Goal: Task Accomplishment & Management: Manage account settings

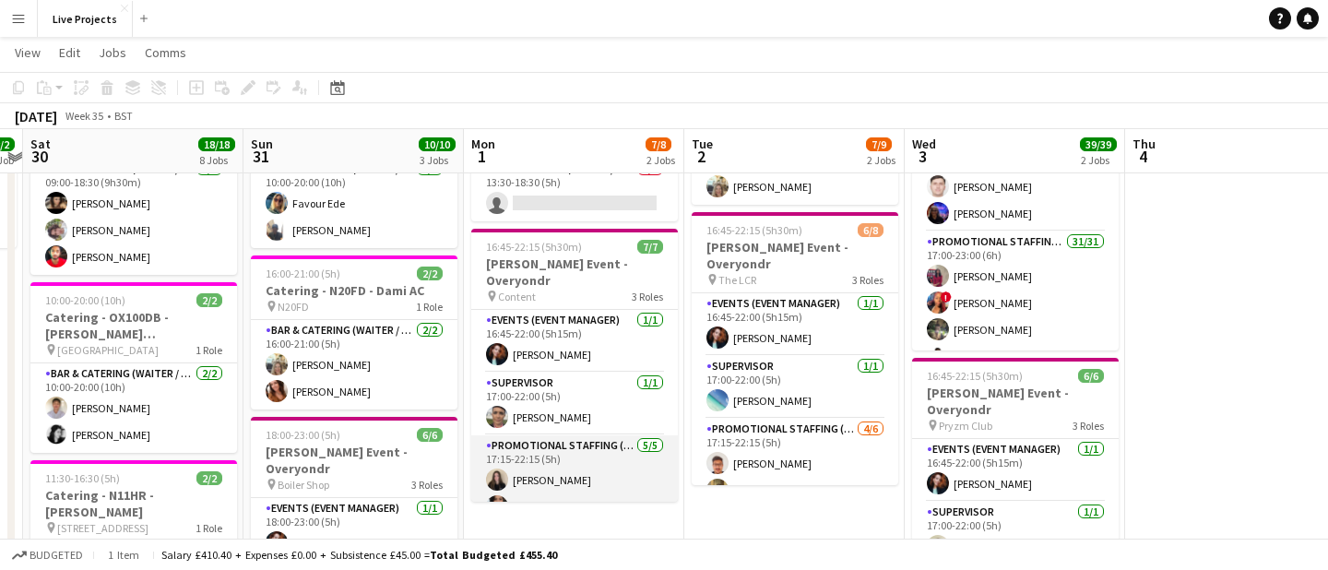
scroll to position [0, 843]
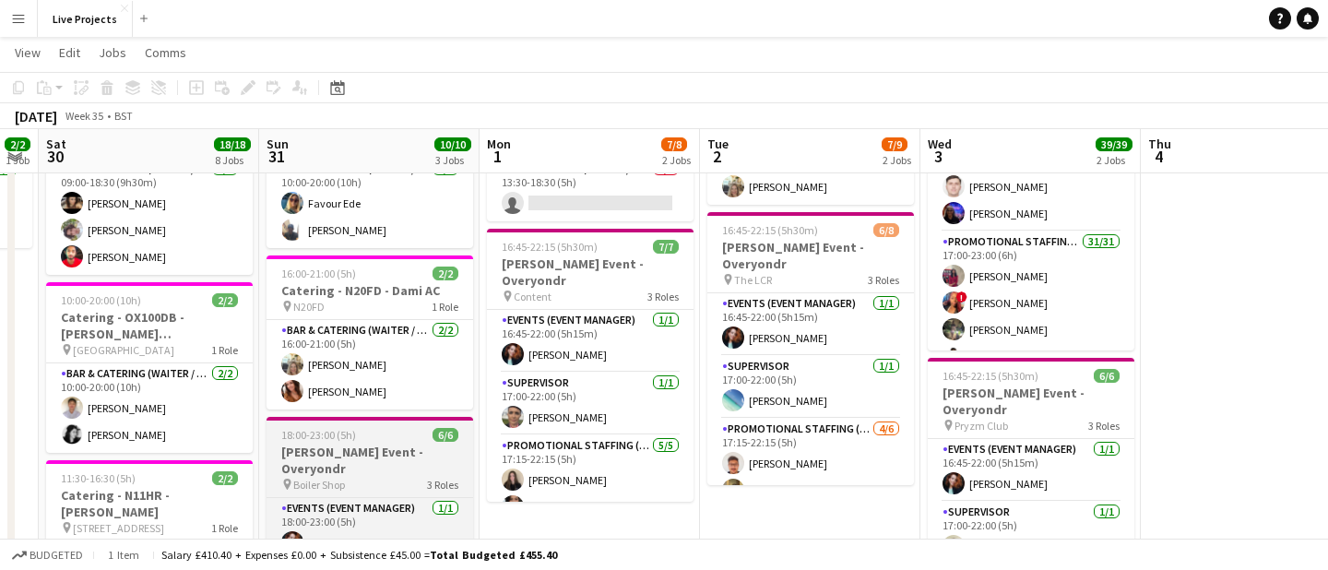
click at [336, 443] on h3 "Bryan Adams Event - Overyondr" at bounding box center [369, 459] width 207 height 33
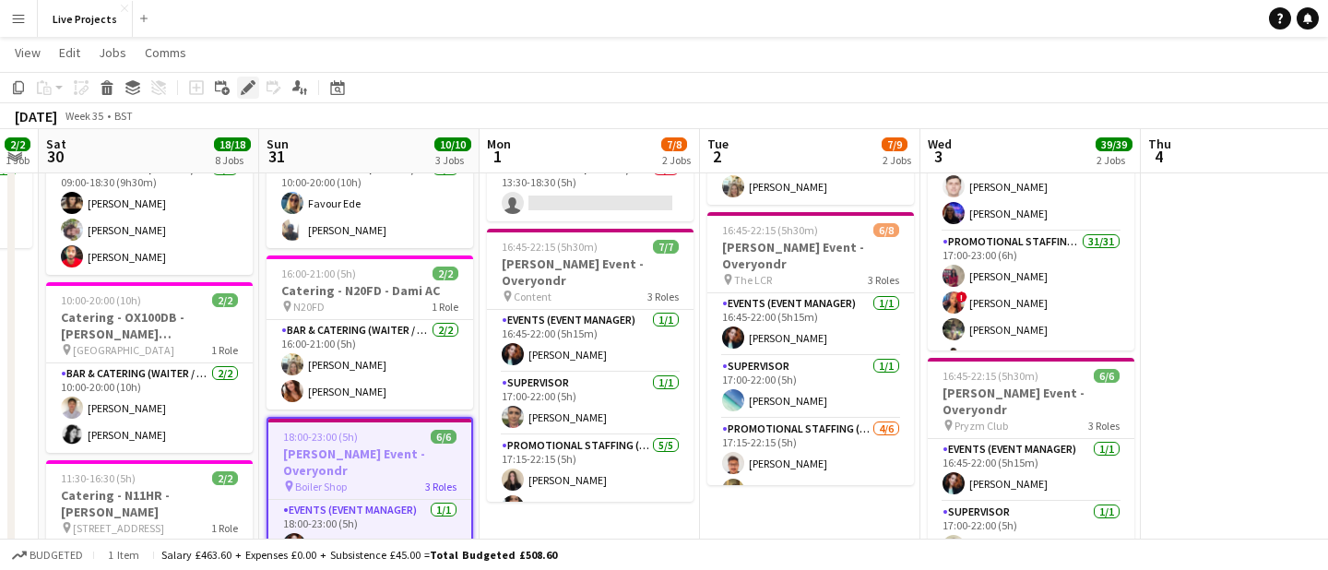
click at [251, 86] on icon at bounding box center [247, 88] width 10 height 10
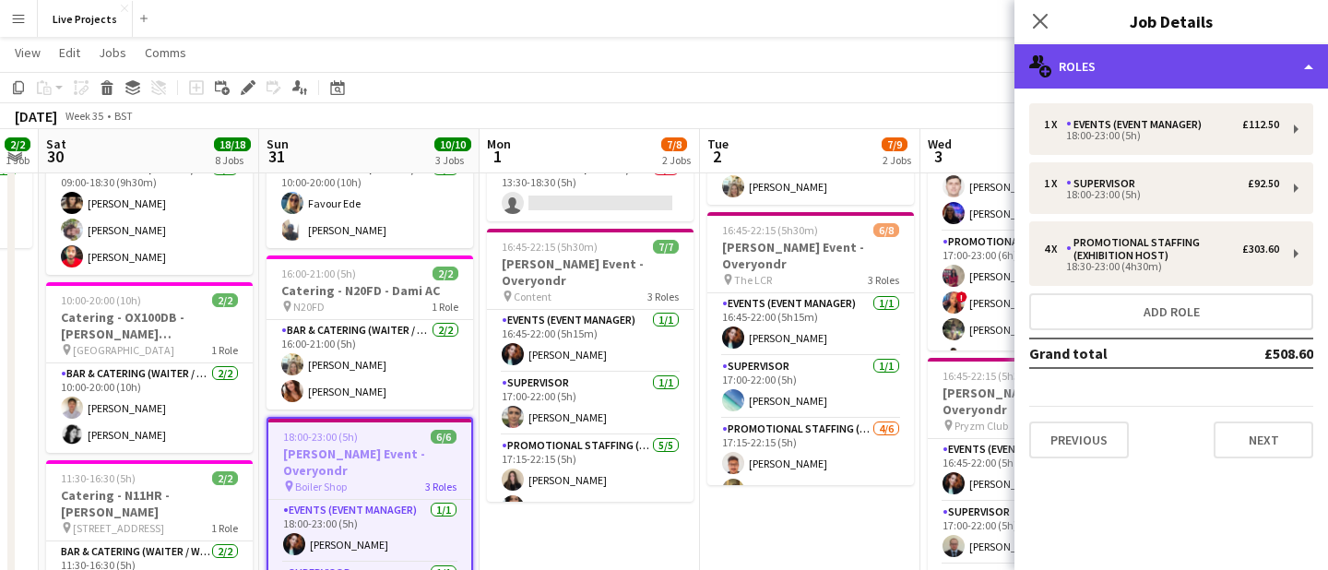
click at [1162, 66] on div "multiple-users-add Roles" at bounding box center [1170, 66] width 313 height 44
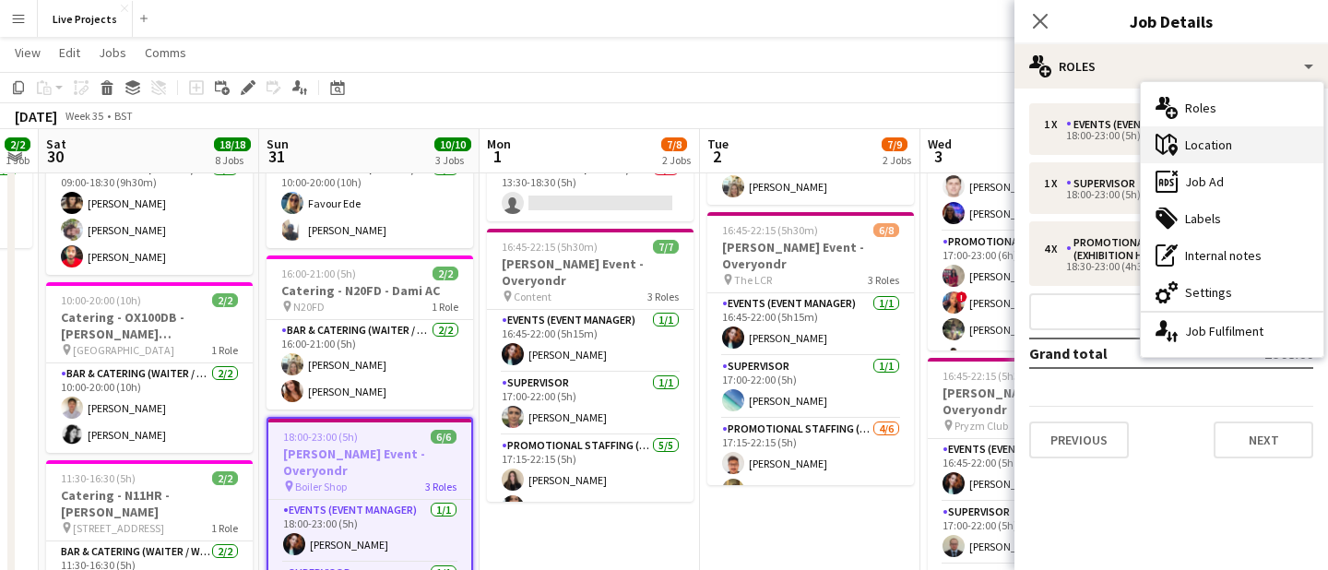
click at [1210, 142] on div "maps-pin-1 Location" at bounding box center [1231, 144] width 183 height 37
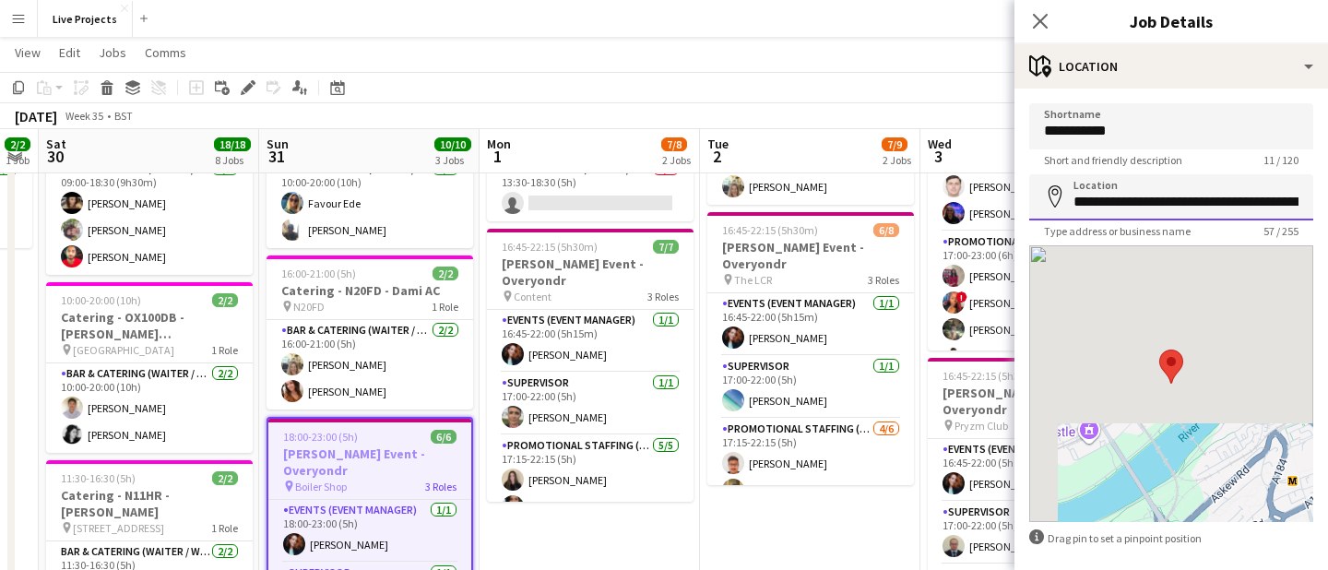
click at [1257, 200] on input "**********" at bounding box center [1171, 197] width 284 height 46
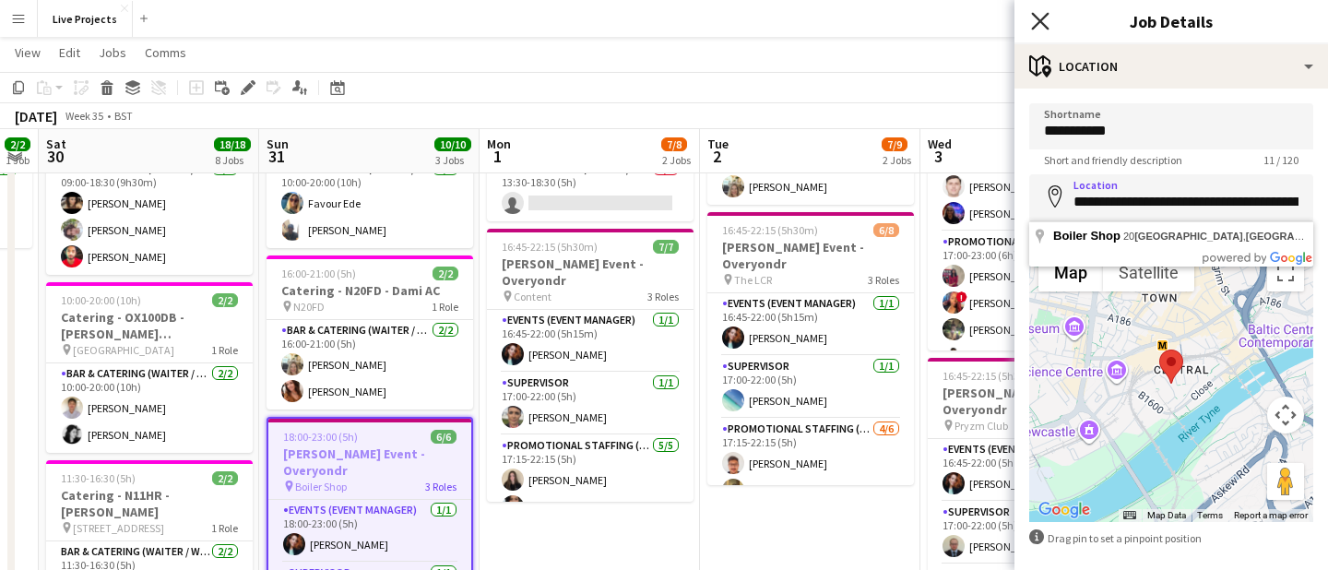
click at [1041, 17] on icon "Close pop-in" at bounding box center [1040, 21] width 18 height 18
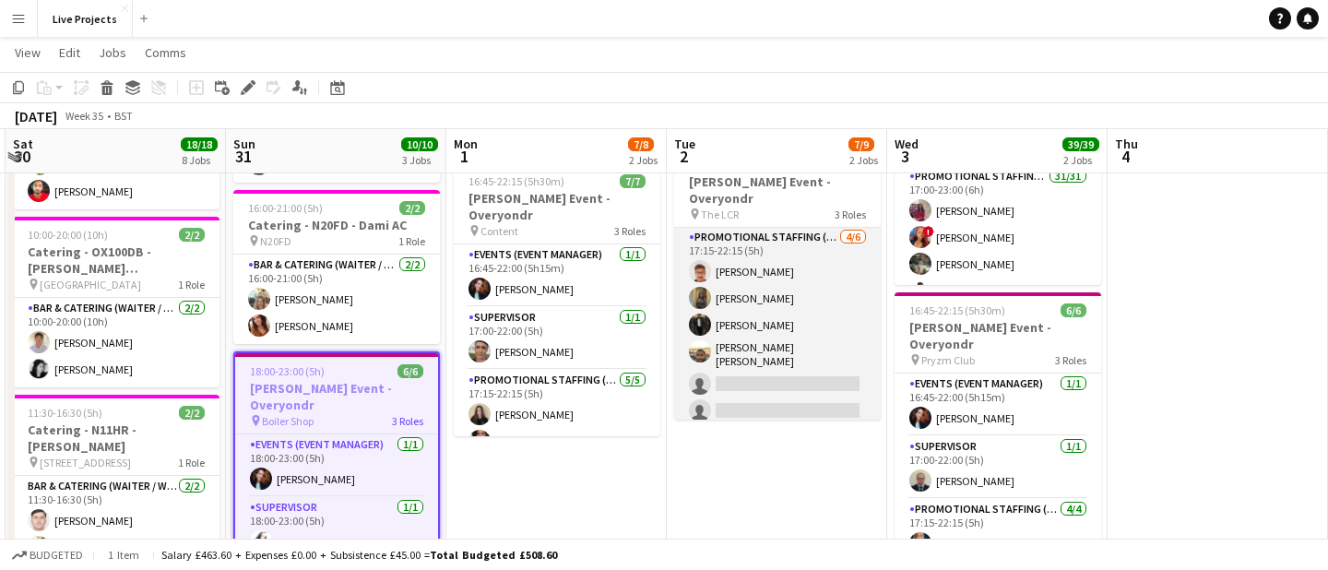
scroll to position [130, 0]
click at [803, 321] on app-card-role "Promotional Staffing (Exhibition Host) 4/6 17:15-22:15 (5h) Rohan Singh Raksha …" at bounding box center [777, 324] width 207 height 202
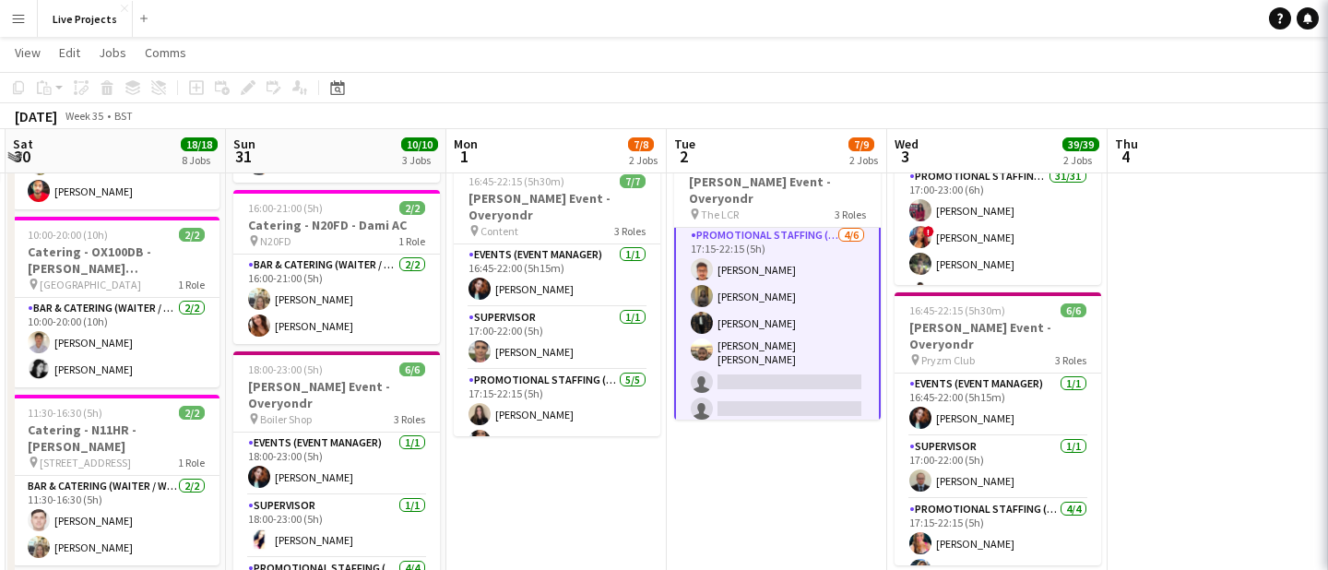
scroll to position [132, 0]
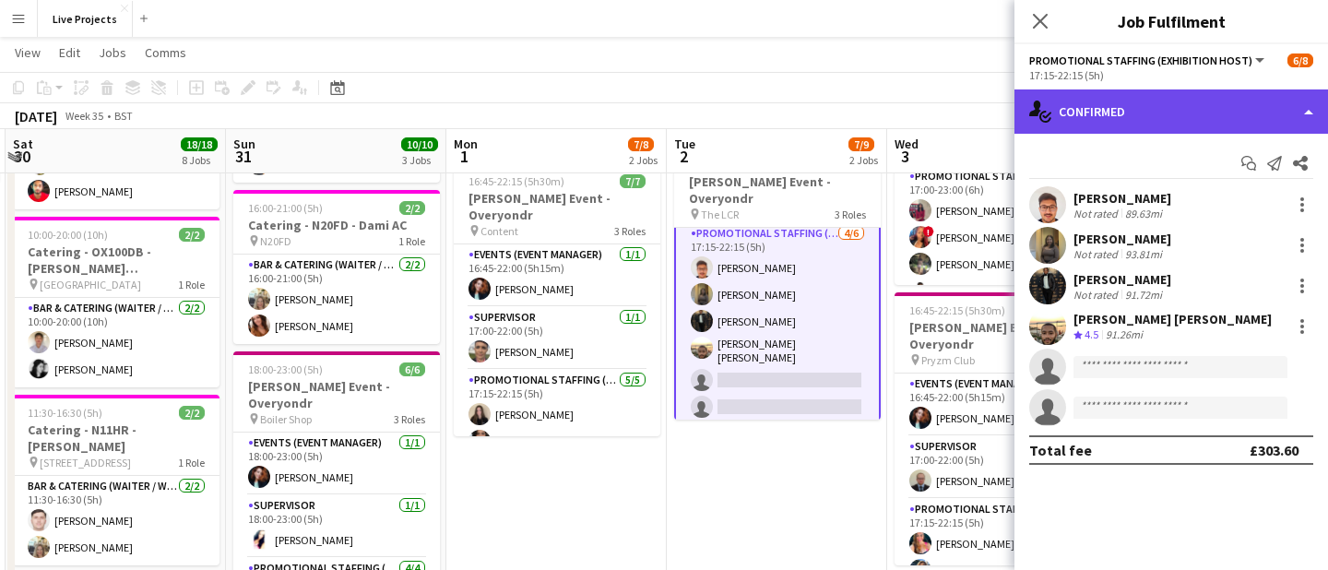
click at [1245, 111] on div "single-neutral-actions-check-2 Confirmed" at bounding box center [1170, 111] width 313 height 44
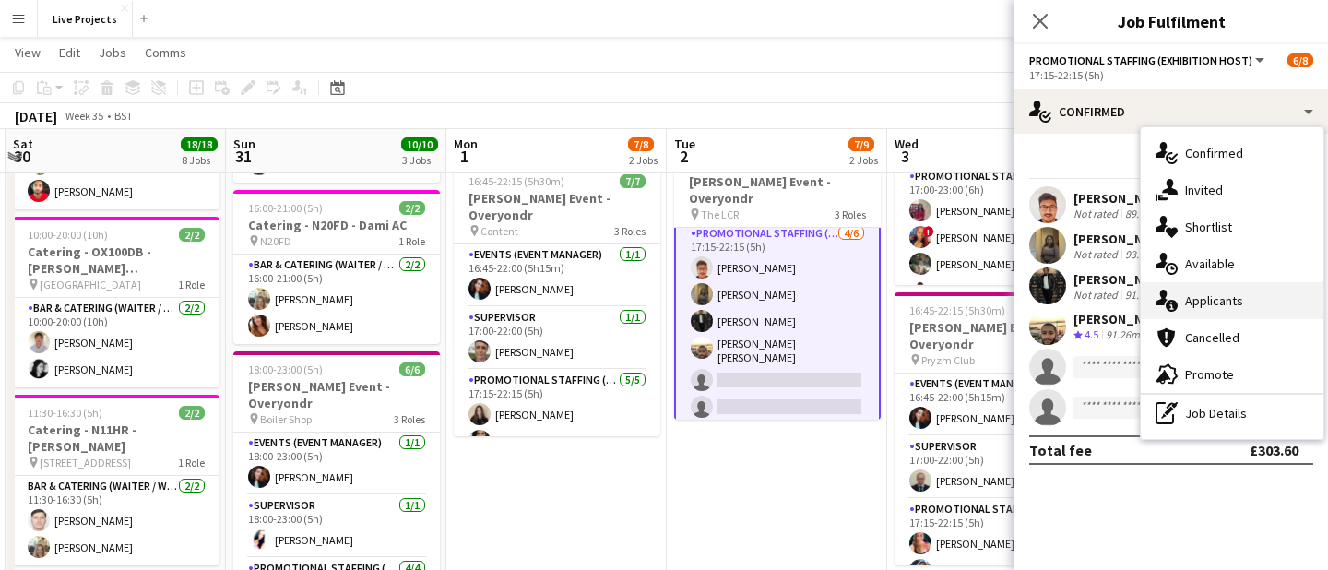
click at [1220, 291] on div "single-neutral-actions-information Applicants" at bounding box center [1231, 300] width 183 height 37
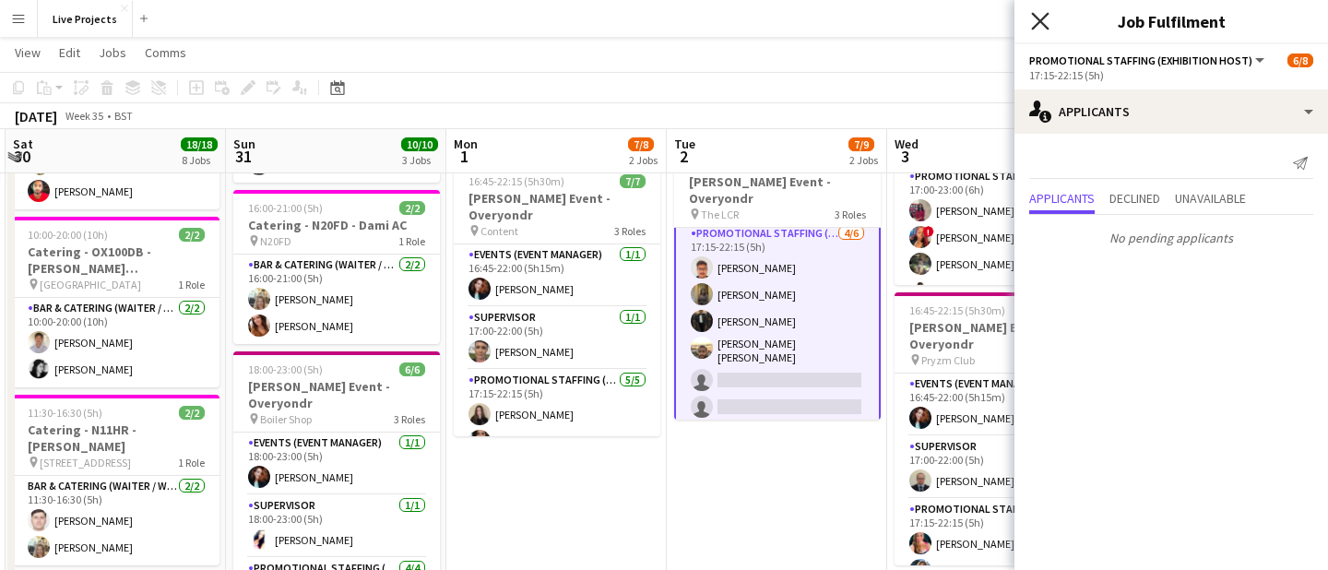
click at [1031, 18] on icon "Close pop-in" at bounding box center [1040, 21] width 18 height 18
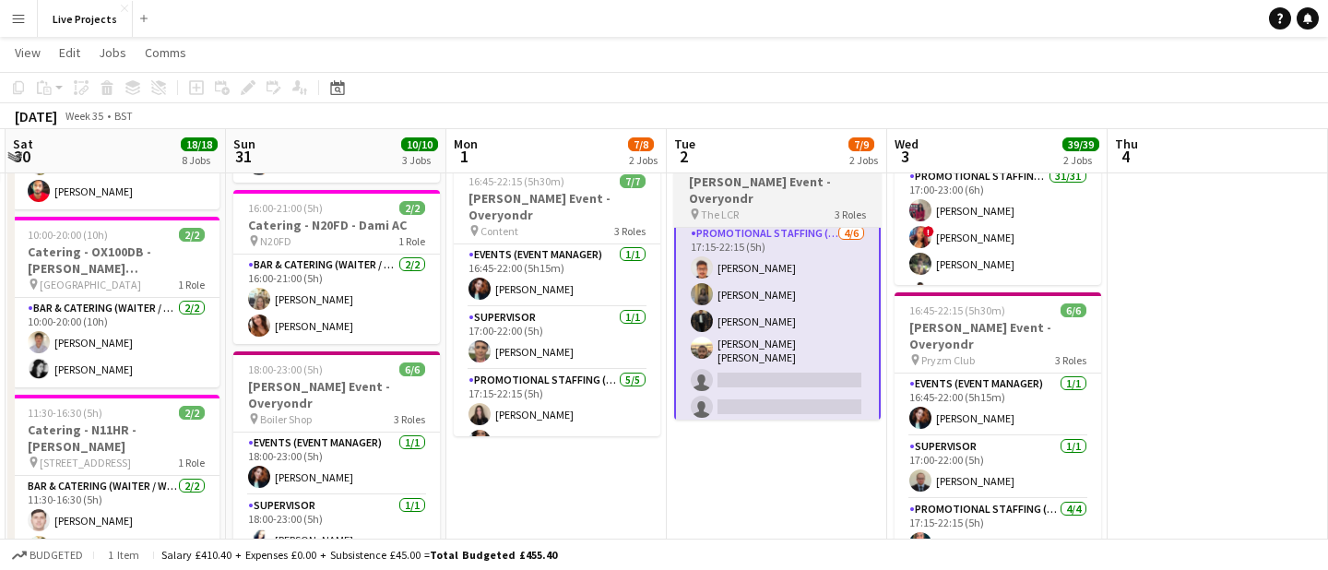
click at [767, 203] on h3 "Bryan Adams Event - Overyondr" at bounding box center [777, 189] width 207 height 33
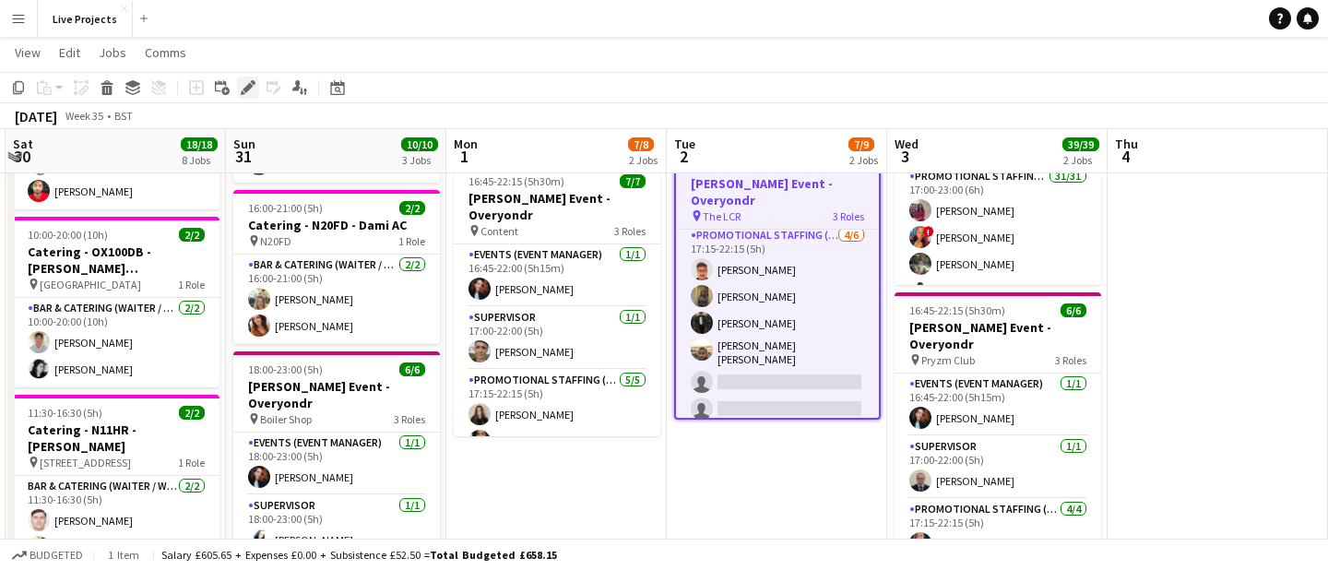
click at [247, 83] on icon "Edit" at bounding box center [248, 87] width 15 height 15
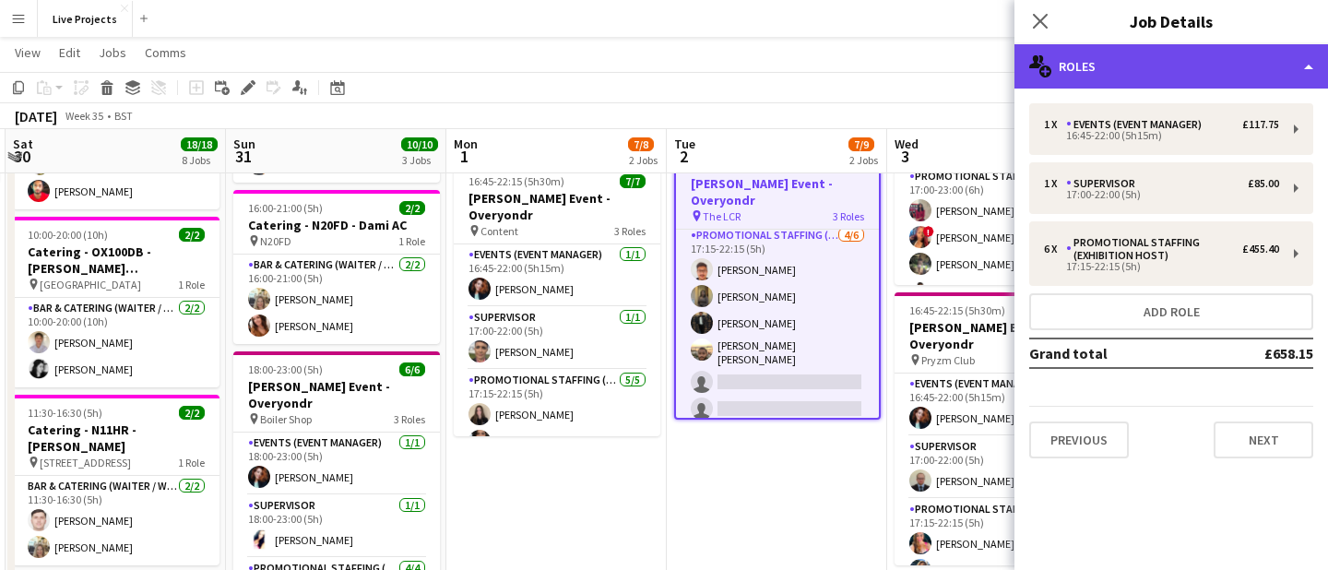
click at [1168, 60] on div "multiple-users-add Roles" at bounding box center [1170, 66] width 313 height 44
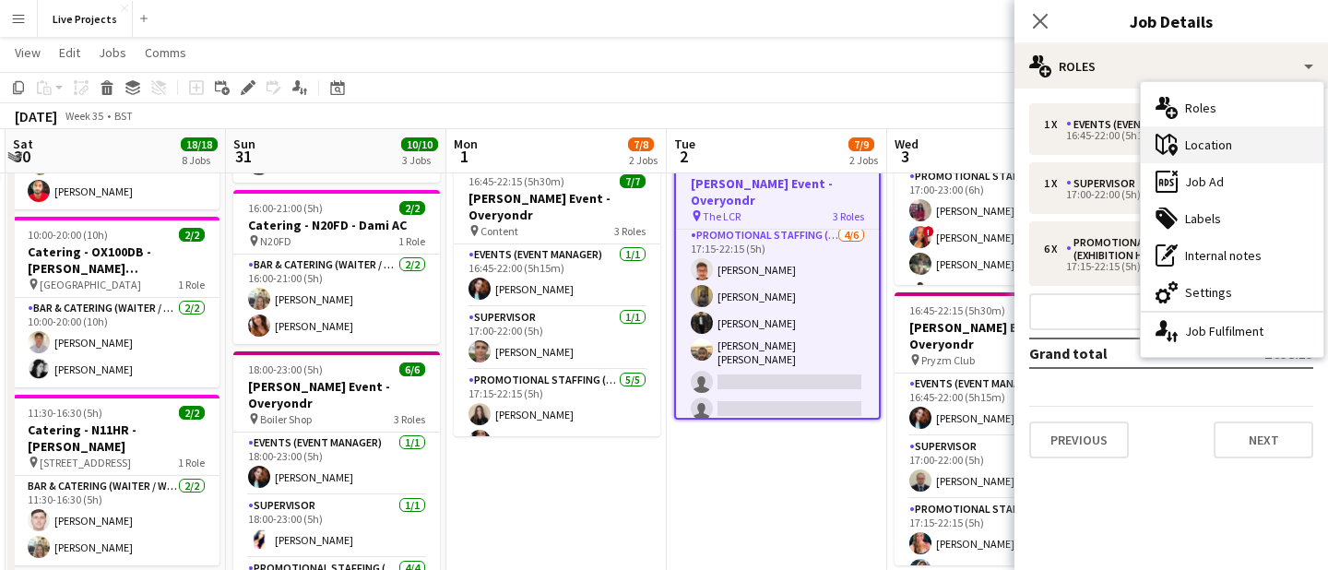
click at [1212, 139] on div "maps-pin-1 Location" at bounding box center [1231, 144] width 183 height 37
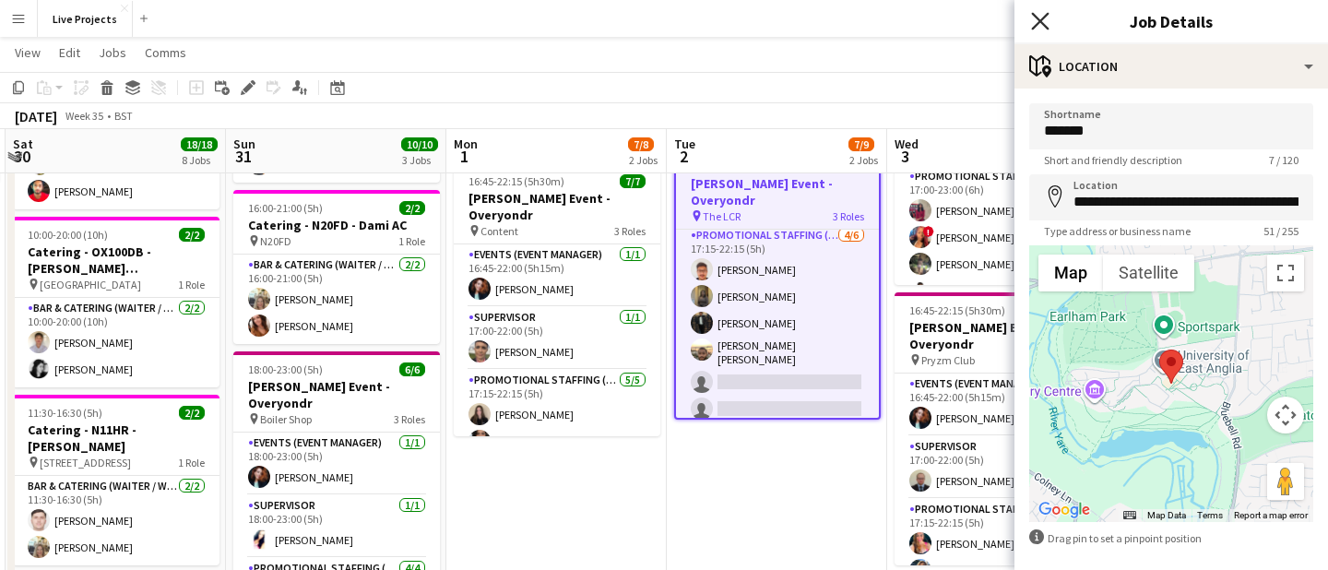
click at [1047, 20] on icon "Close pop-in" at bounding box center [1040, 21] width 18 height 18
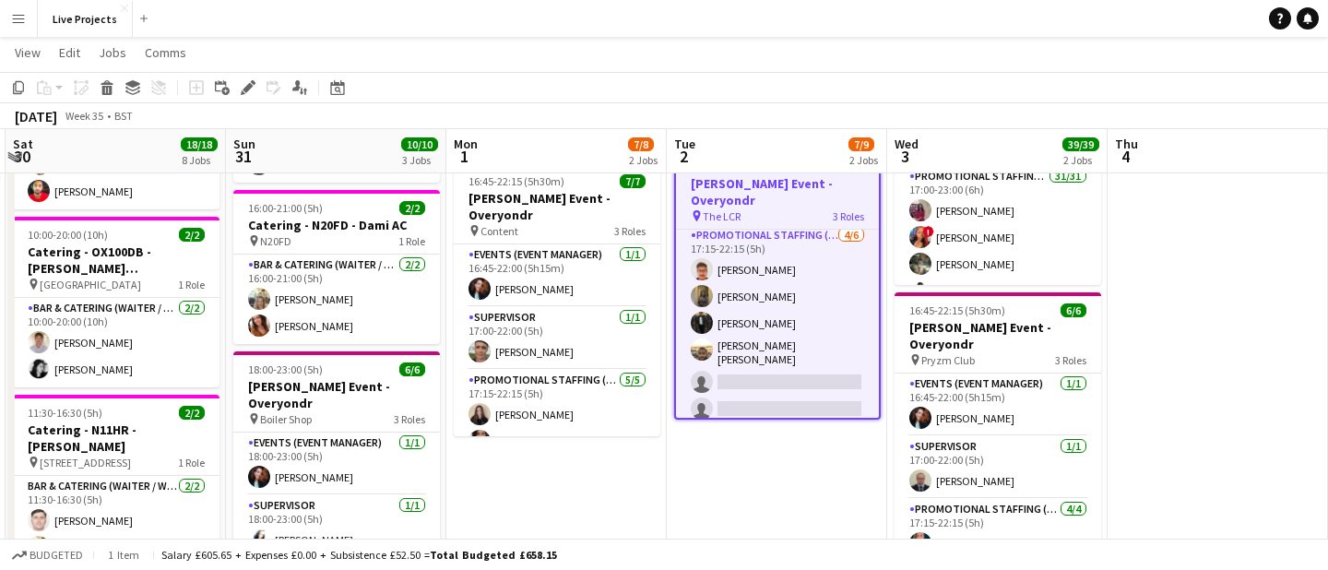
click at [17, 18] on app-icon "Menu" at bounding box center [18, 18] width 15 height 15
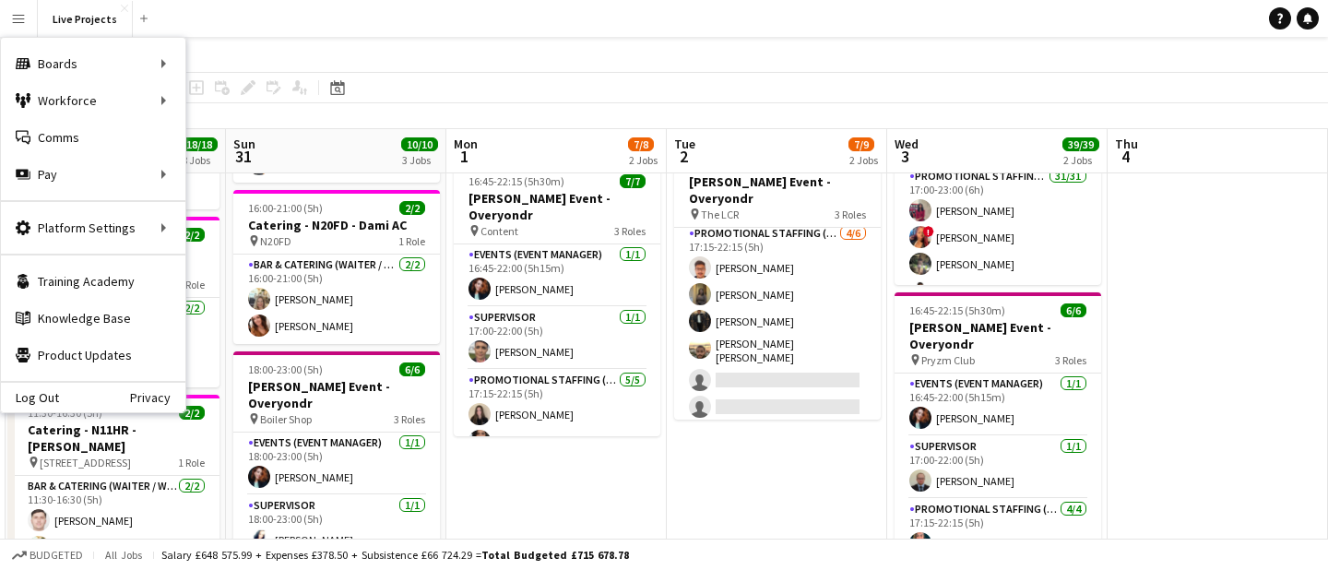
drag, startPoint x: 225, startPoint y: 94, endPoint x: 262, endPoint y: 12, distance: 90.0
click at [0, 0] on app-user-menu "Menu Boards Boards Boards All jobs Status Workforce Workforce My Workforce Recr…" at bounding box center [18, 18] width 37 height 37
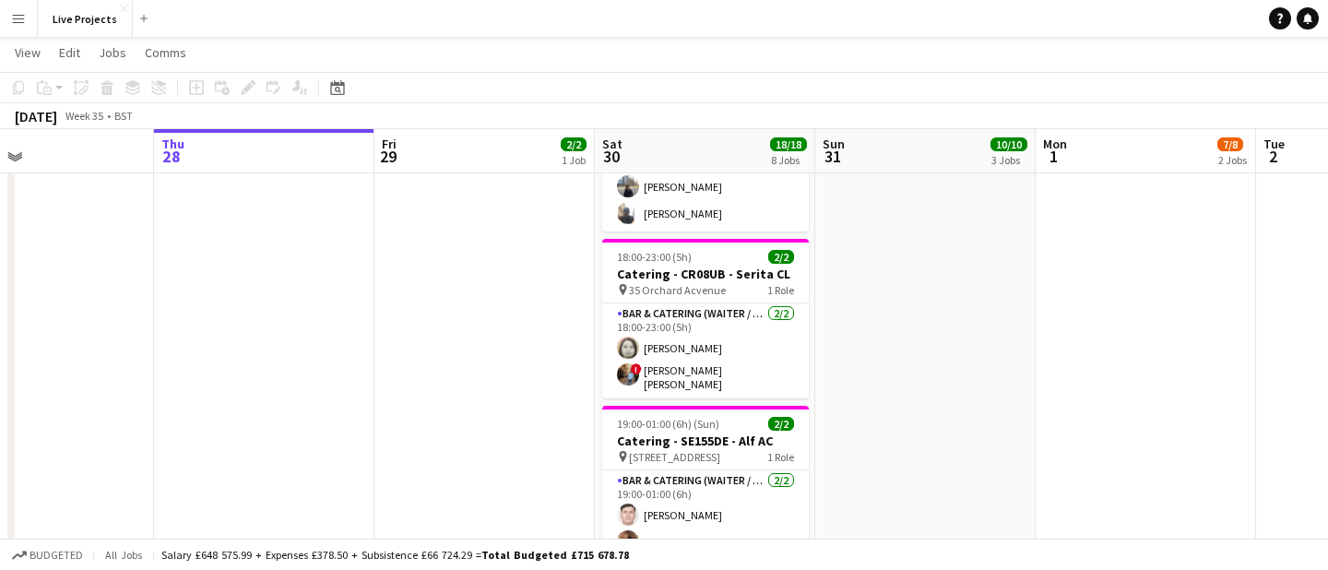
scroll to position [1115, 0]
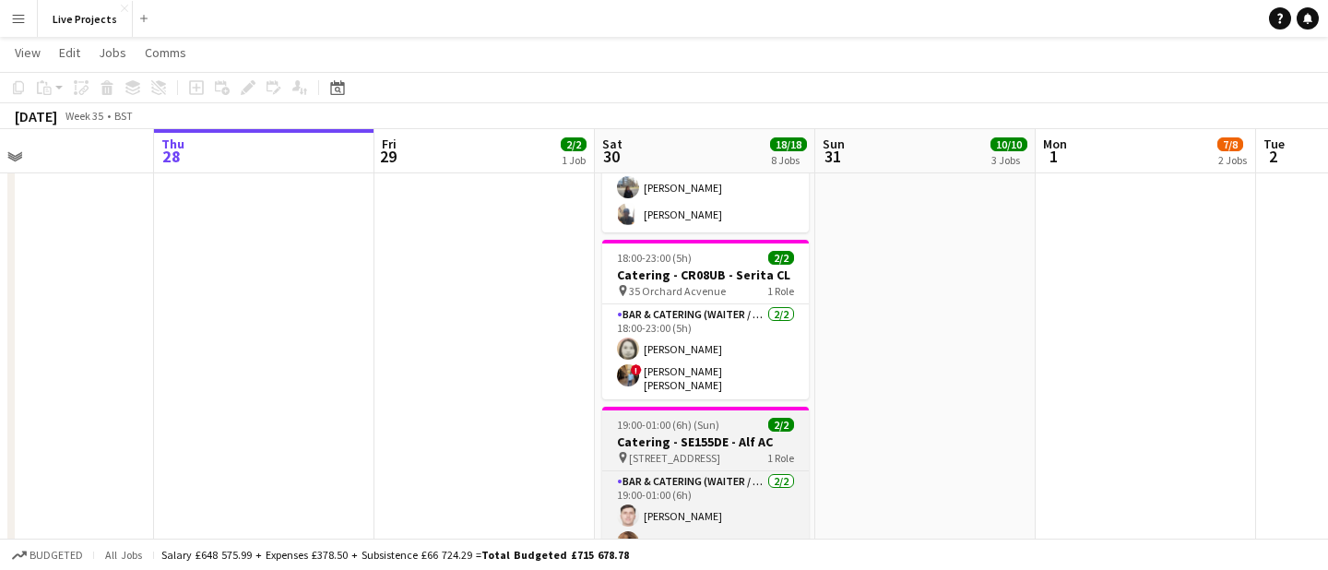
click at [696, 433] on h3 "Catering - SE155DE - Alf AC" at bounding box center [705, 441] width 207 height 17
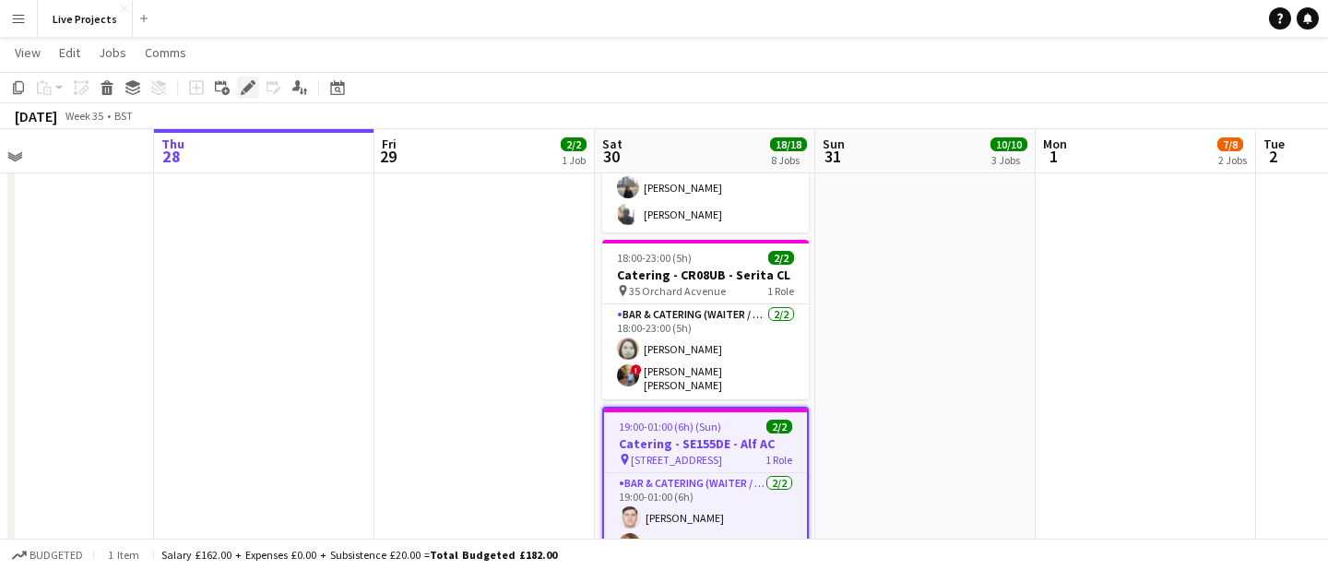
click at [247, 84] on icon "Edit" at bounding box center [248, 87] width 15 height 15
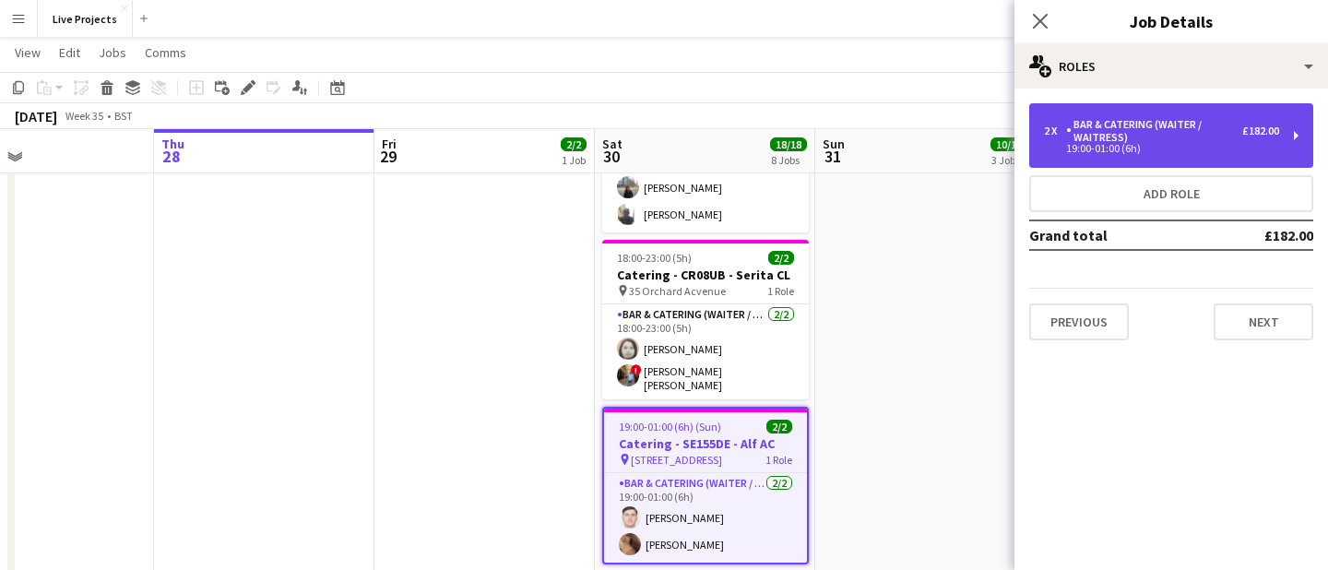
click at [1118, 132] on div "Bar & Catering (Waiter / waitress)" at bounding box center [1154, 131] width 176 height 26
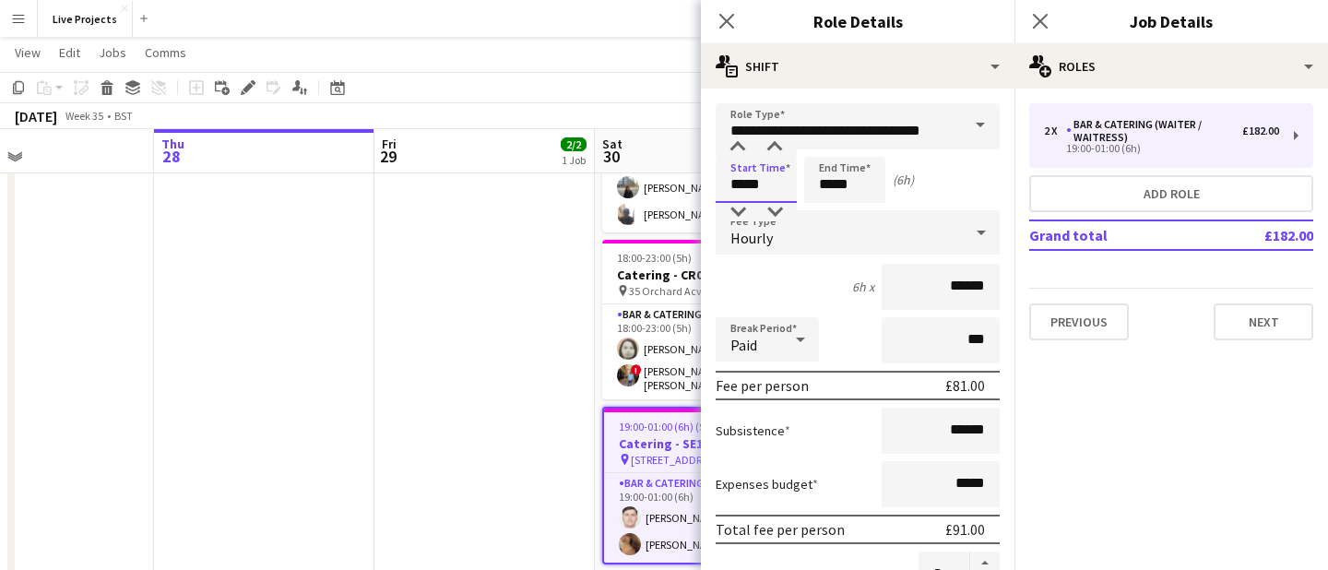
click at [742, 185] on input "*****" at bounding box center [755, 180] width 81 height 46
type input "*****"
click at [738, 209] on div at bounding box center [737, 212] width 37 height 18
click at [832, 189] on input "*****" at bounding box center [844, 180] width 81 height 46
type input "*****"
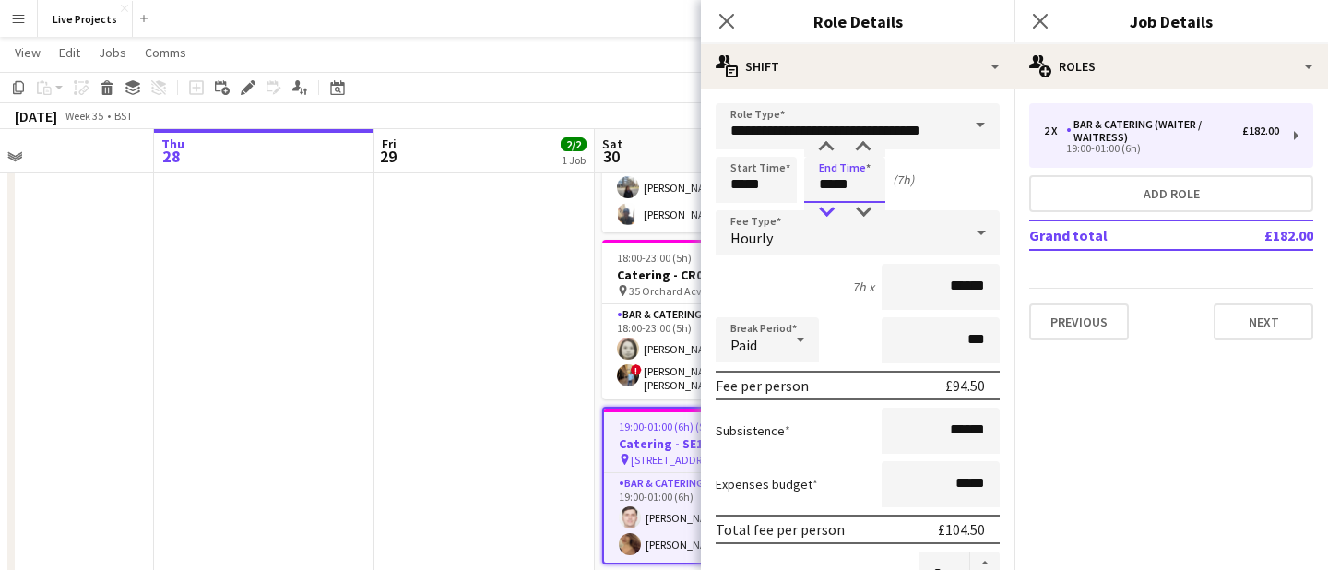
click at [832, 208] on div at bounding box center [826, 212] width 37 height 18
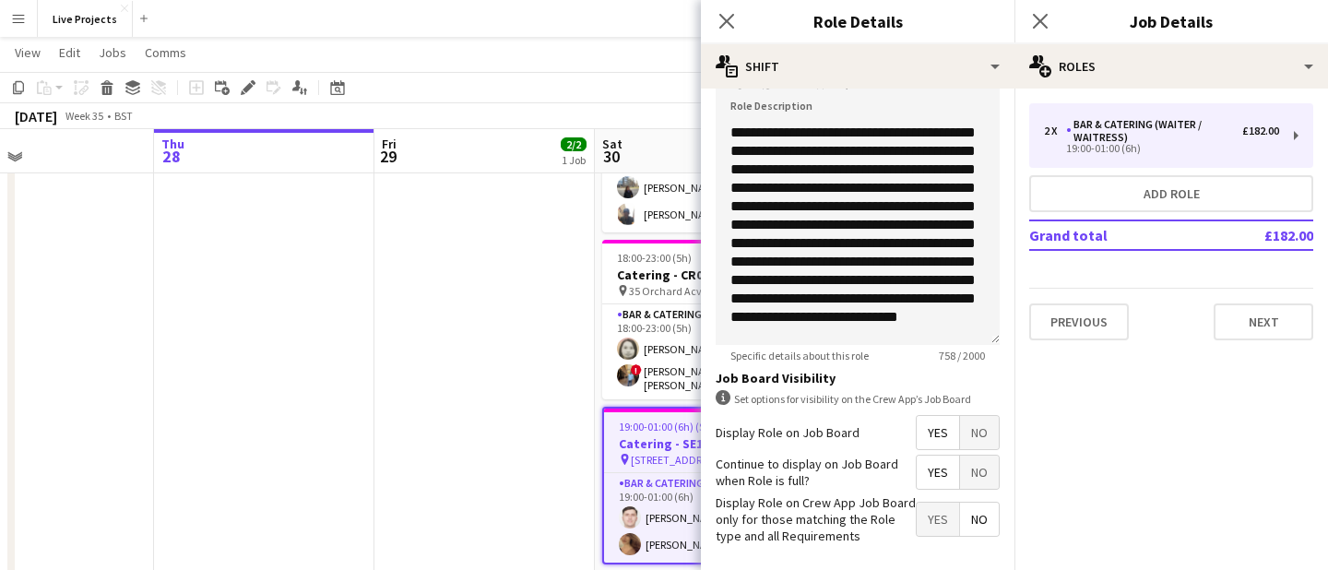
scroll to position [679, 0]
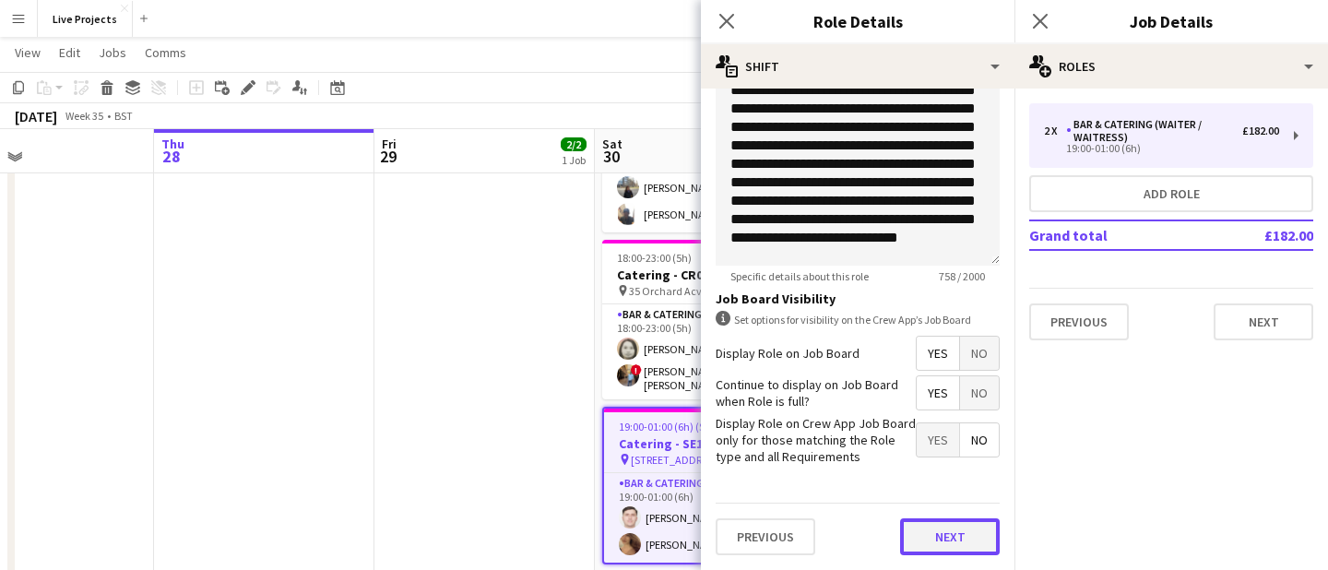
click at [941, 529] on button "Next" at bounding box center [950, 536] width 100 height 37
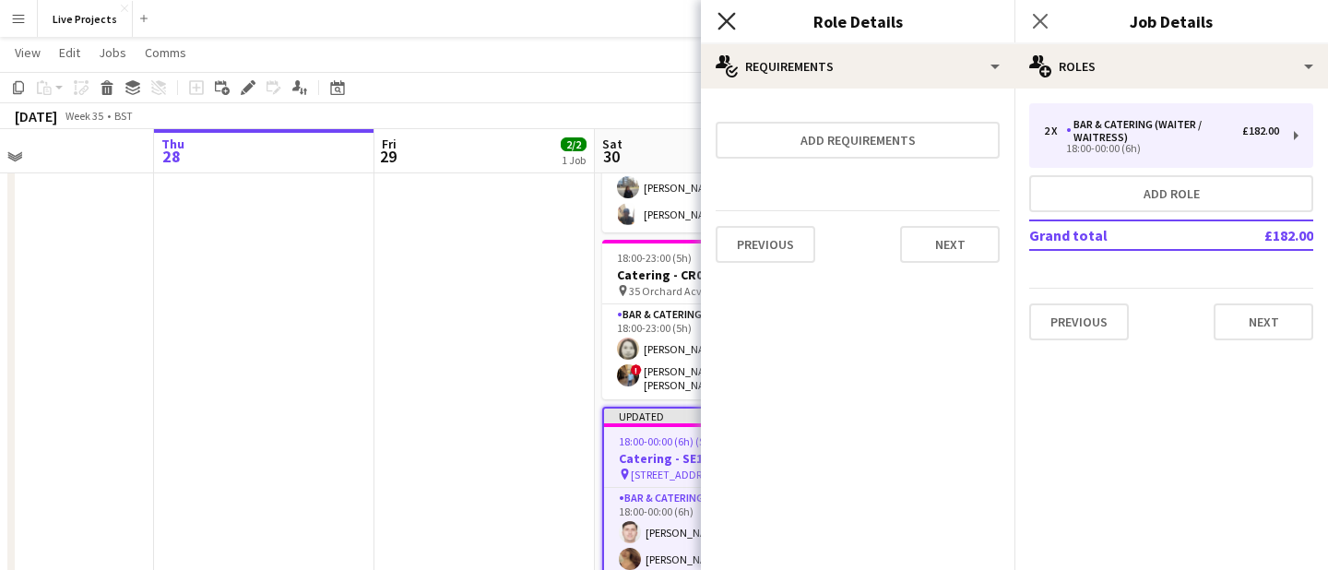
scroll to position [0, 0]
click at [729, 20] on icon "Close pop-in" at bounding box center [726, 21] width 18 height 18
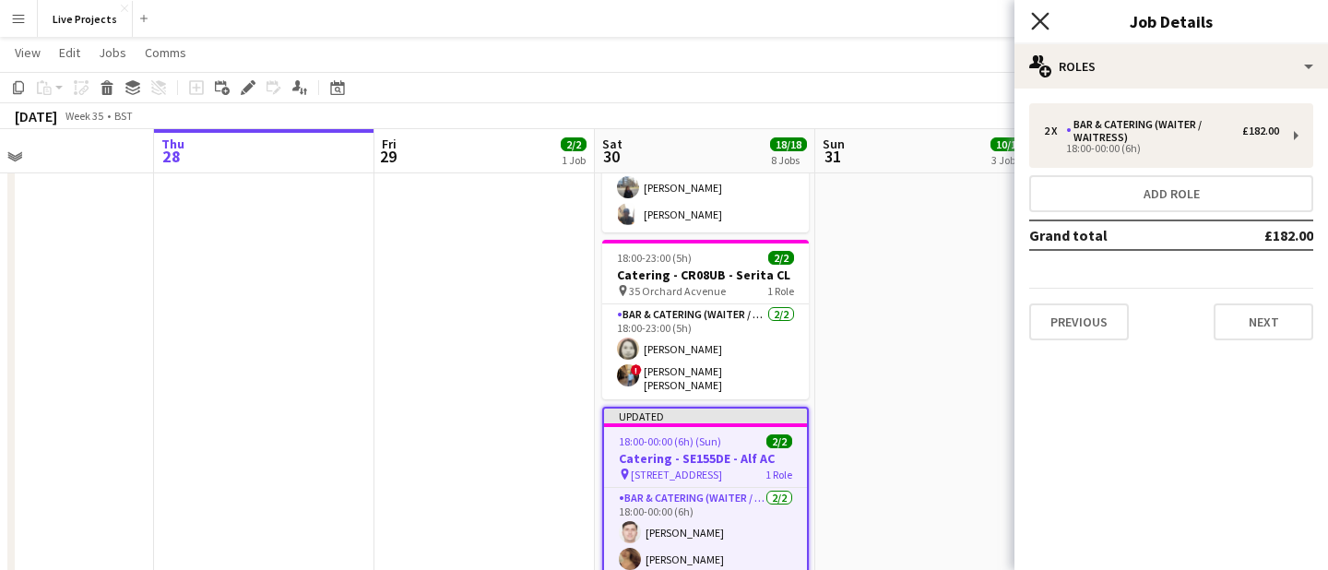
click at [1036, 19] on icon "Close pop-in" at bounding box center [1040, 21] width 18 height 18
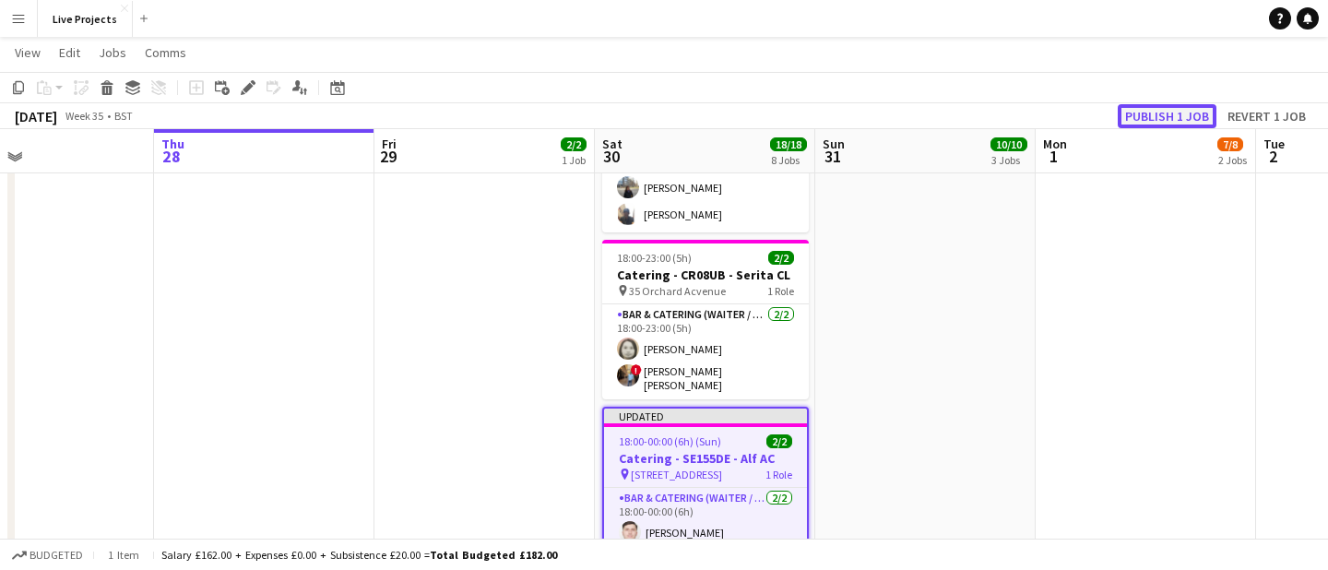
click at [1154, 104] on button "Publish 1 job" at bounding box center [1166, 116] width 99 height 24
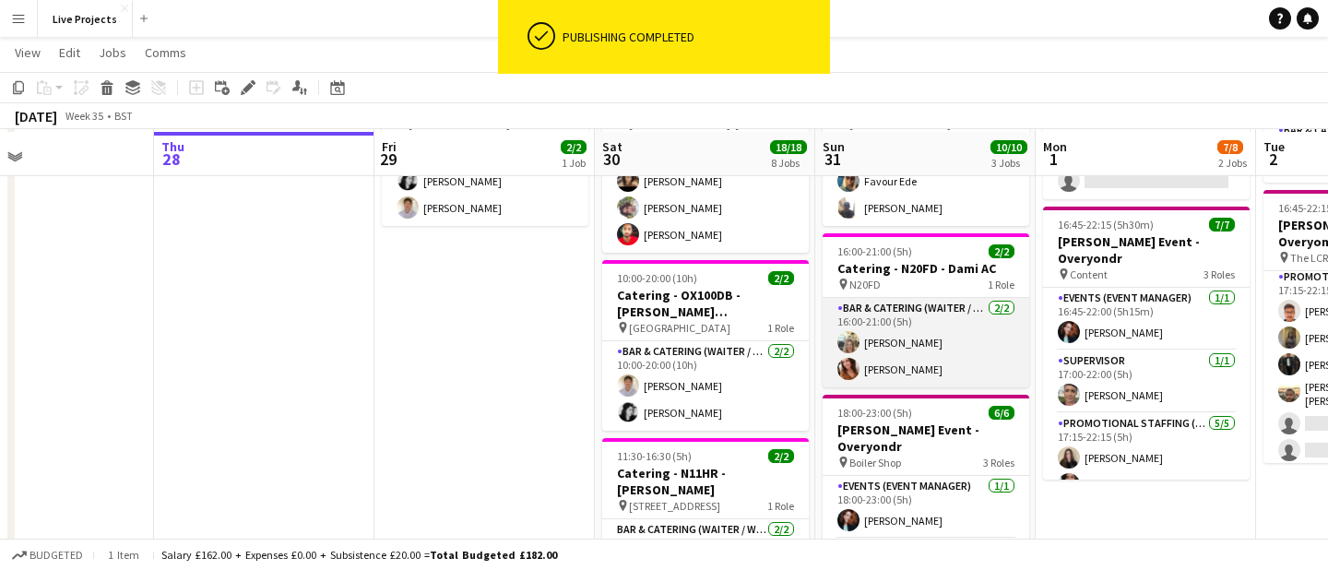
scroll to position [161, 0]
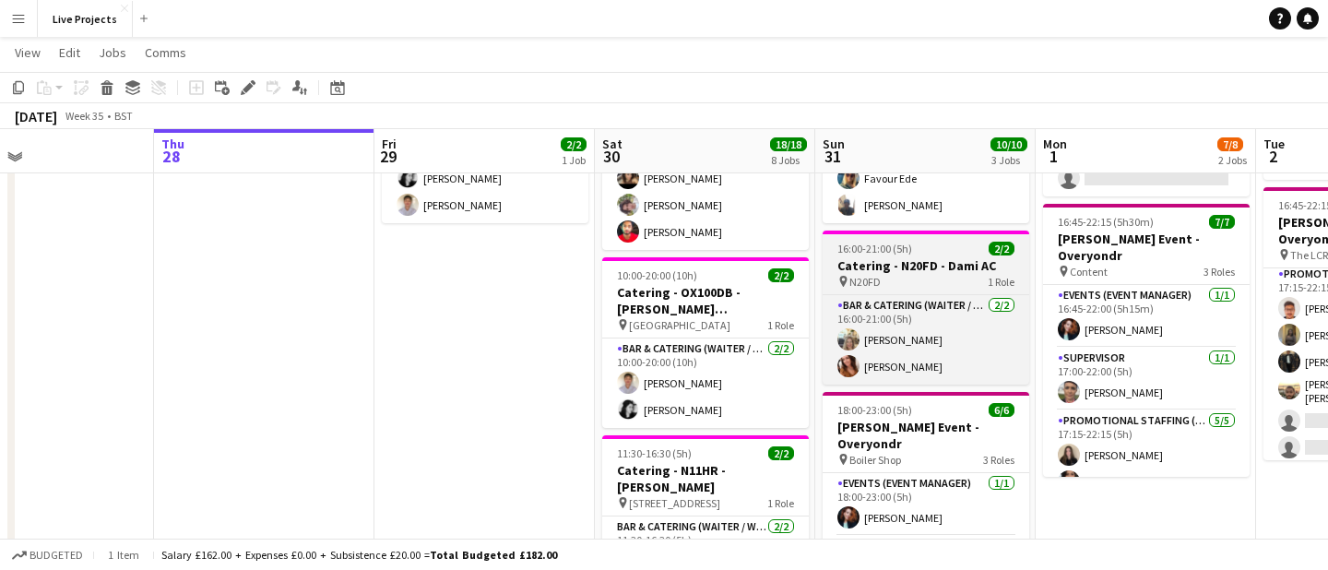
click at [920, 257] on h3 "Catering - N20FD - Dami AC" at bounding box center [925, 265] width 207 height 17
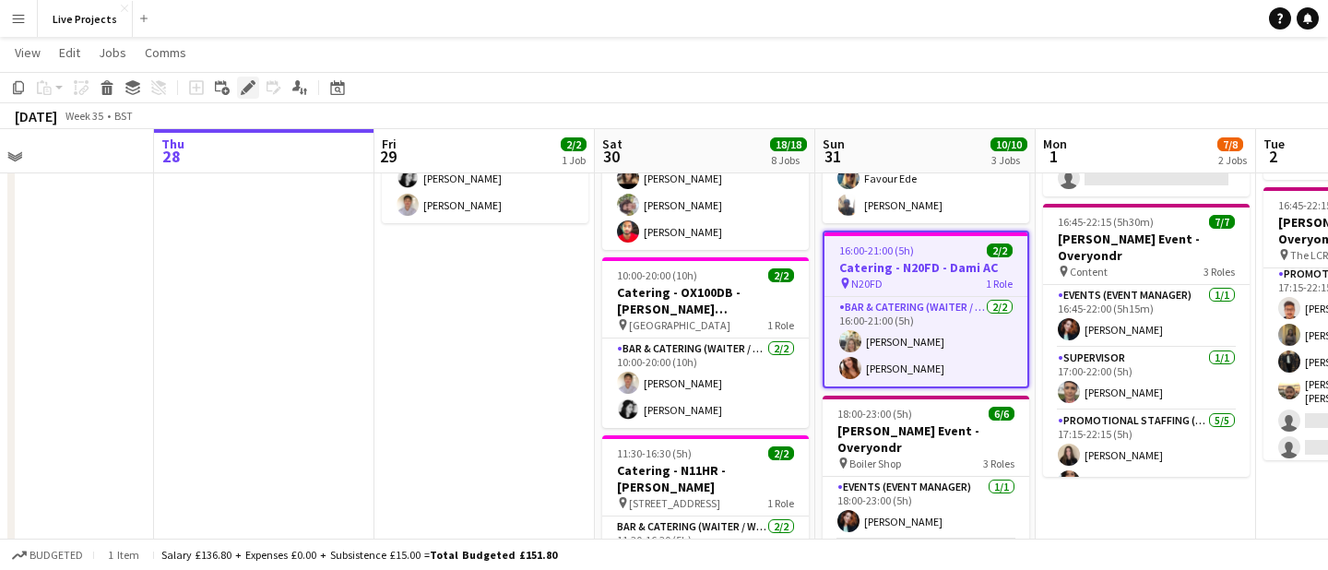
click at [247, 86] on icon at bounding box center [247, 88] width 10 height 10
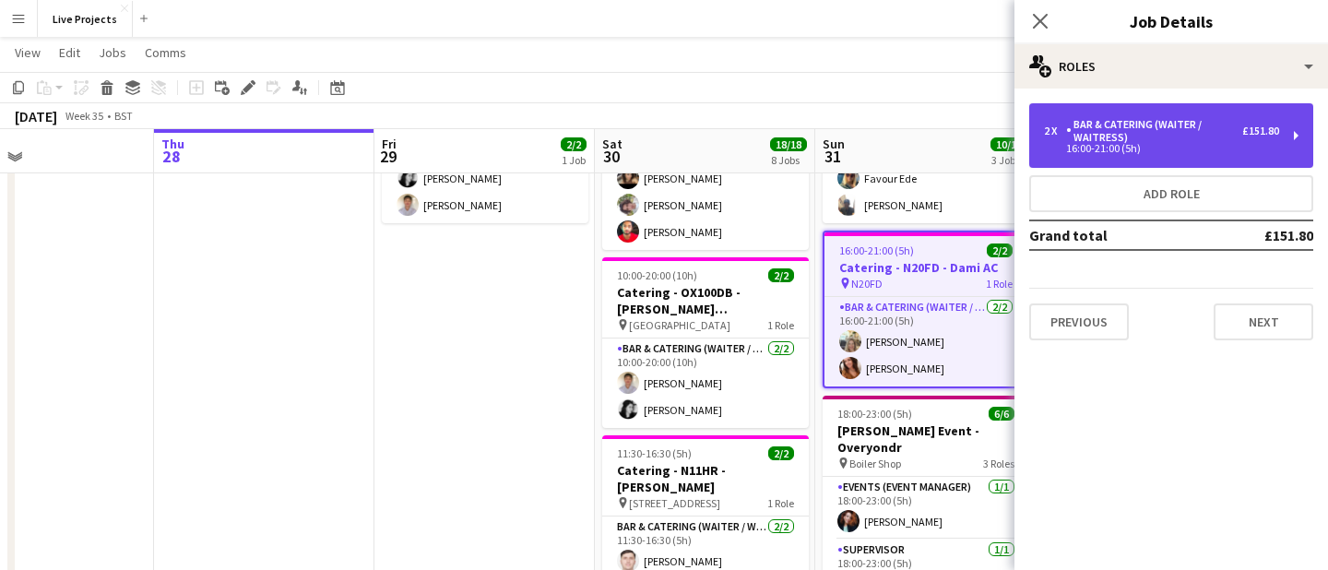
click at [1111, 133] on div "Bar & Catering (Waiter / waitress)" at bounding box center [1154, 131] width 176 height 26
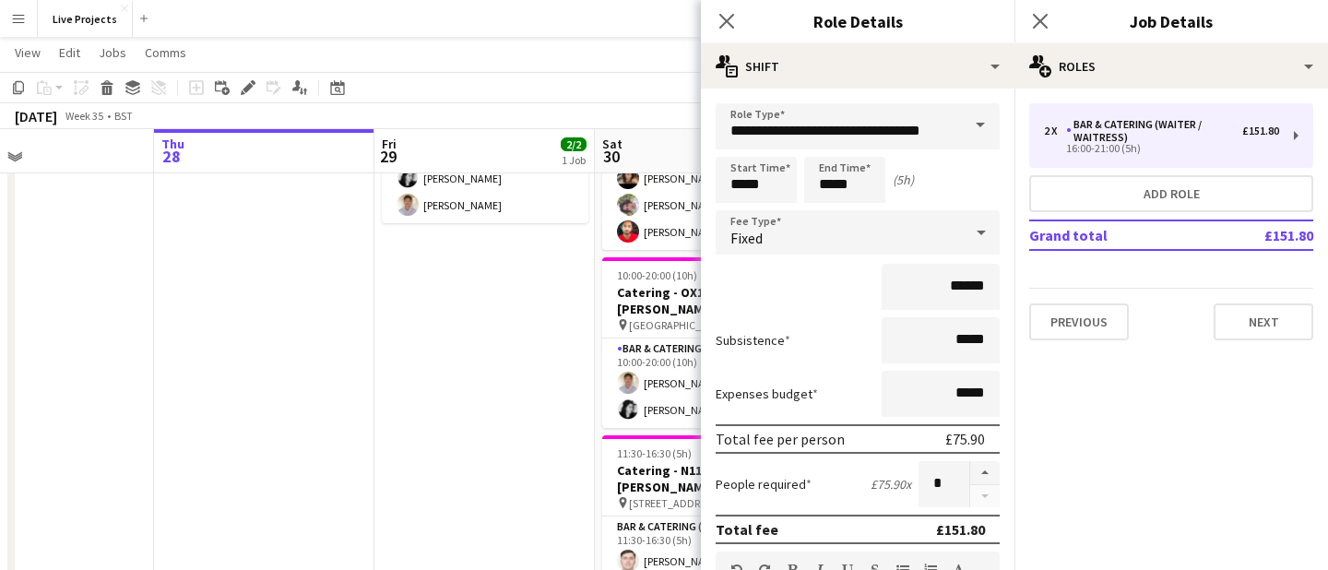
click at [979, 233] on icon at bounding box center [981, 232] width 22 height 37
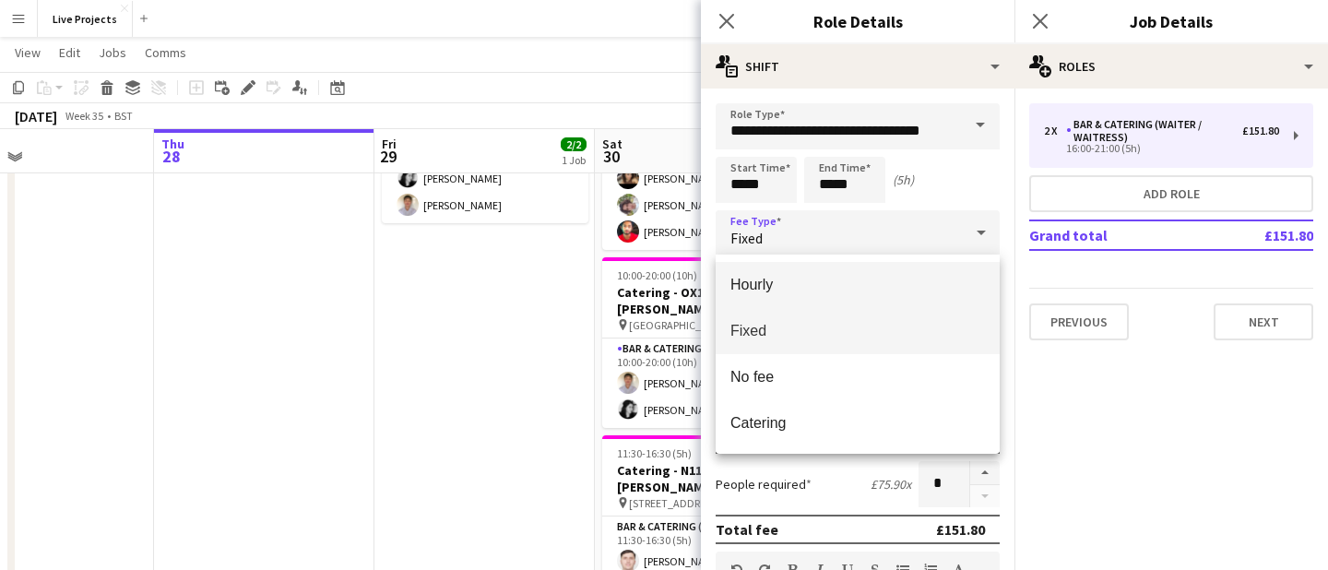
click at [803, 287] on span "Hourly" at bounding box center [857, 285] width 254 height 18
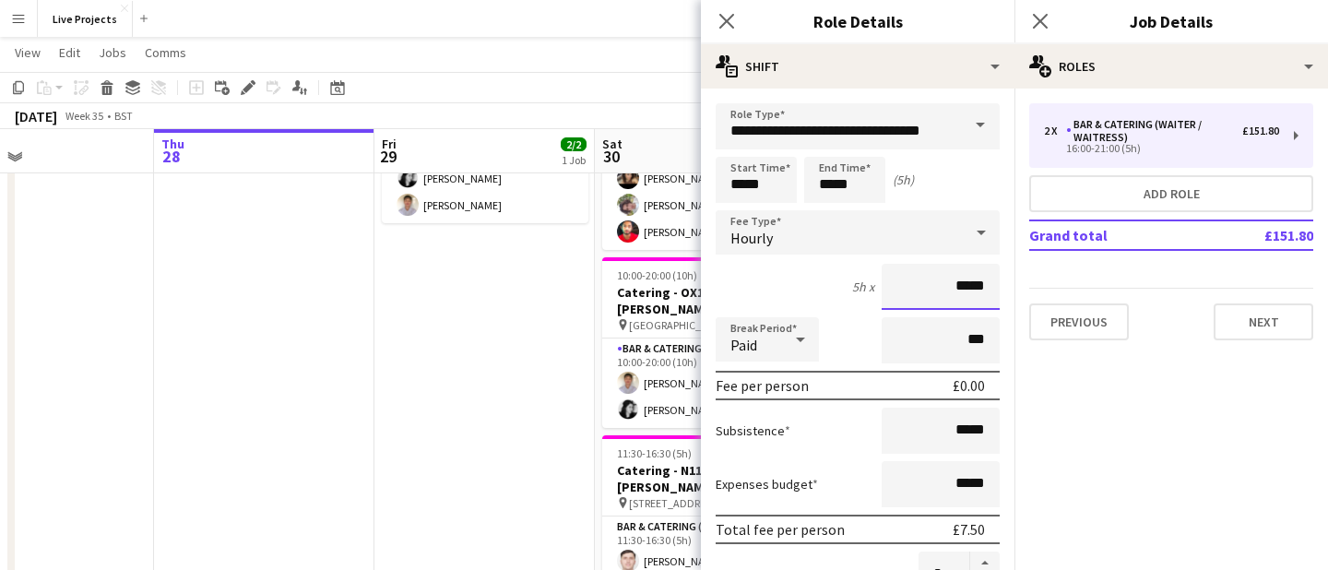
drag, startPoint x: 959, startPoint y: 290, endPoint x: 1004, endPoint y: 289, distance: 45.2
type input "******"
click at [831, 183] on input "*****" at bounding box center [844, 180] width 81 height 46
type input "*****"
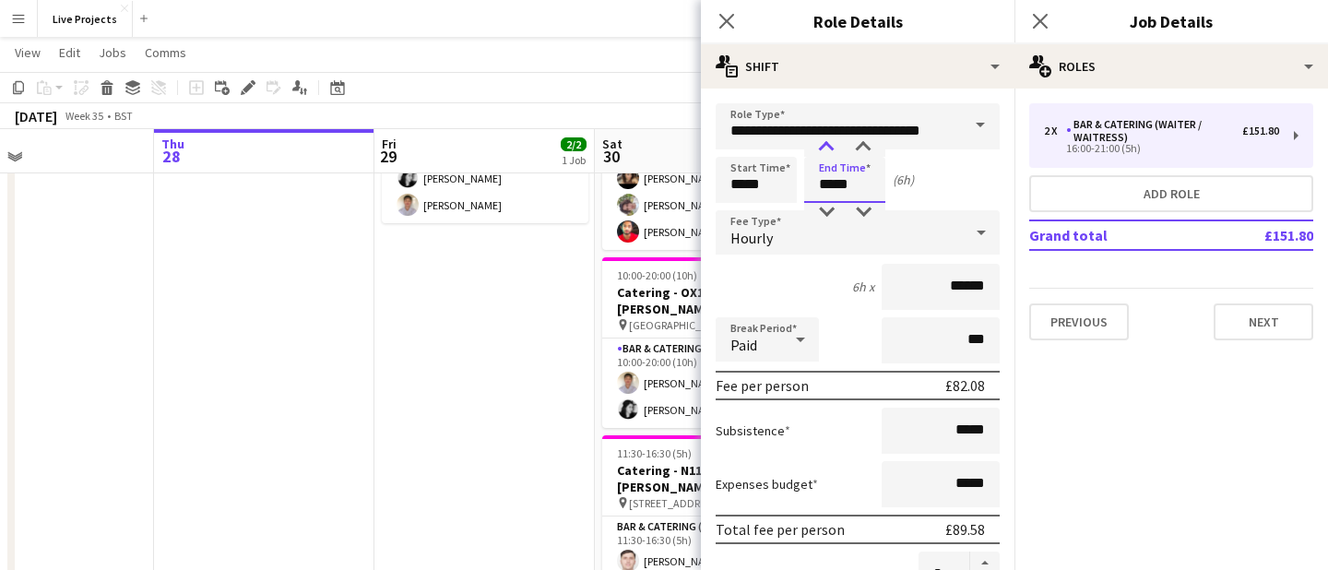
click at [827, 146] on div at bounding box center [826, 147] width 37 height 18
click at [940, 187] on div "Start Time ***** End Time ***** (6h)" at bounding box center [857, 180] width 284 height 46
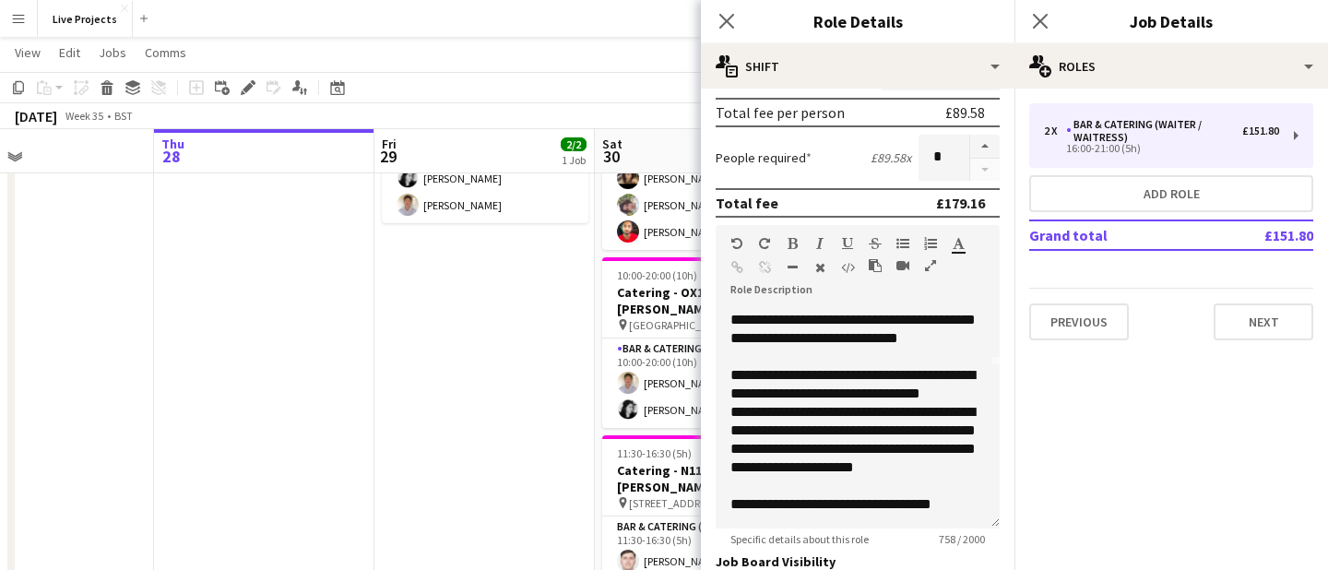
scroll to position [679, 0]
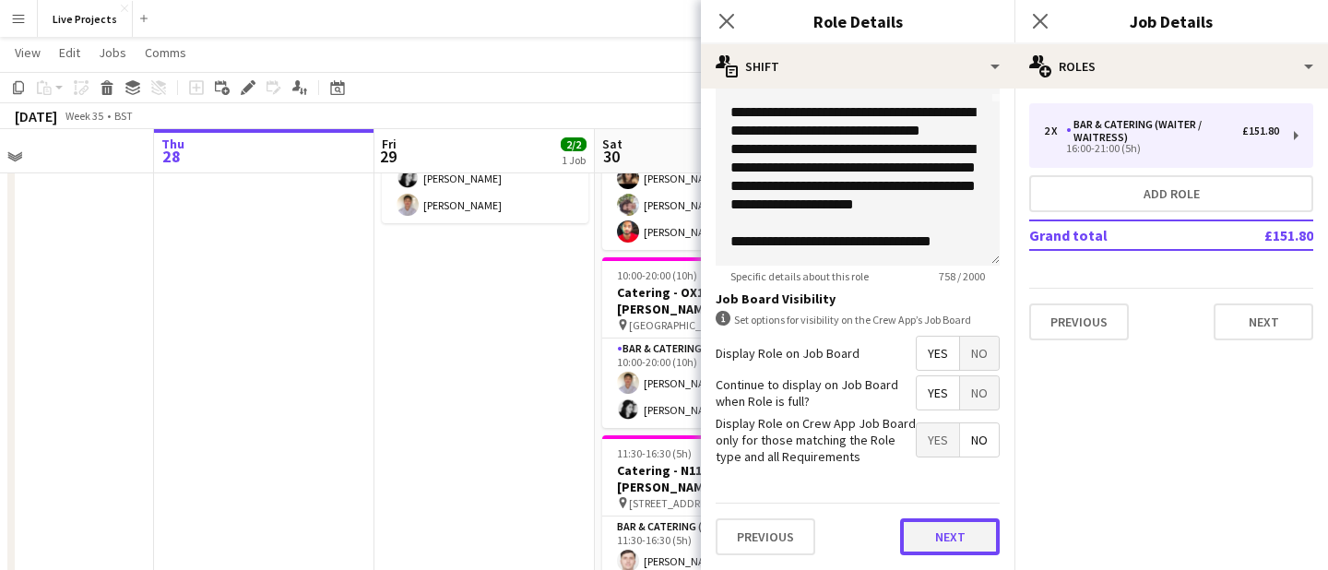
click at [934, 538] on button "Next" at bounding box center [950, 536] width 100 height 37
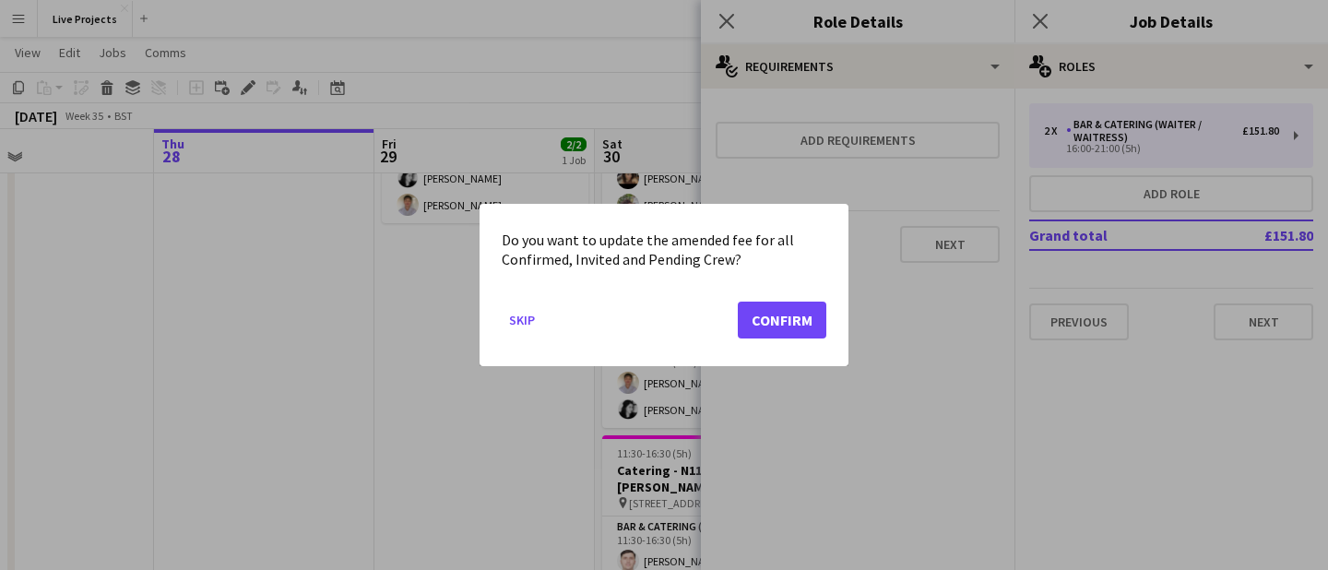
scroll to position [0, 0]
click at [772, 315] on button "Confirm" at bounding box center [782, 319] width 89 height 37
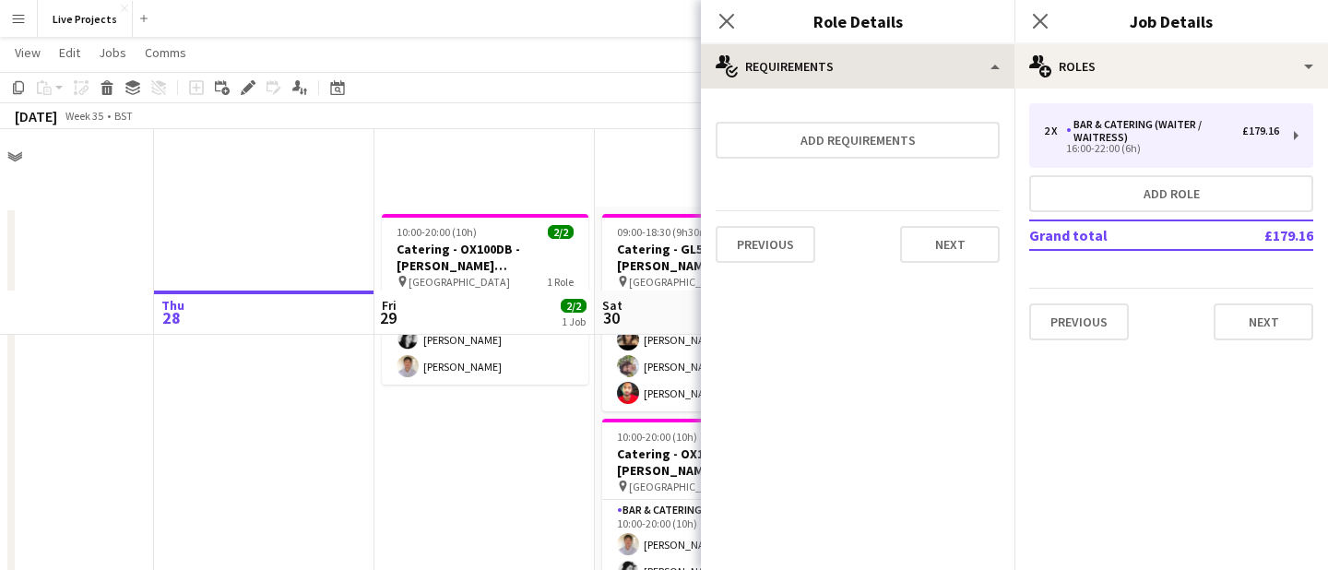
scroll to position [161, 0]
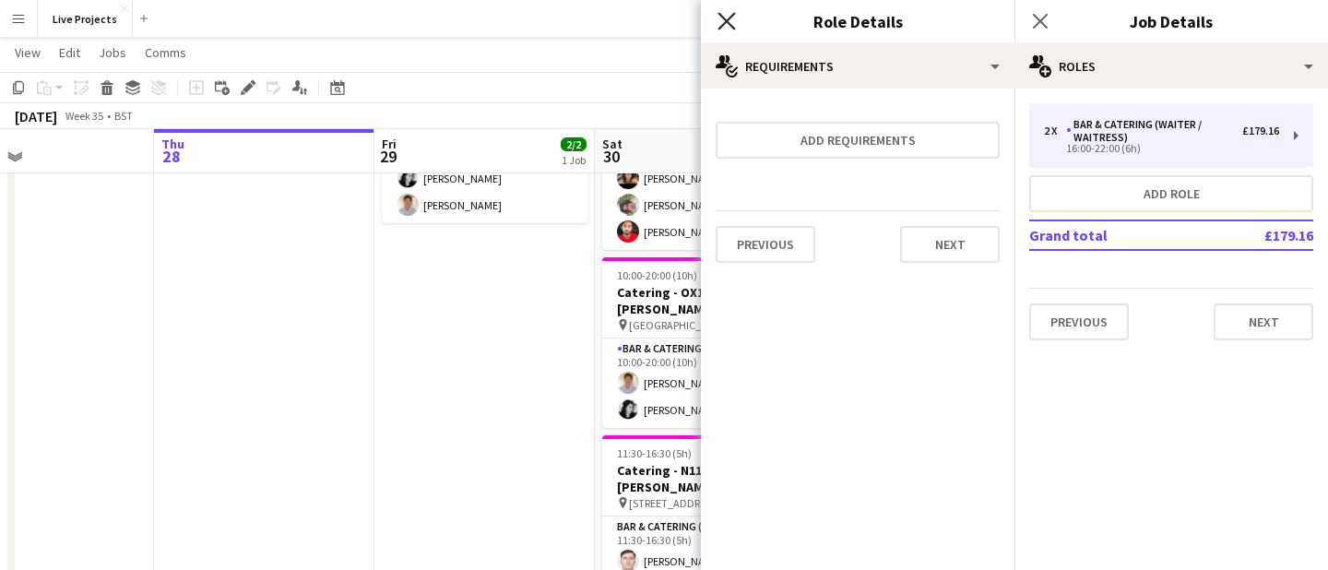
click at [732, 18] on icon "Close pop-in" at bounding box center [726, 21] width 18 height 18
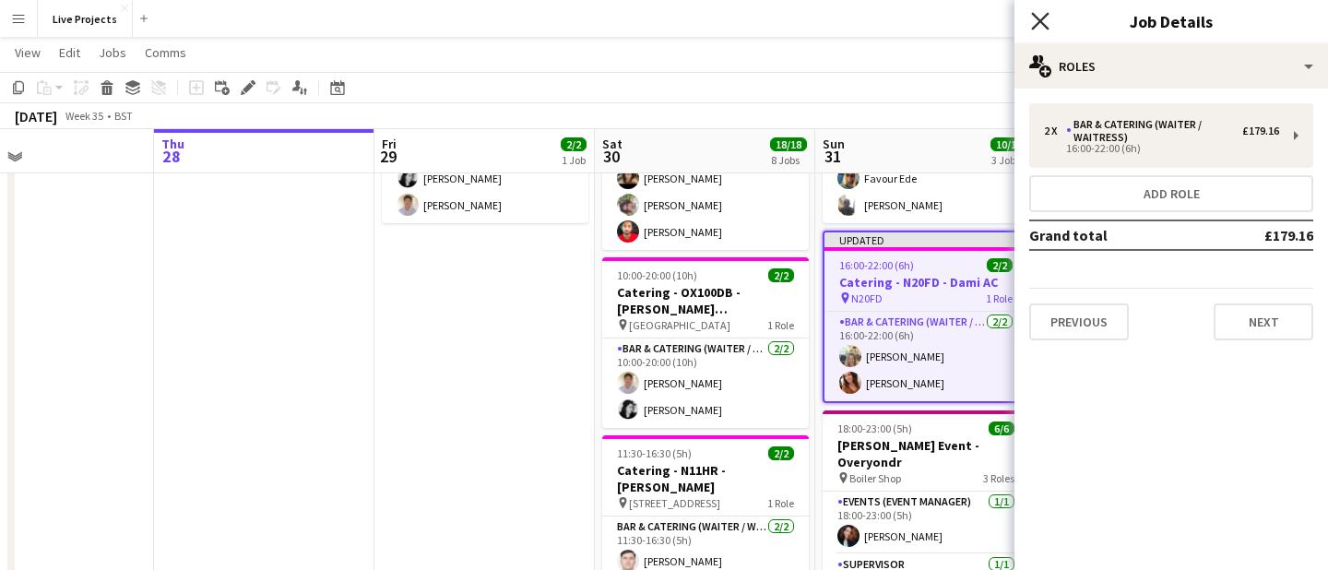
click at [1047, 13] on icon at bounding box center [1040, 21] width 18 height 18
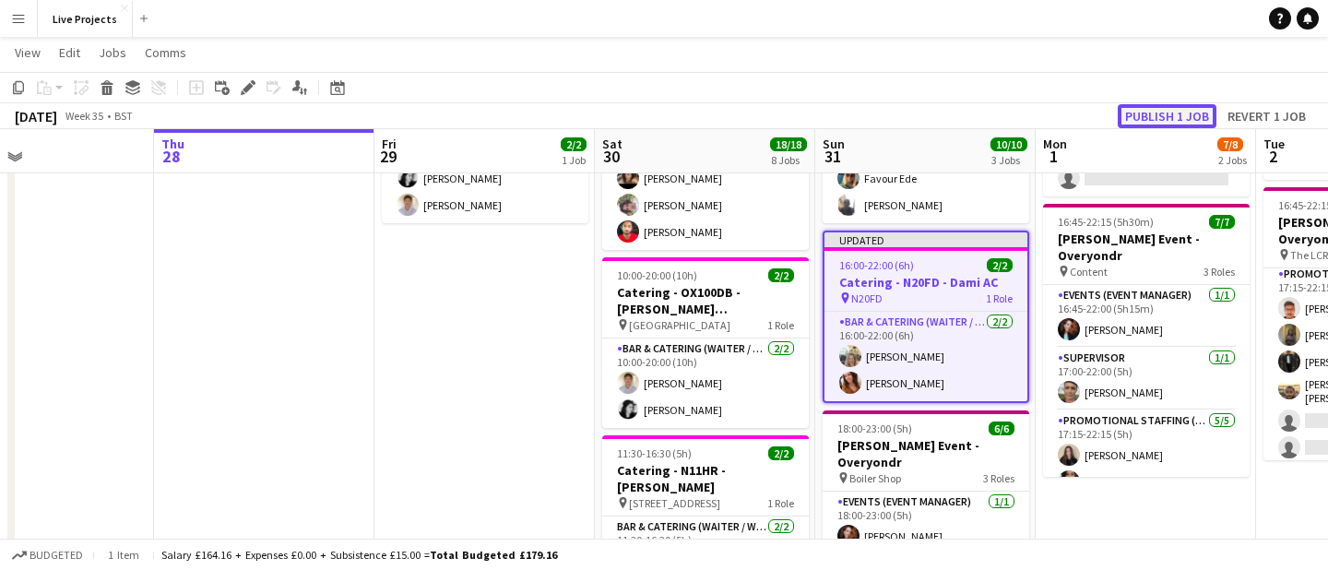
click at [1174, 113] on button "Publish 1 job" at bounding box center [1166, 116] width 99 height 24
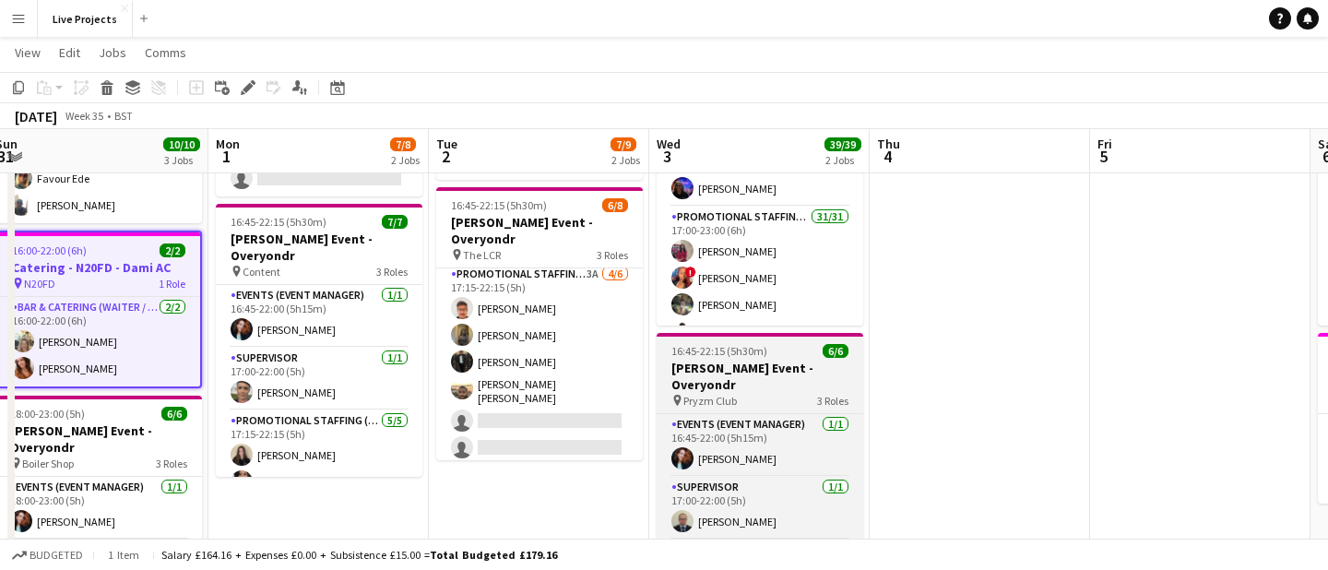
scroll to position [0, 808]
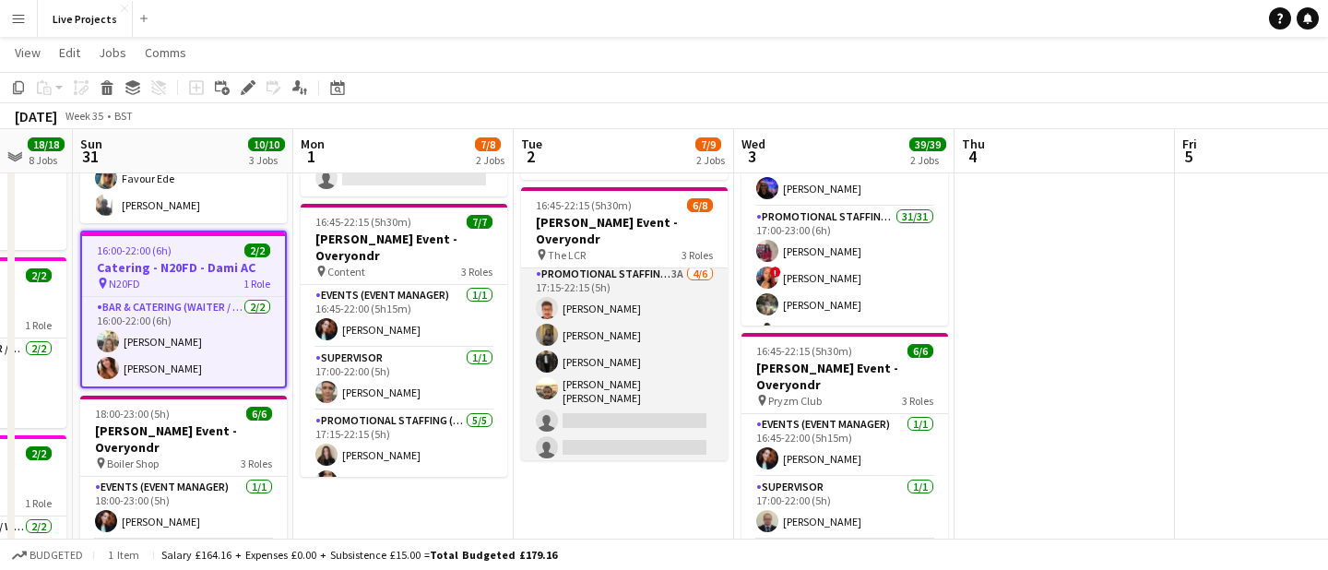
click at [642, 429] on app-card-role "Promotional Staffing (Exhibition Host) 3A 4/6 17:15-22:15 (5h) Rohan Singh Raks…" at bounding box center [624, 365] width 207 height 202
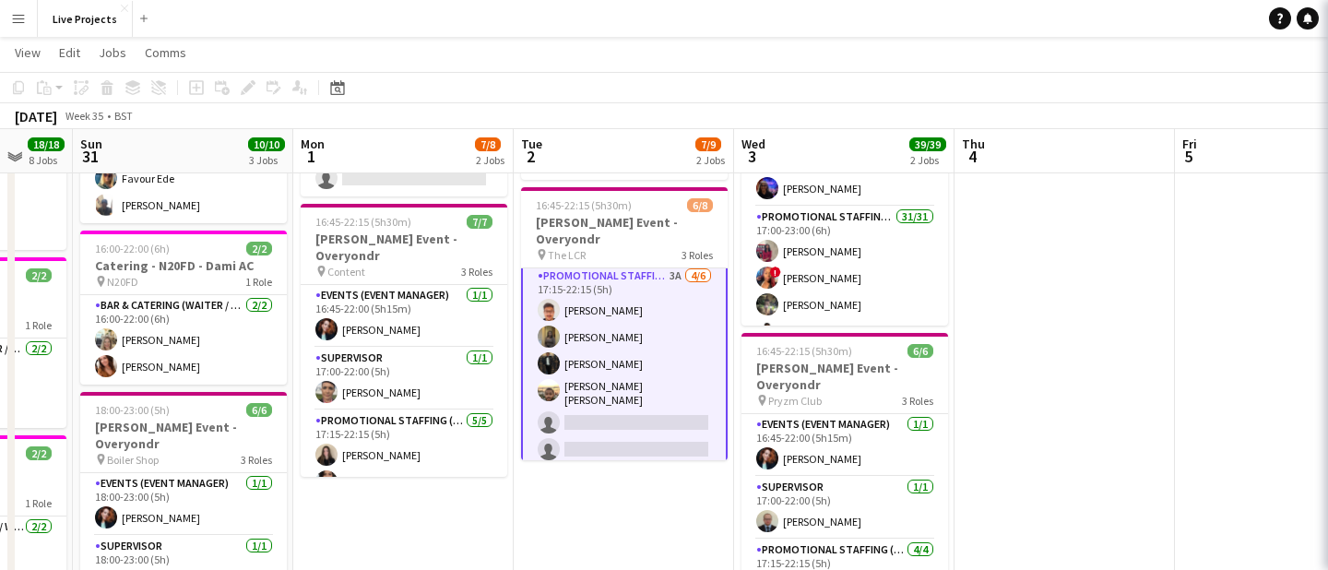
scroll to position [132, 0]
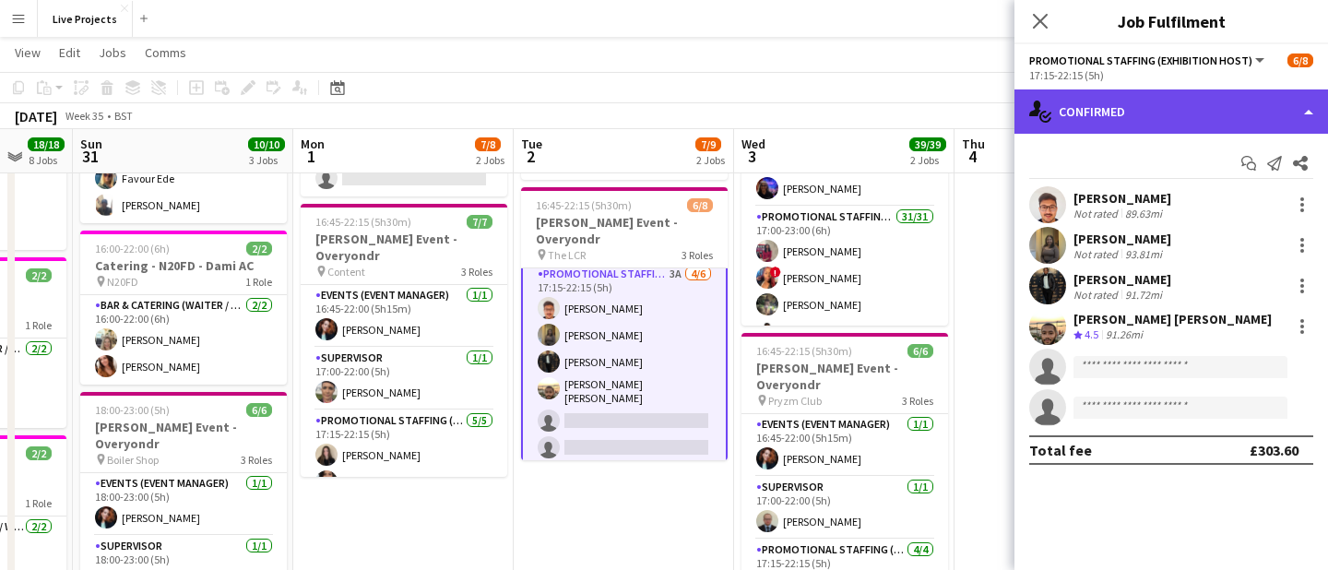
click at [1164, 100] on div "single-neutral-actions-check-2 Confirmed" at bounding box center [1170, 111] width 313 height 44
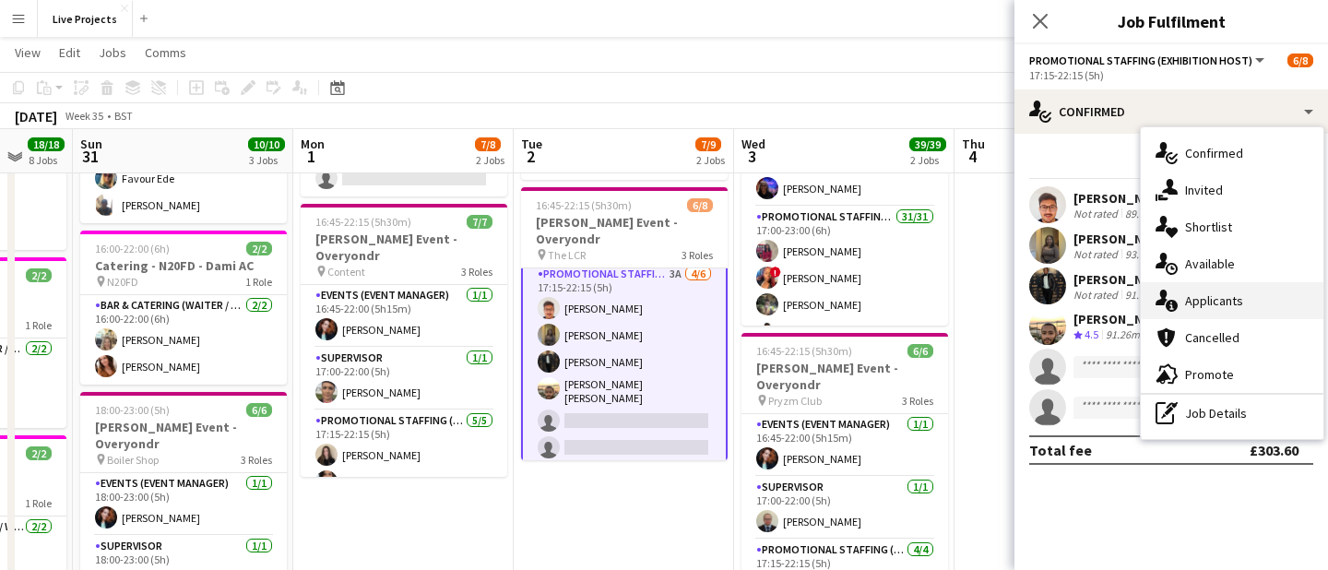
click at [1206, 292] on div "single-neutral-actions-information Applicants" at bounding box center [1231, 300] width 183 height 37
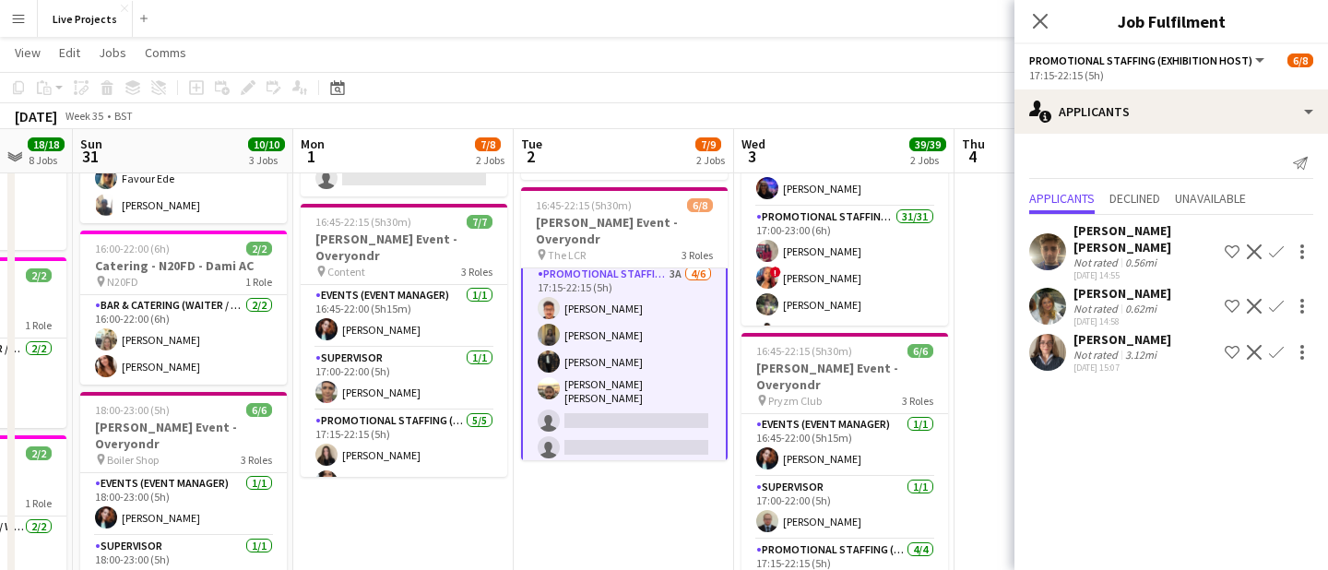
click at [1277, 301] on app-icon "Confirm" at bounding box center [1276, 306] width 15 height 15
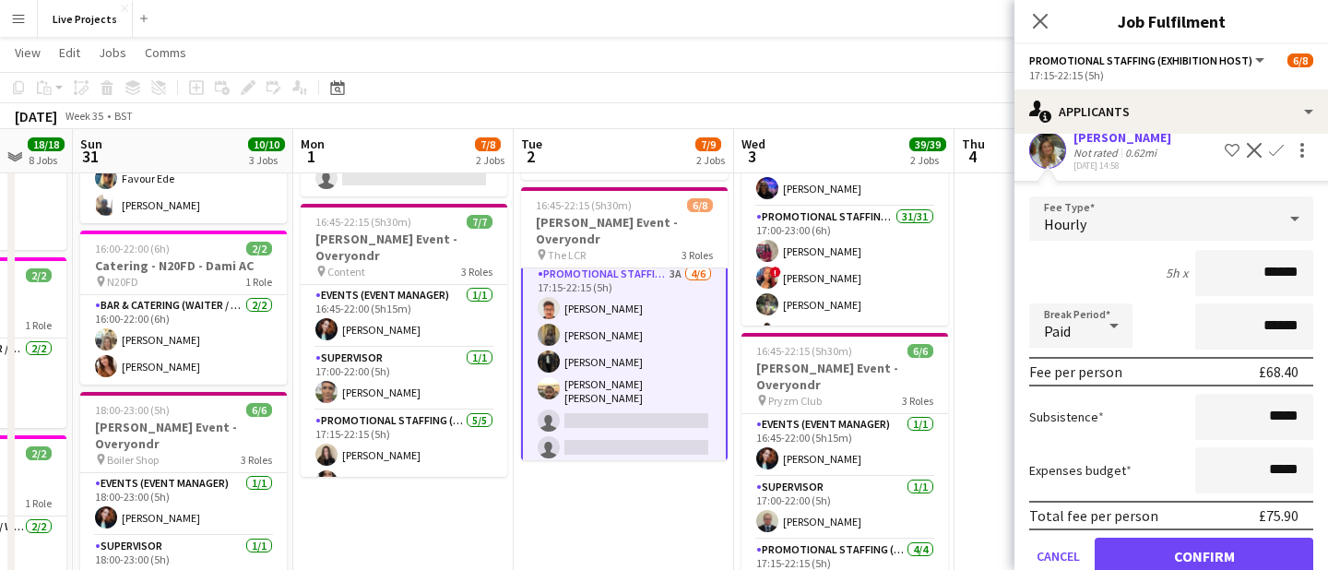
scroll to position [241, 0]
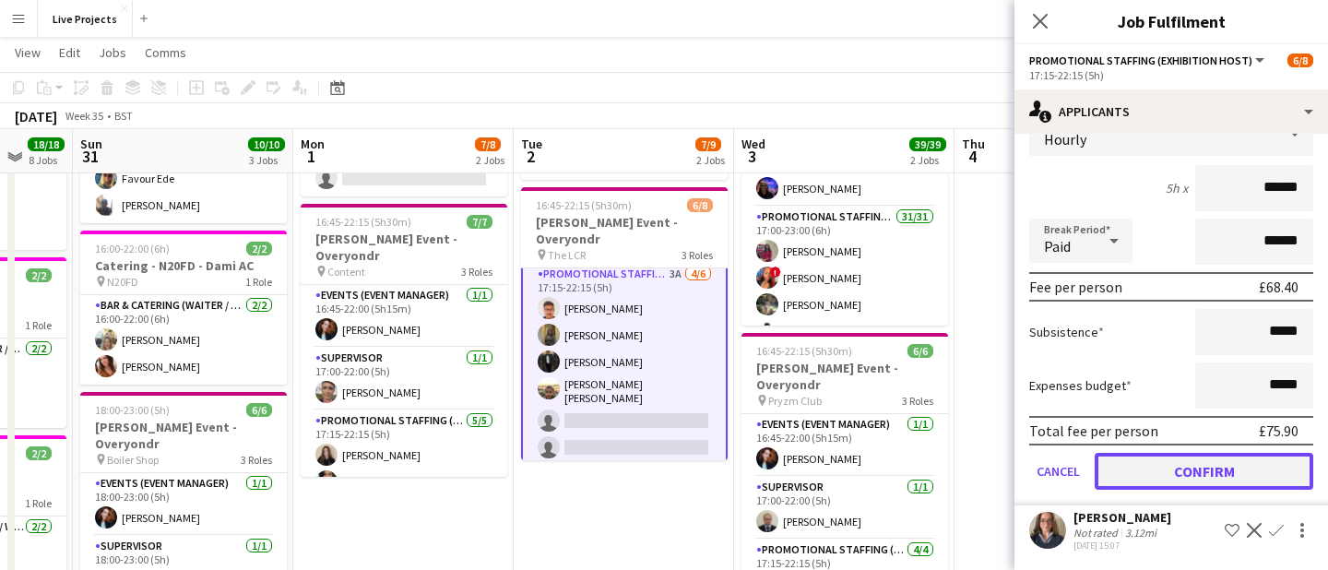
click at [1217, 463] on button "Confirm" at bounding box center [1203, 471] width 218 height 37
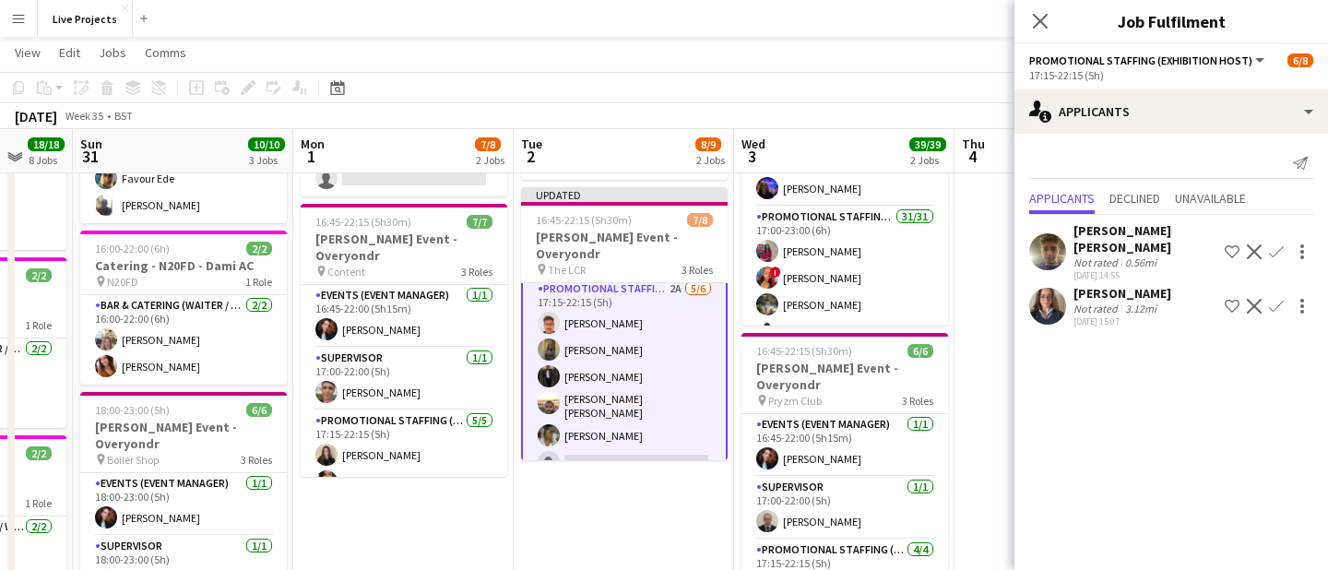
scroll to position [0, 0]
click at [1275, 311] on app-icon "Confirm" at bounding box center [1276, 306] width 15 height 15
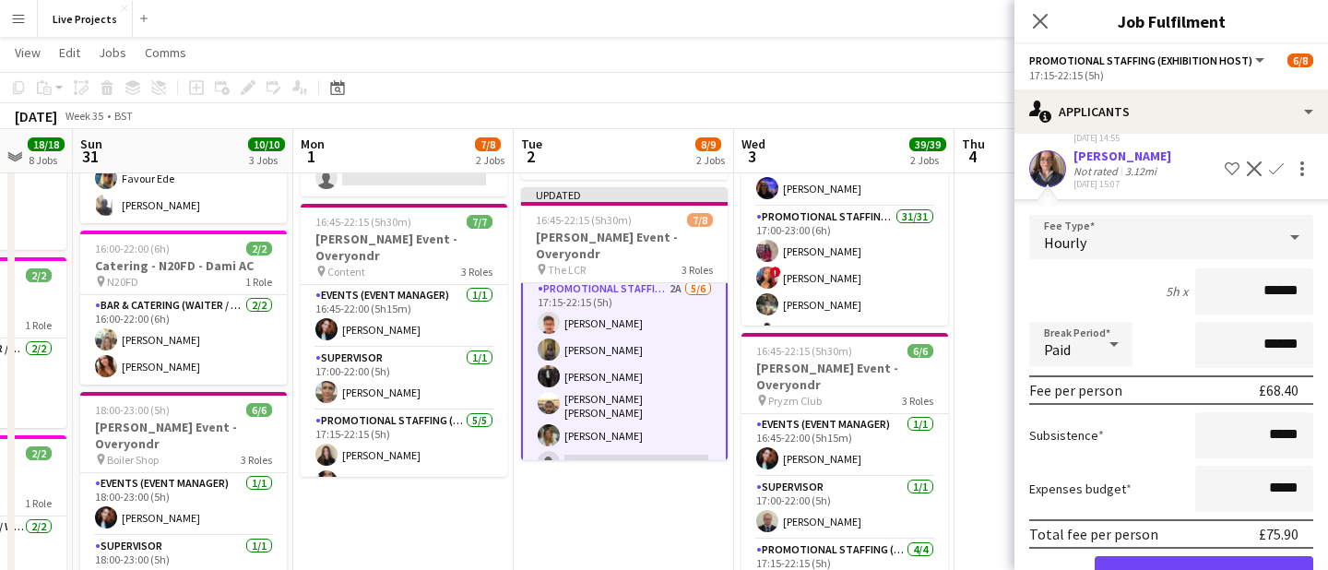
scroll to position [195, 0]
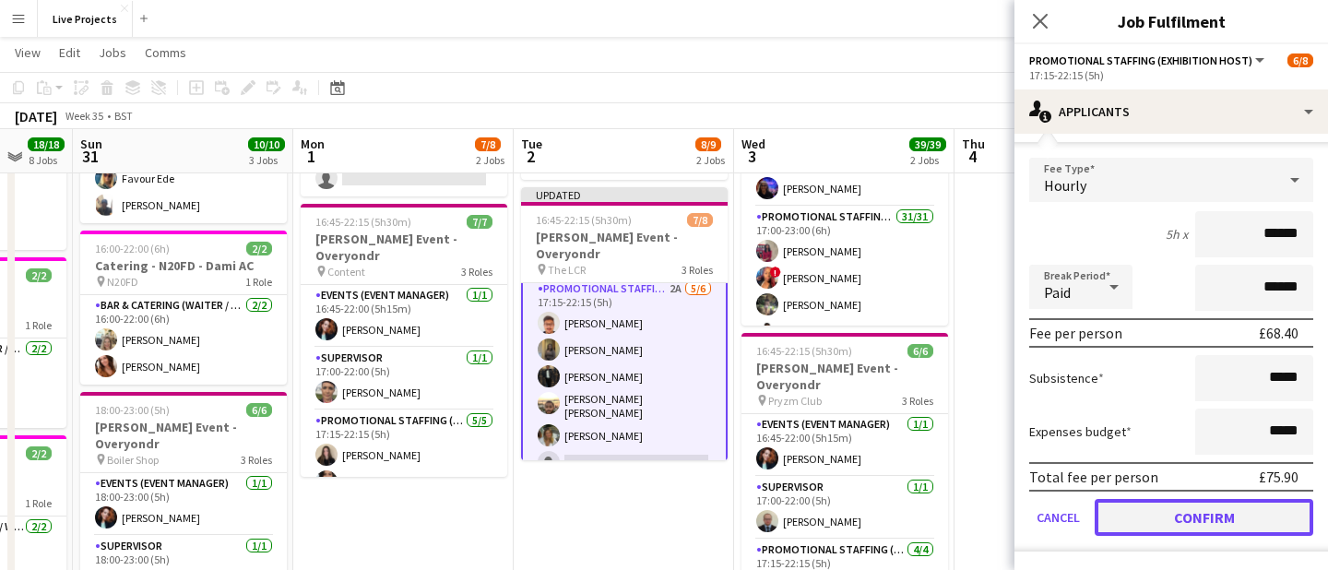
click at [1205, 527] on button "Confirm" at bounding box center [1203, 517] width 218 height 37
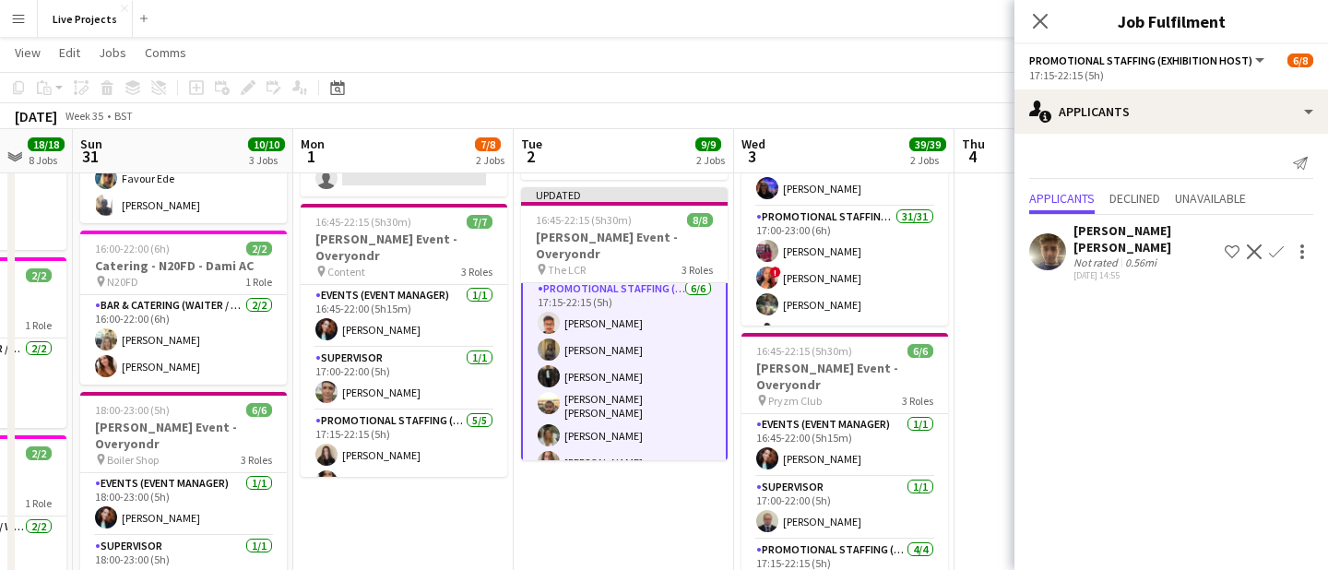
scroll to position [0, 0]
click at [1035, 8] on app-icon "Close pop-in" at bounding box center [1040, 21] width 27 height 27
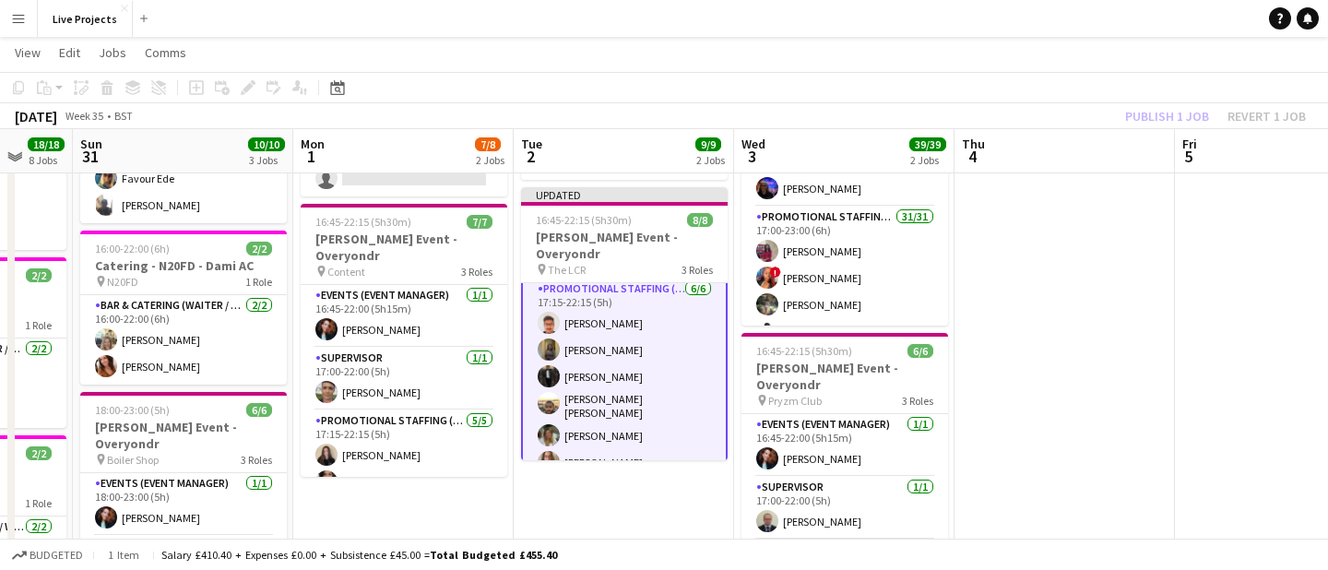
click at [1161, 112] on div "Publish 1 job Revert 1 job" at bounding box center [1215, 116] width 225 height 24
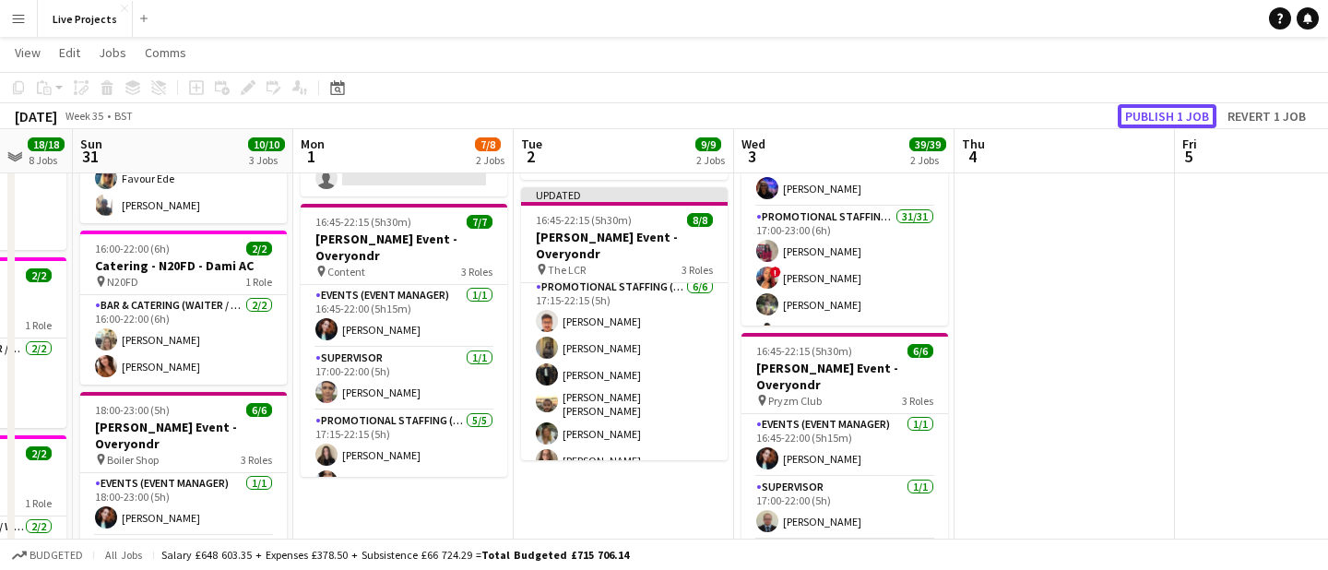
scroll to position [130, 0]
click at [1161, 112] on button "Publish 1 job" at bounding box center [1166, 116] width 99 height 24
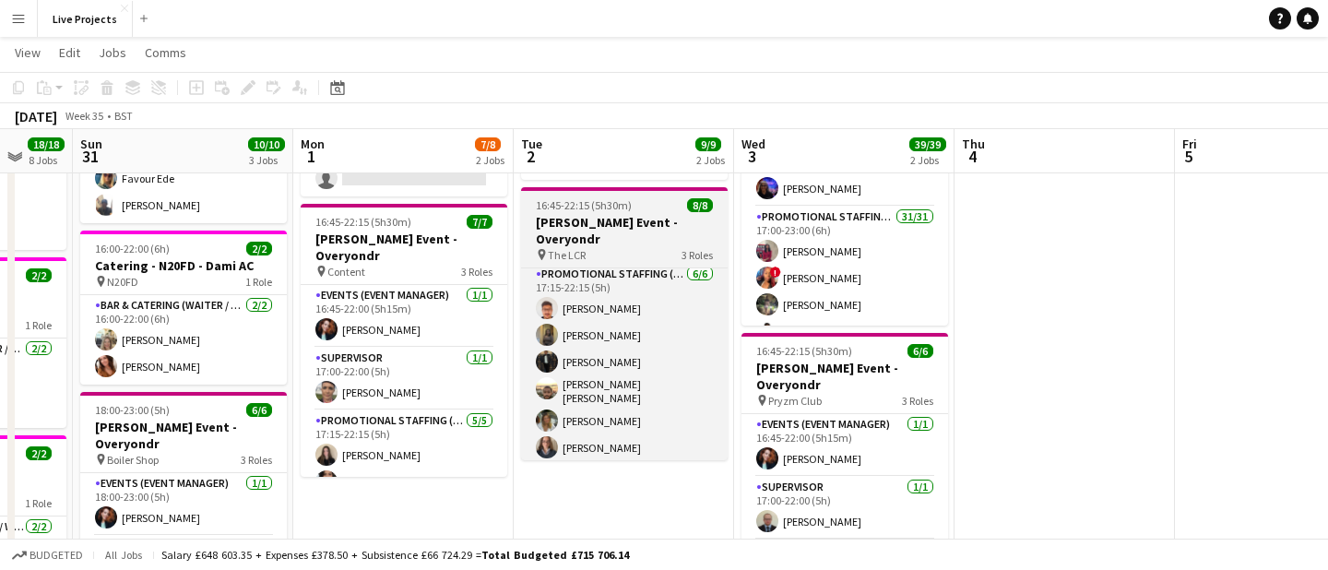
click at [626, 240] on h3 "Bryan Adams Event - Overyondr" at bounding box center [624, 230] width 207 height 33
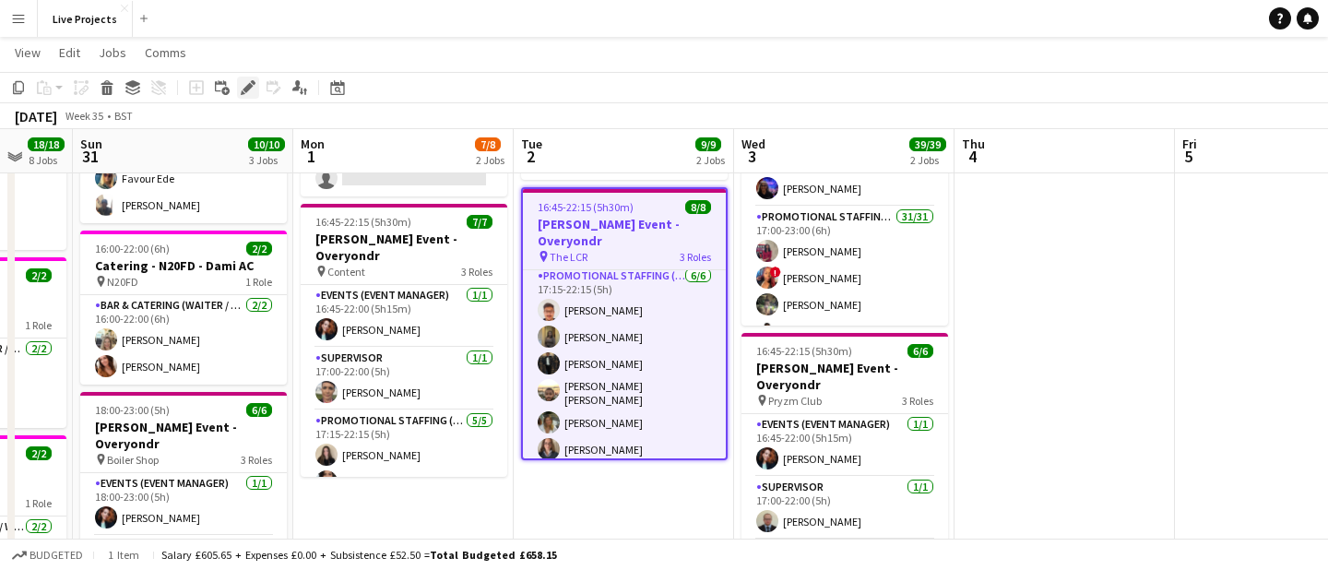
click at [242, 80] on icon "Edit" at bounding box center [248, 87] width 15 height 15
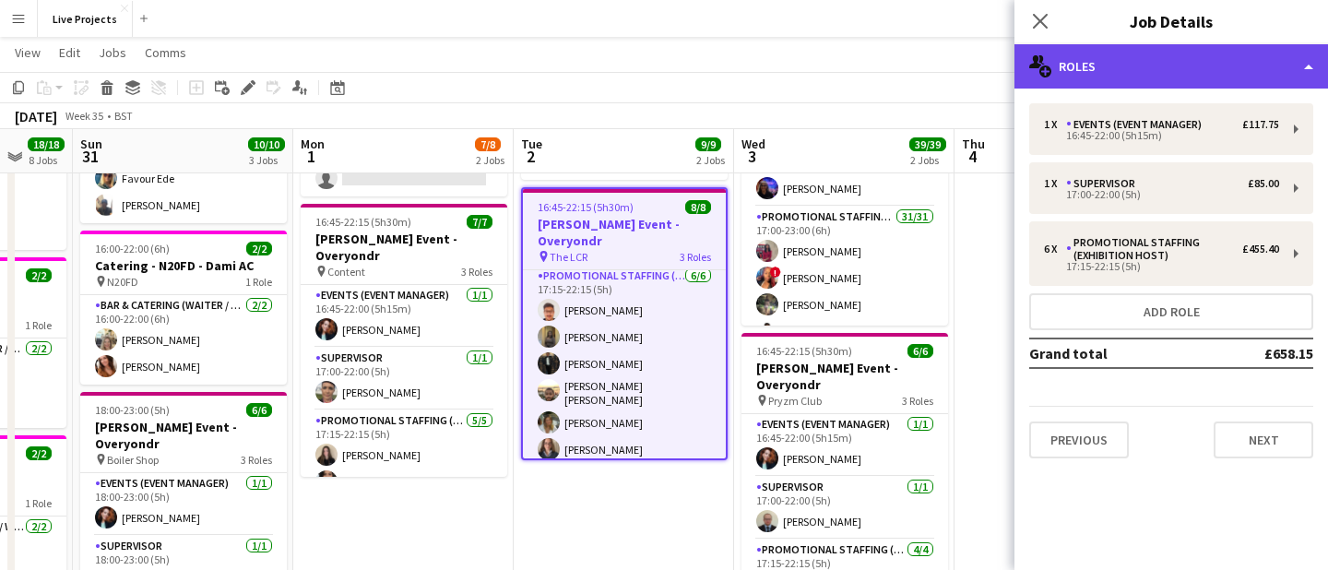
click at [1198, 70] on div "multiple-users-add Roles" at bounding box center [1170, 66] width 313 height 44
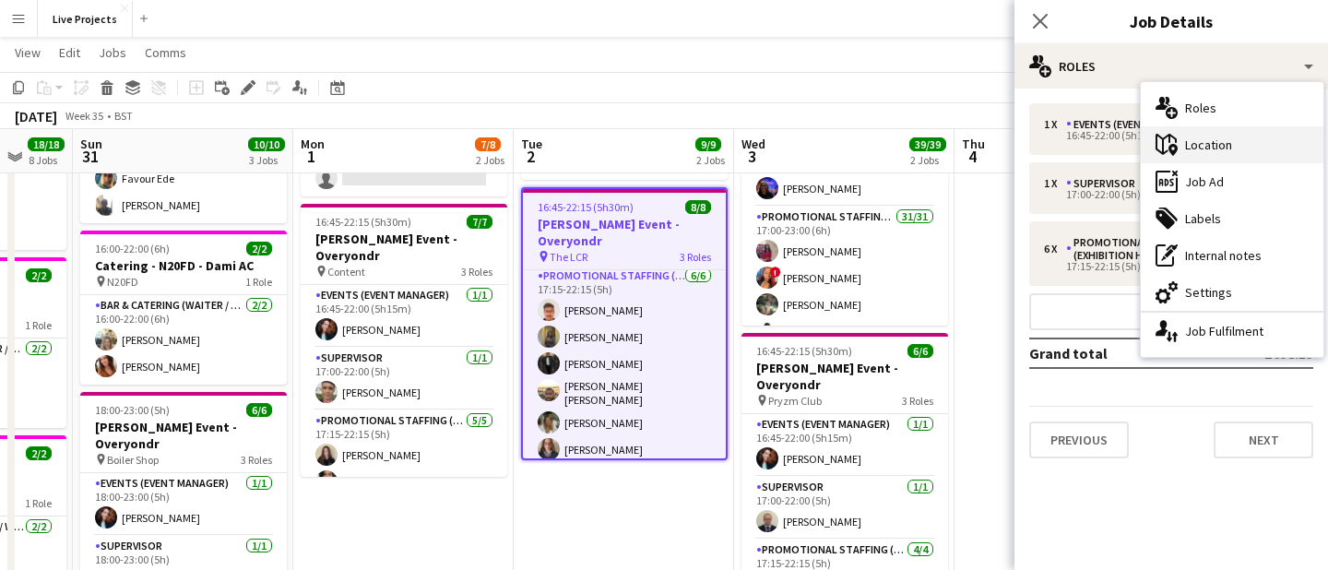
click at [1221, 148] on div "maps-pin-1 Location" at bounding box center [1231, 144] width 183 height 37
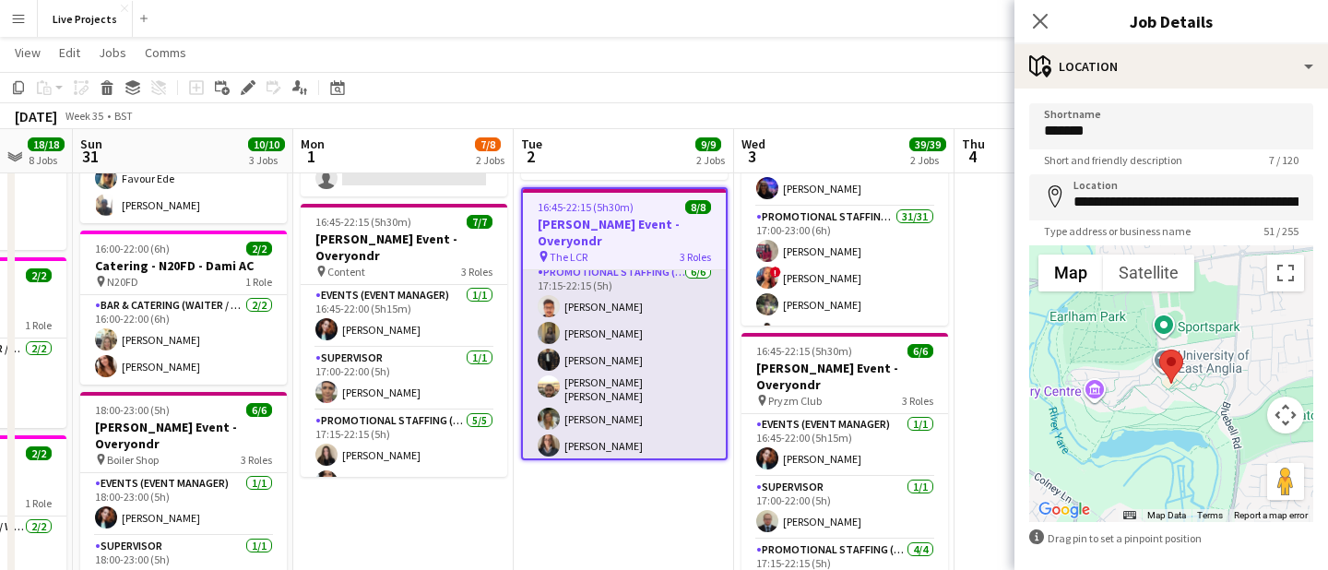
scroll to position [132, 0]
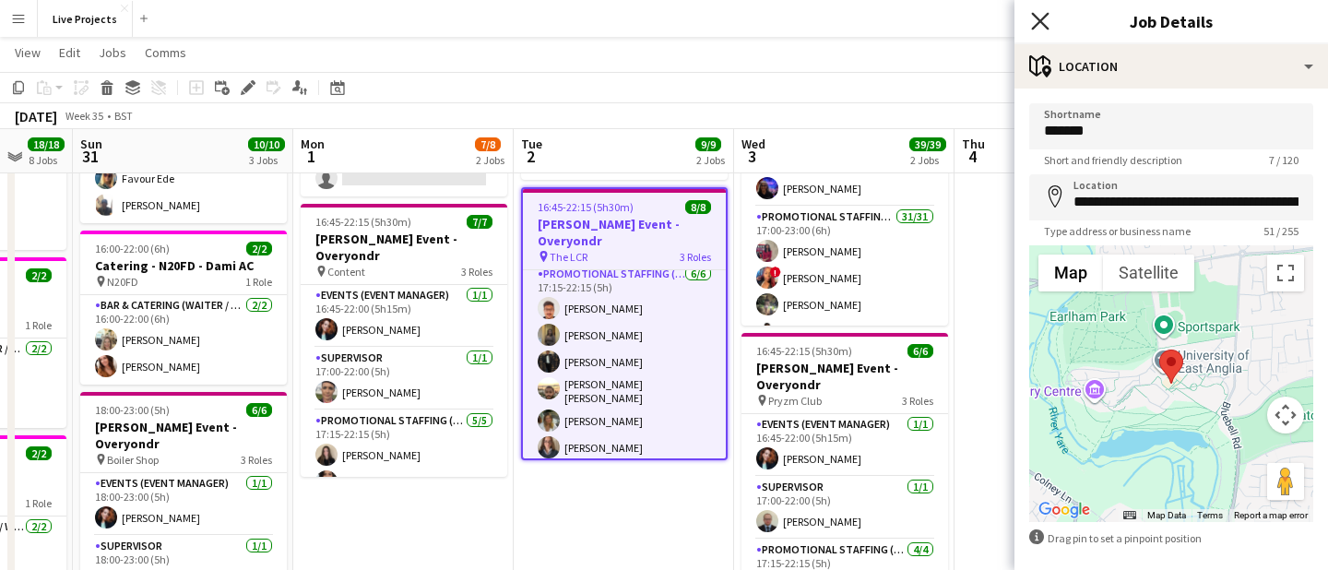
click at [1040, 17] on icon "Close pop-in" at bounding box center [1040, 21] width 18 height 18
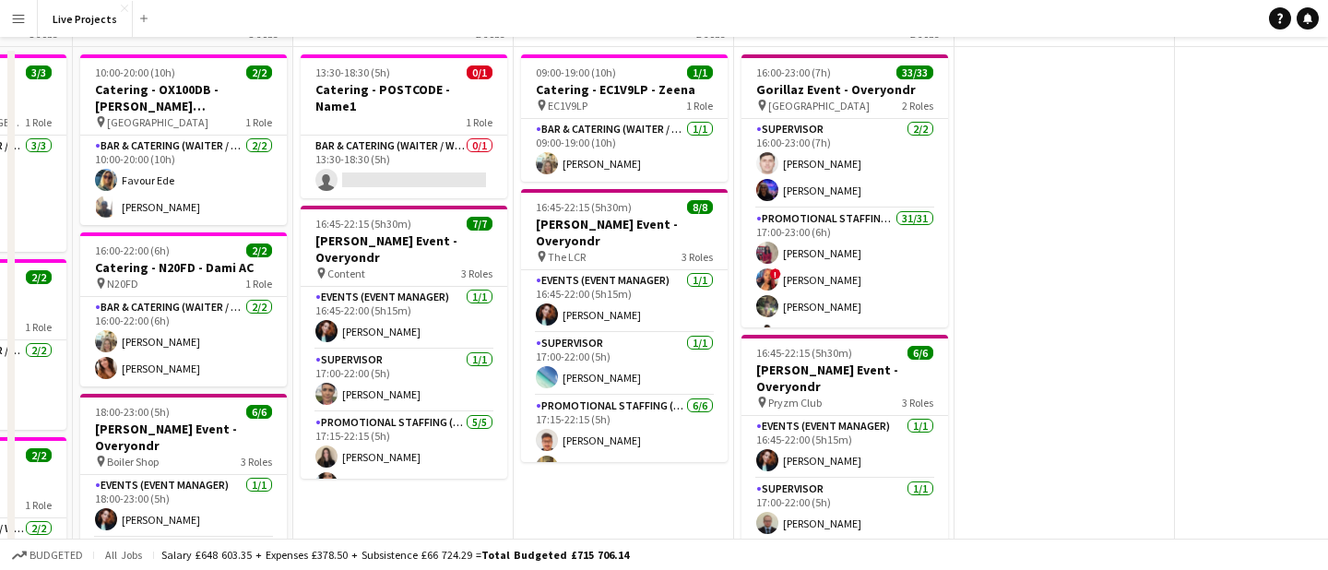
scroll to position [0, 0]
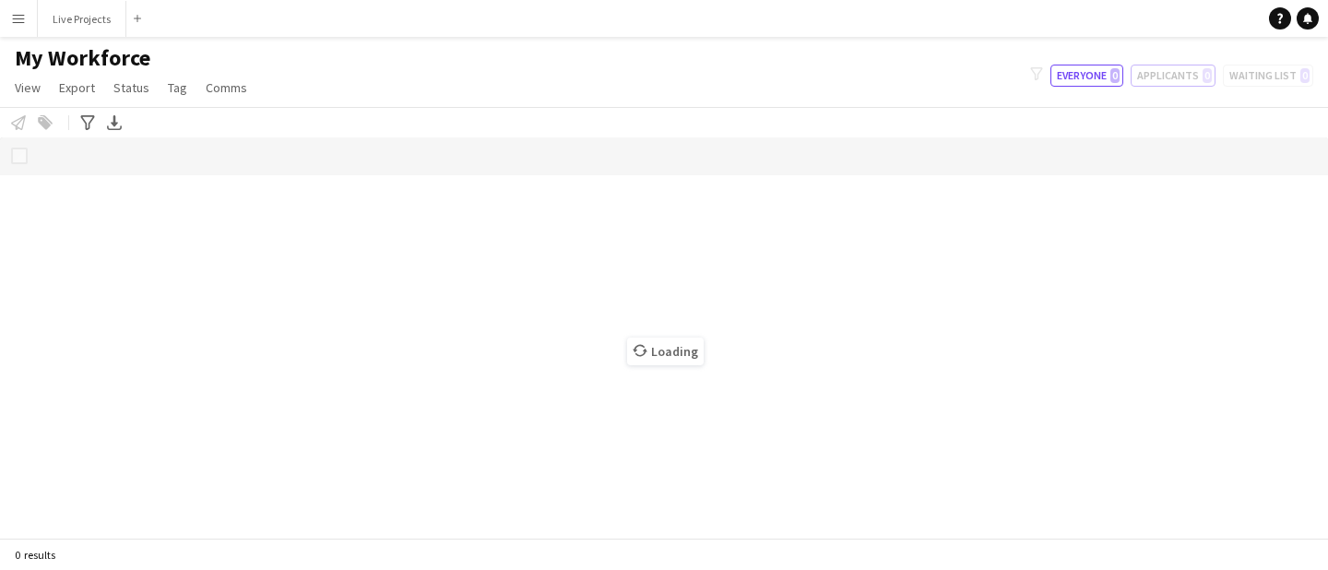
click at [1183, 74] on button "Applicants 0" at bounding box center [1172, 76] width 85 height 22
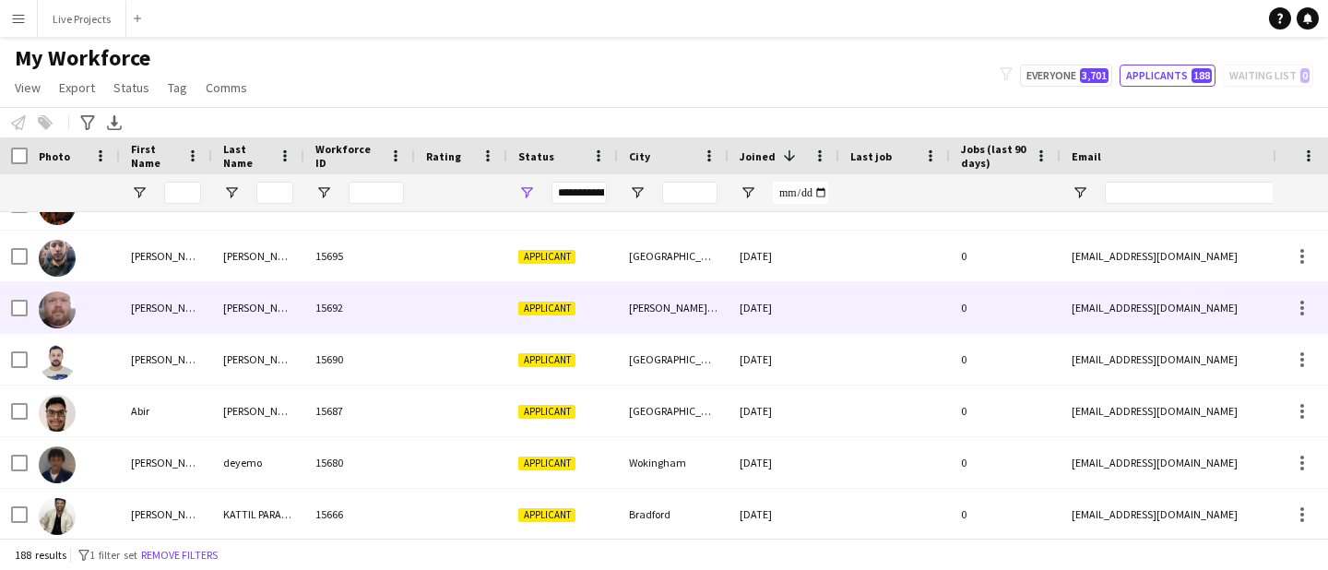
scroll to position [236, 0]
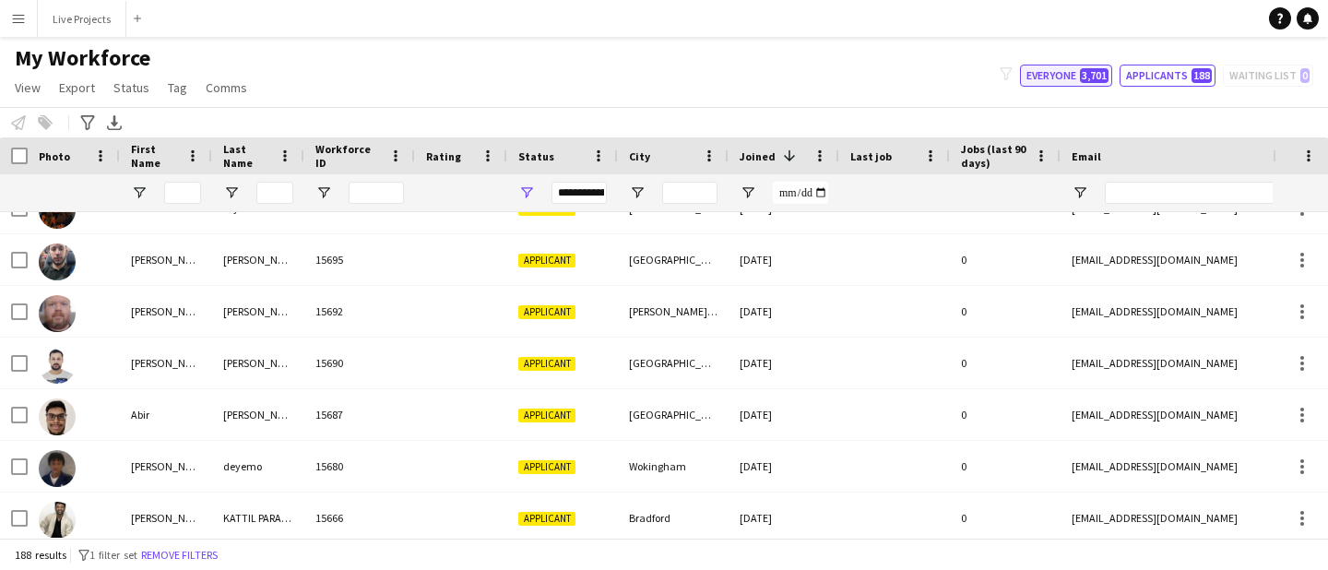
click at [1066, 77] on button "Everyone 3,701" at bounding box center [1066, 76] width 92 height 22
type input "**********"
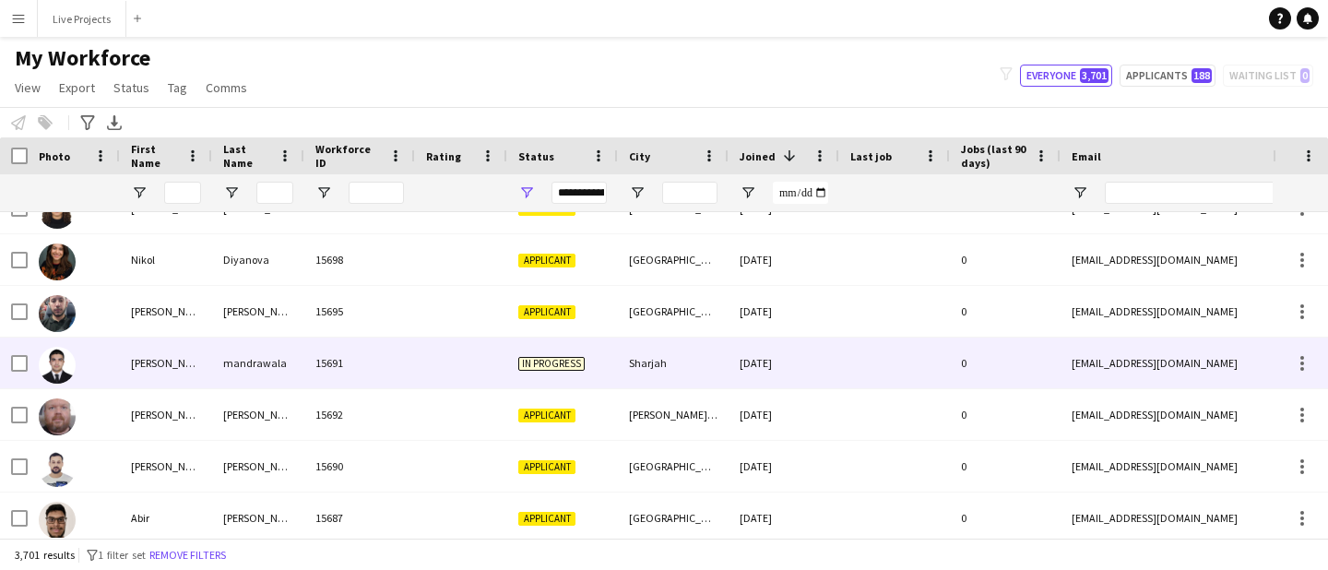
scroll to position [0, 0]
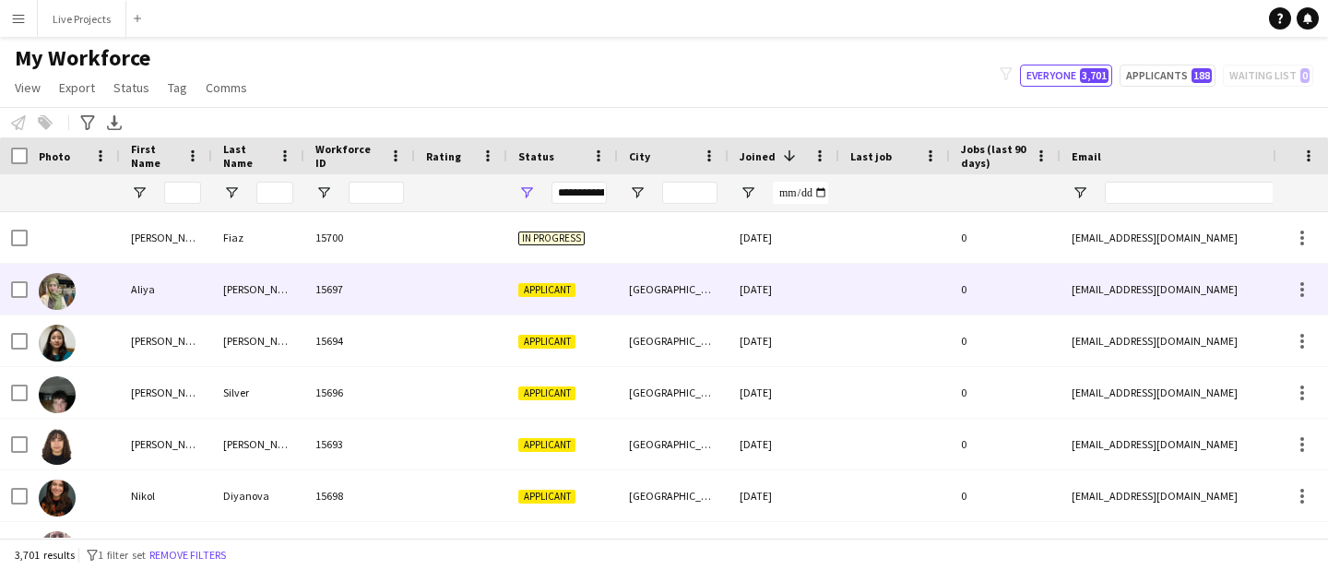
click at [233, 288] on div "Kazmi" at bounding box center [258, 289] width 92 height 51
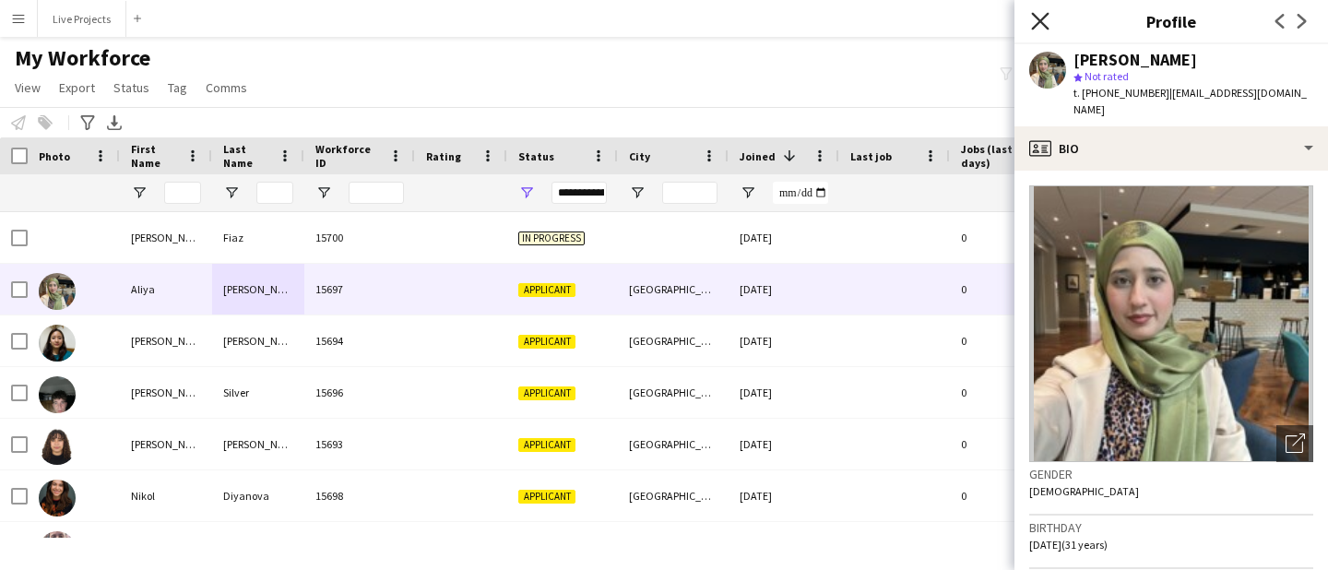
click at [1039, 15] on icon "Close pop-in" at bounding box center [1040, 21] width 18 height 18
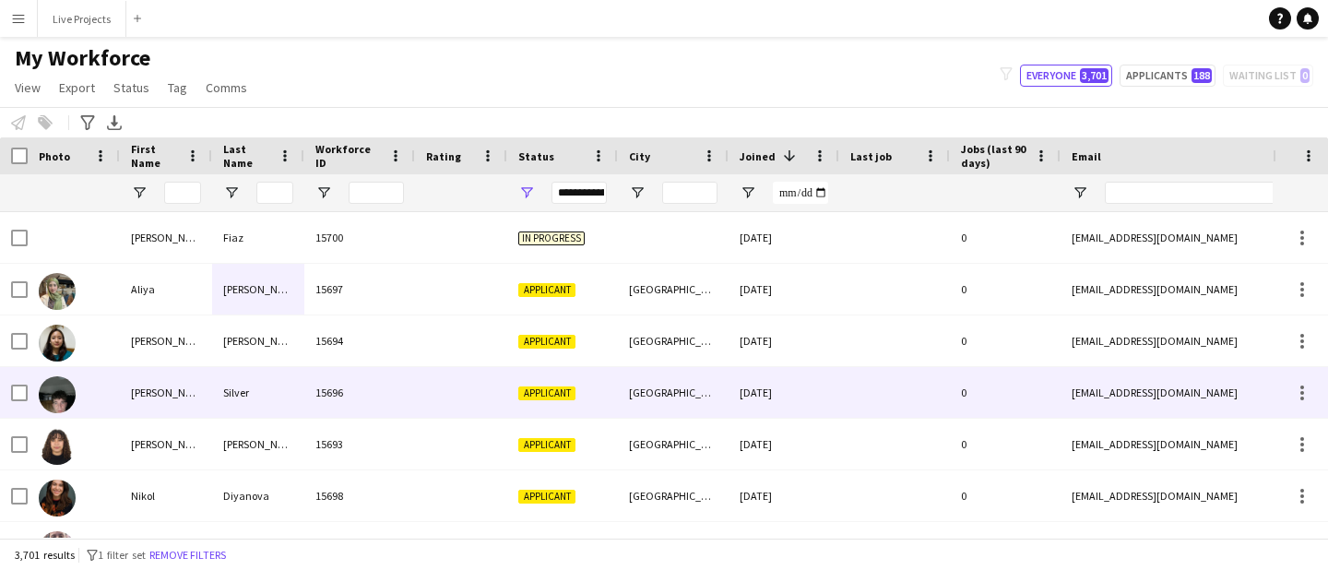
click at [242, 391] on div "Silver" at bounding box center [258, 392] width 92 height 51
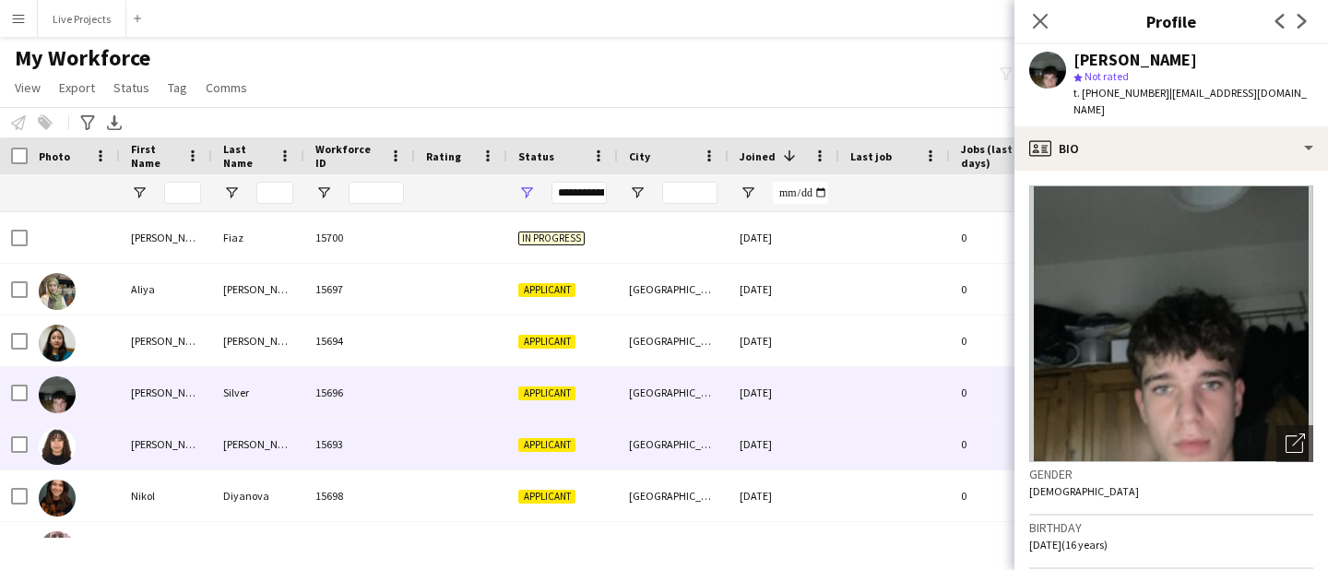
click at [242, 443] on div "Alvarado Abad" at bounding box center [258, 444] width 92 height 51
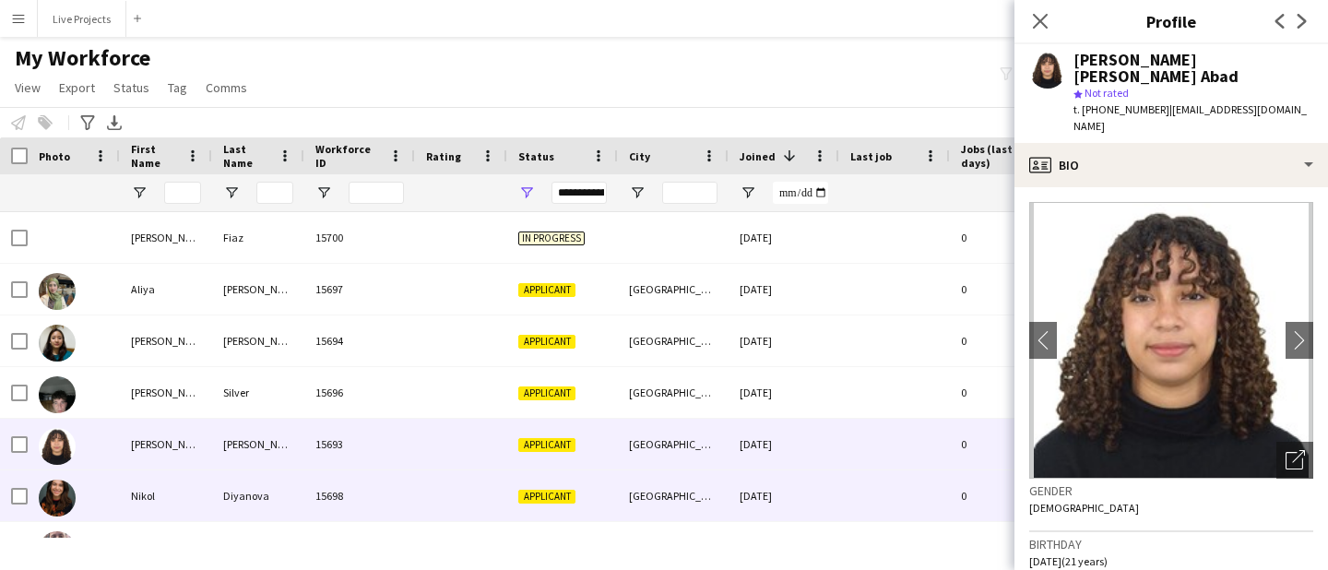
click at [146, 488] on div "Nikol" at bounding box center [166, 495] width 92 height 51
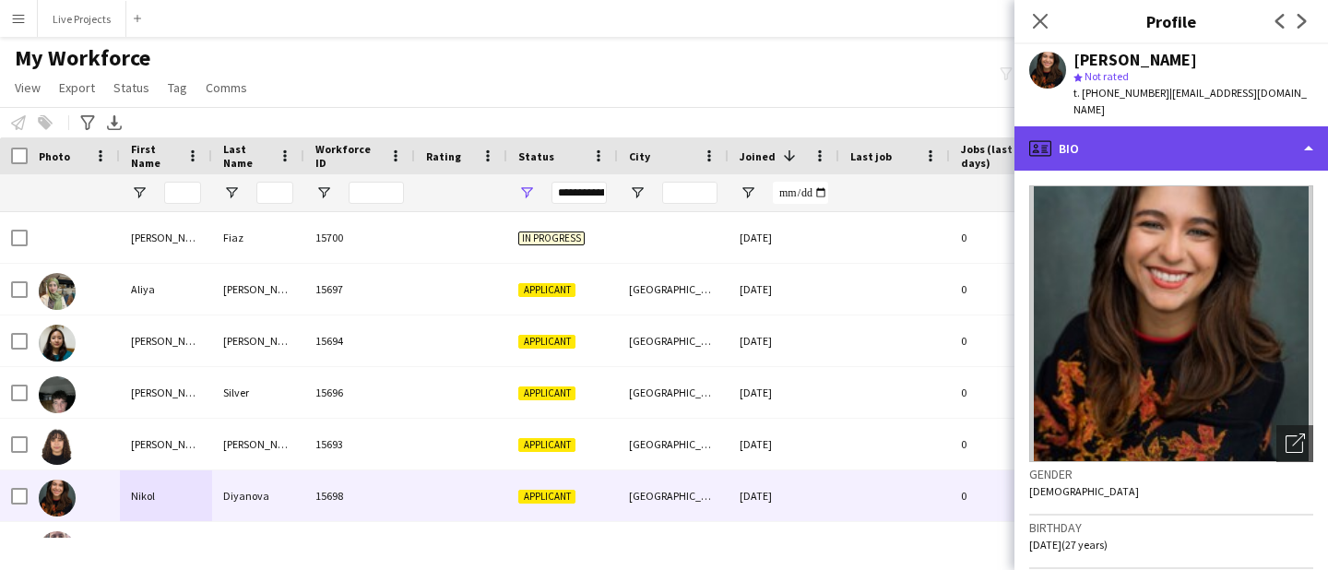
click at [1163, 136] on div "profile Bio" at bounding box center [1170, 148] width 313 height 44
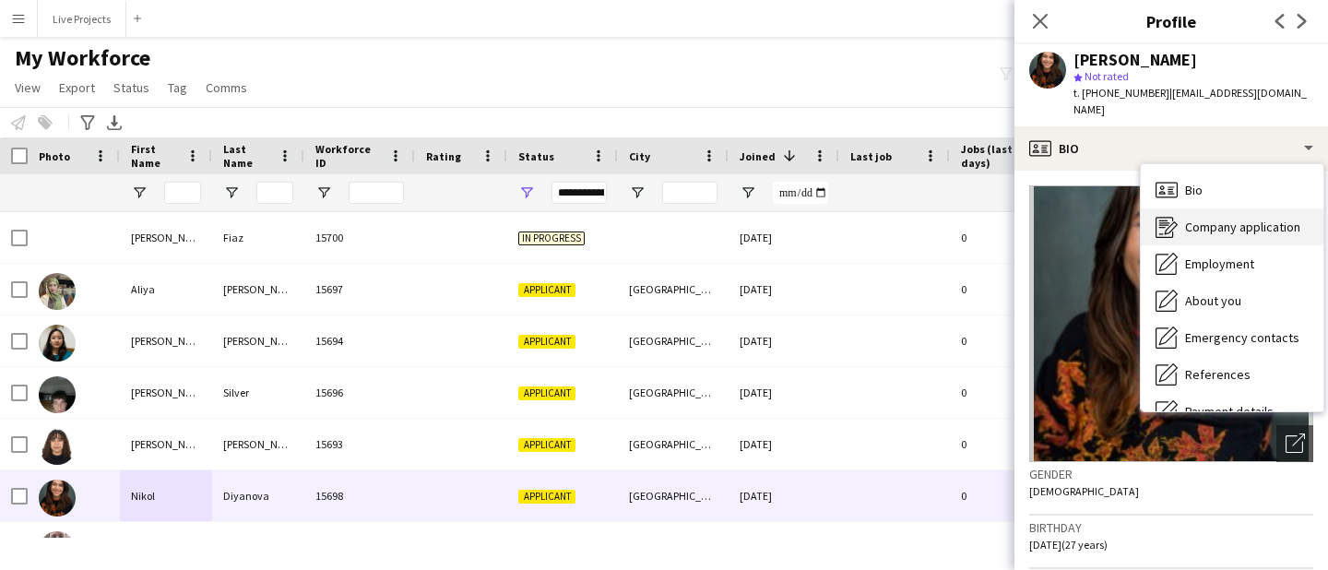
click at [1210, 218] on span "Company application" at bounding box center [1242, 226] width 115 height 17
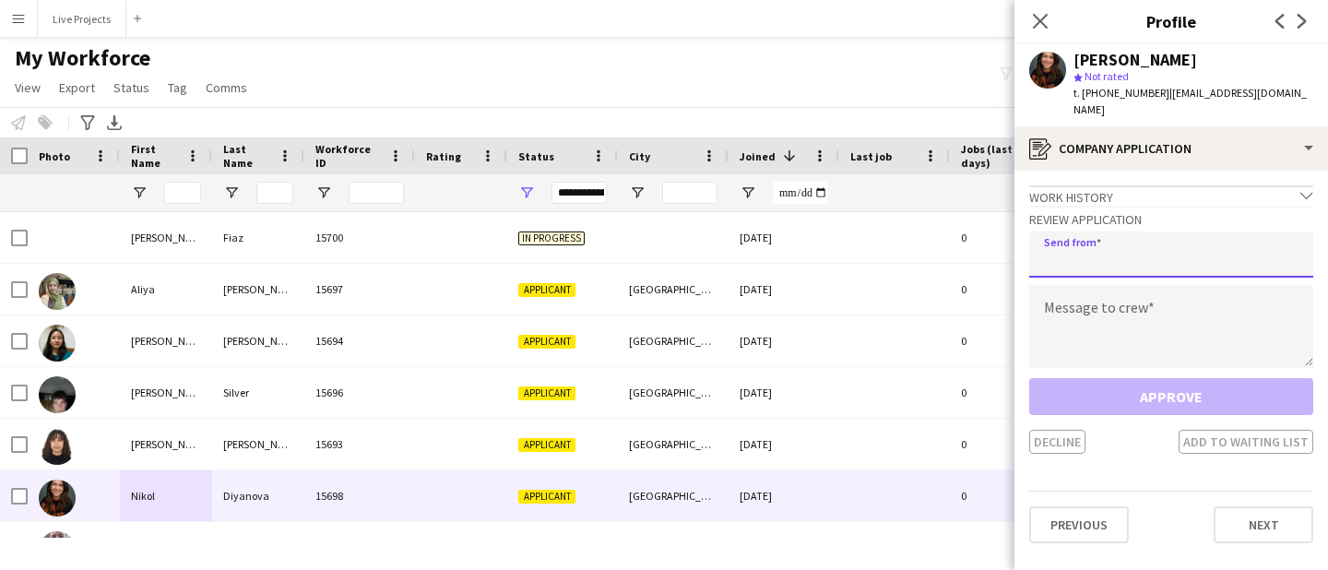
click at [1099, 242] on input "email" at bounding box center [1171, 254] width 284 height 46
type input "**********"
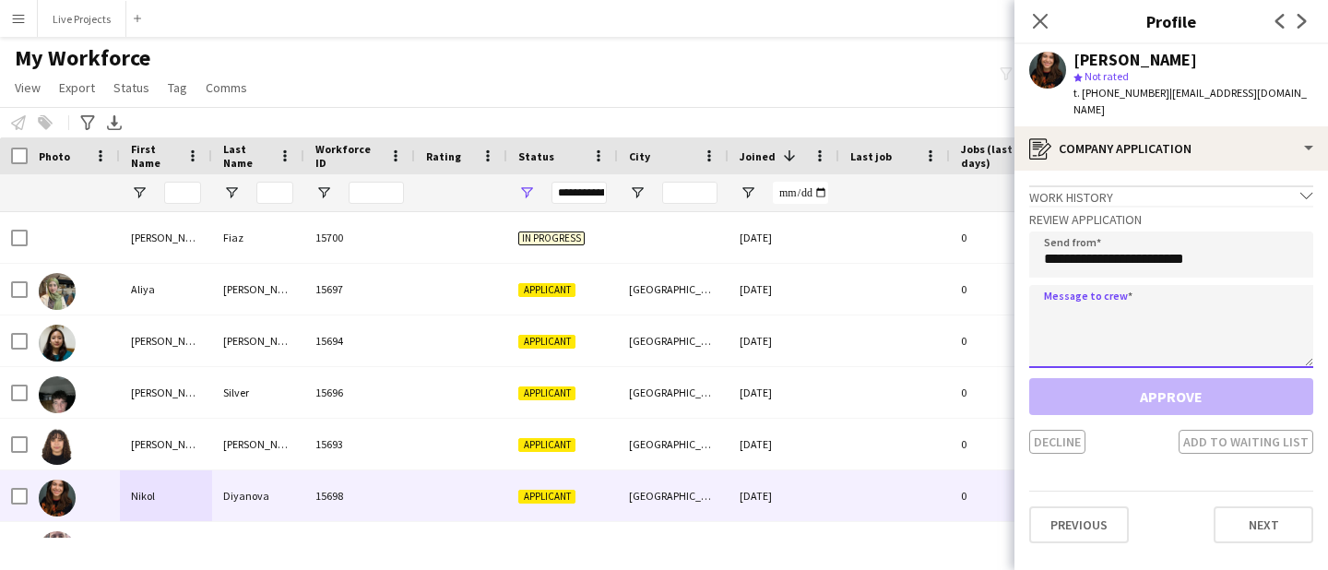
click at [1050, 298] on textarea at bounding box center [1171, 326] width 284 height 83
paste textarea "**********"
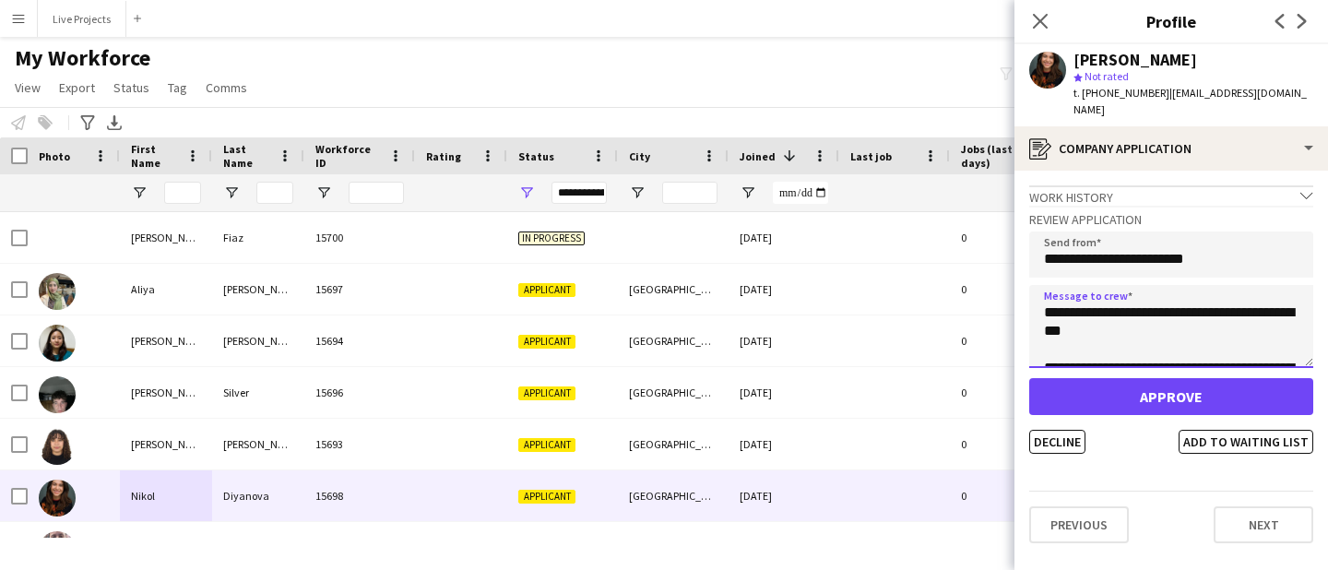
scroll to position [1560, 0]
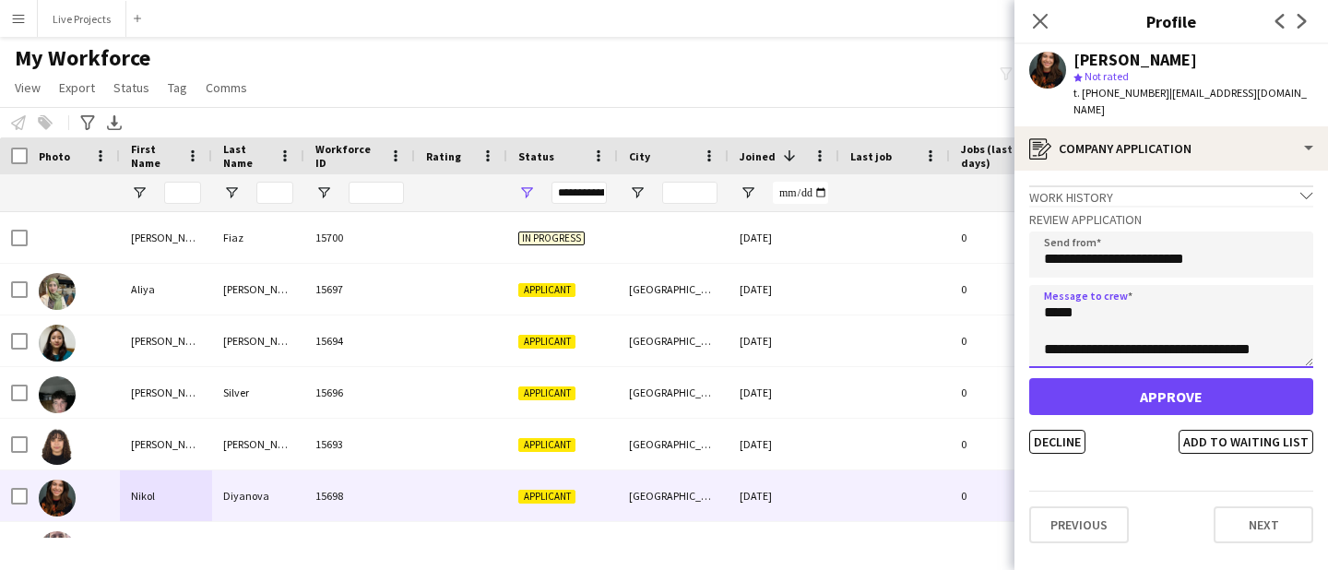
type textarea "**********"
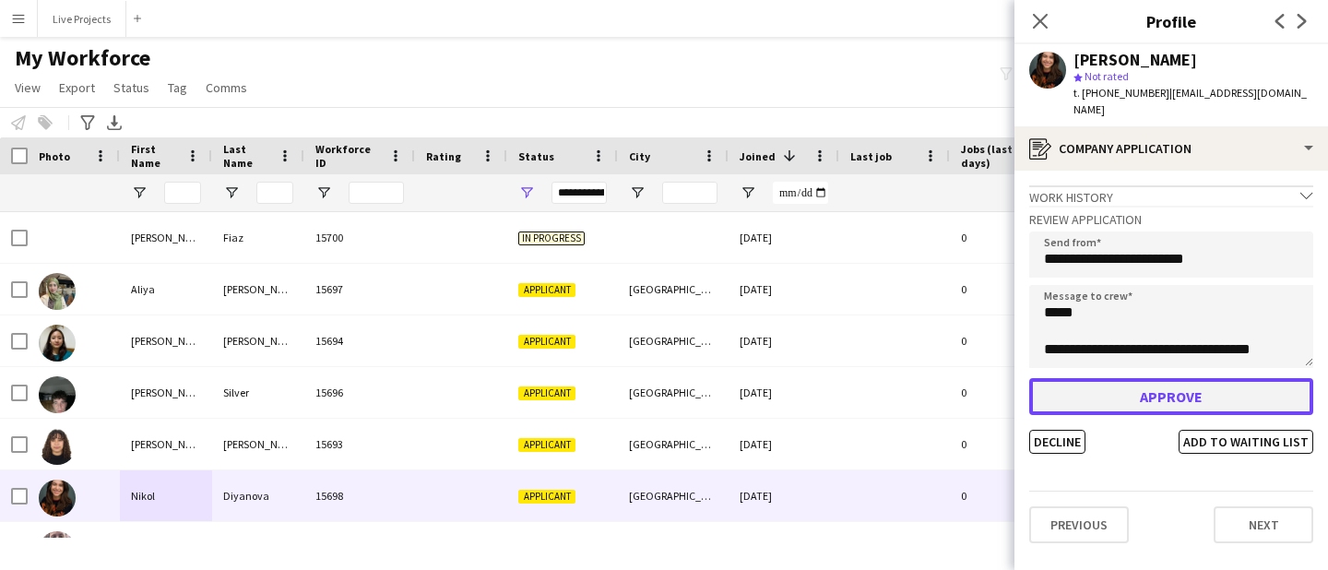
click at [1103, 378] on button "Approve" at bounding box center [1171, 396] width 284 height 37
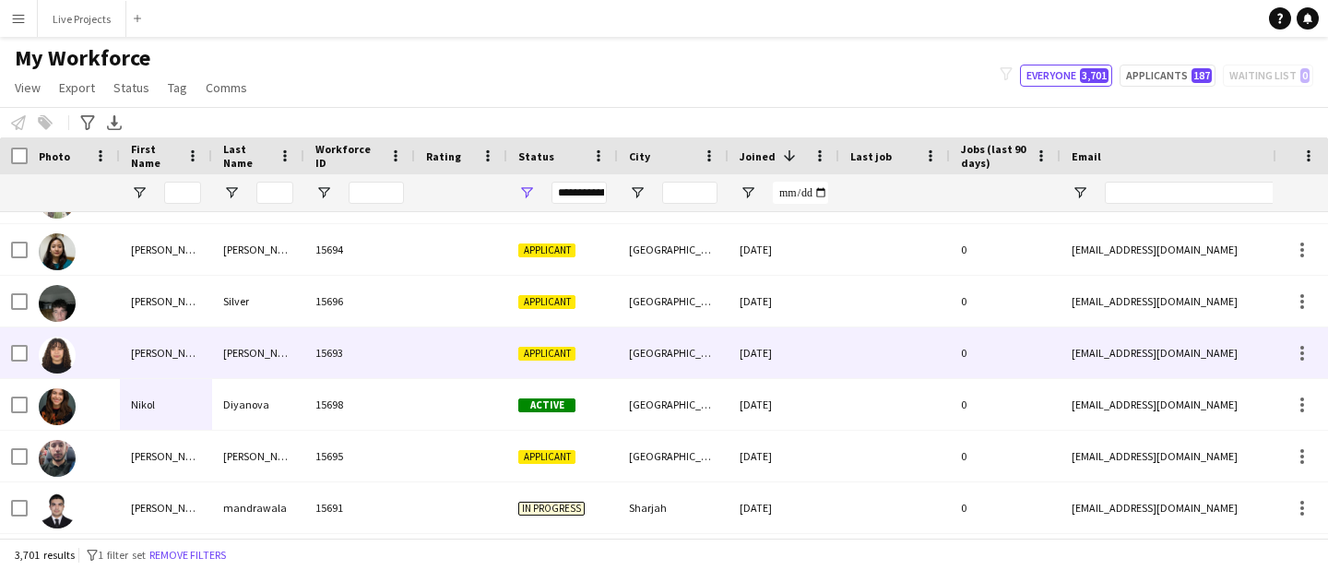
scroll to position [98, 0]
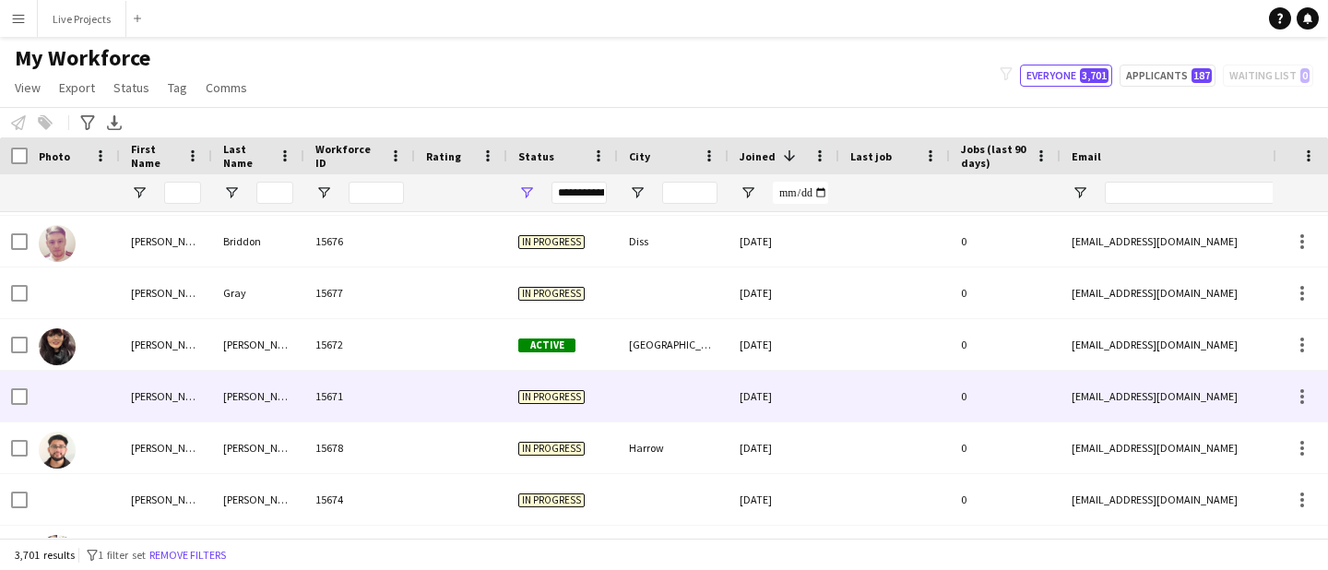
click at [108, 405] on div at bounding box center [74, 396] width 92 height 51
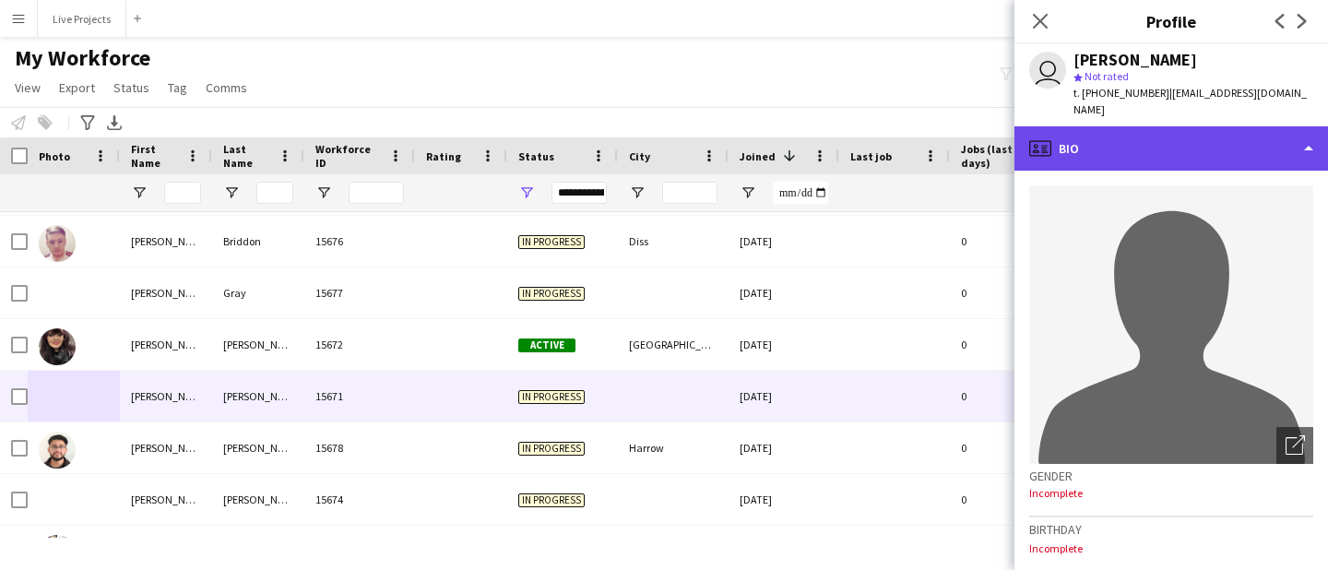
click at [1294, 130] on div "profile Bio" at bounding box center [1170, 148] width 313 height 44
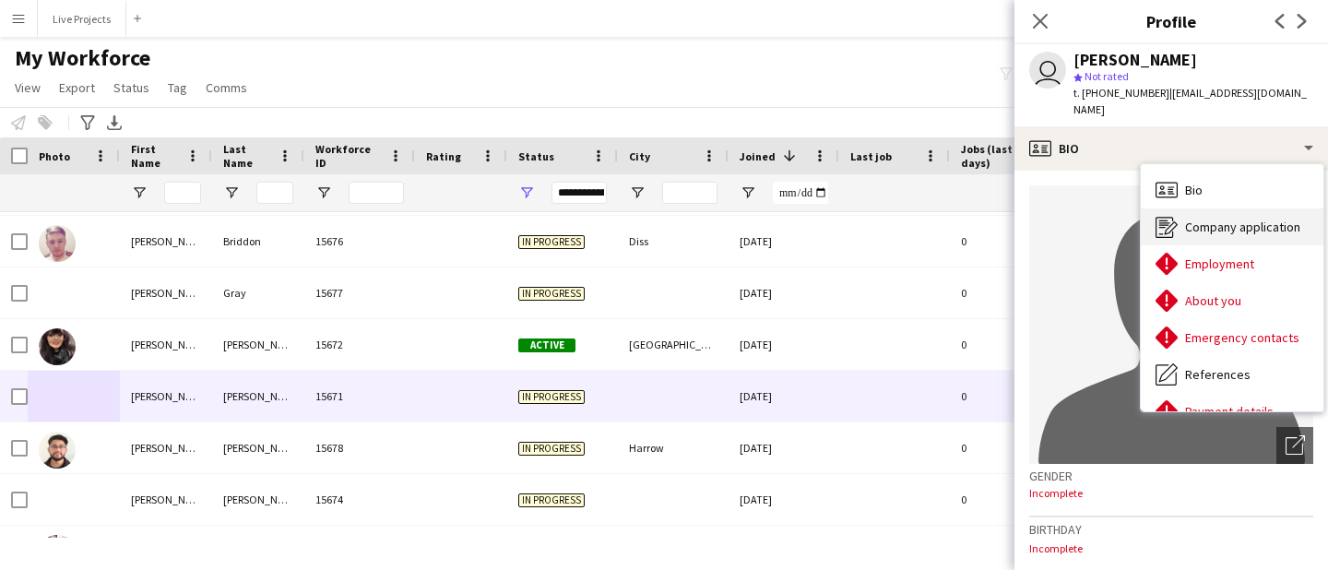
click at [1234, 218] on span "Company application" at bounding box center [1242, 226] width 115 height 17
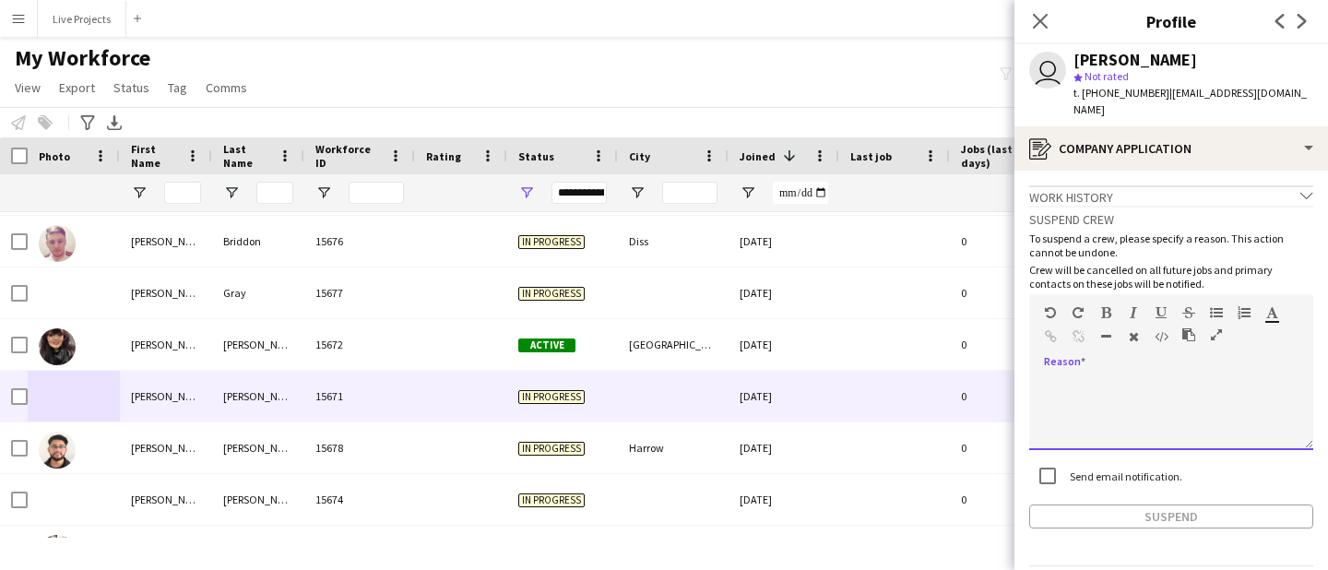
click at [1061, 376] on div at bounding box center [1171, 413] width 284 height 74
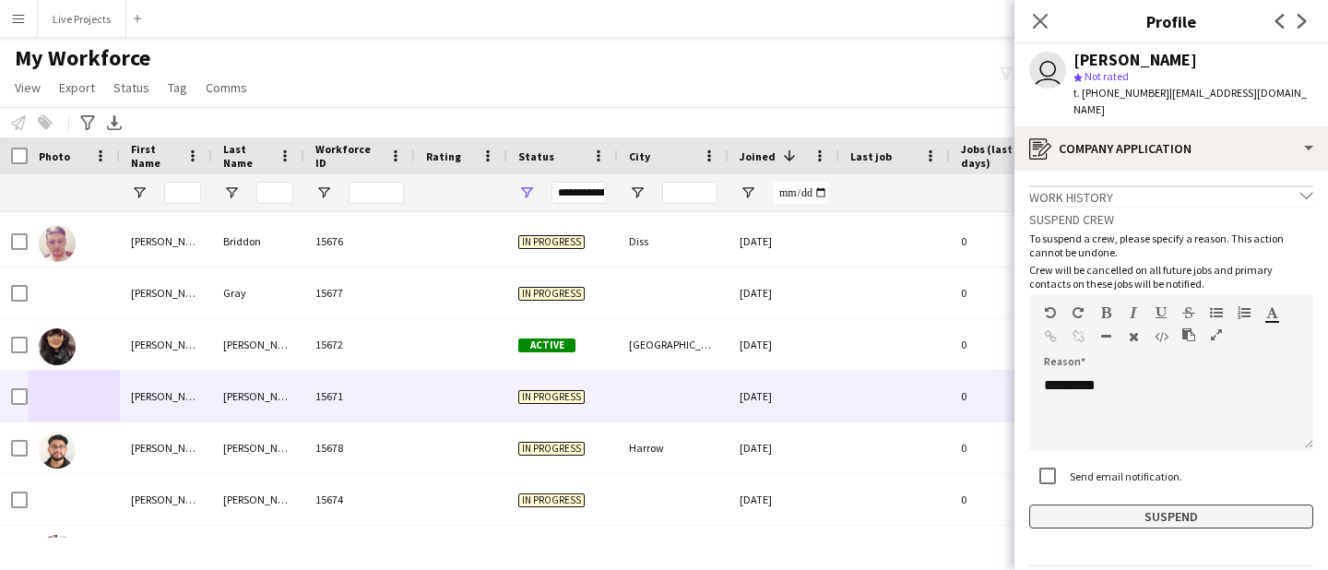
click at [1106, 504] on button "Suspend" at bounding box center [1171, 516] width 284 height 24
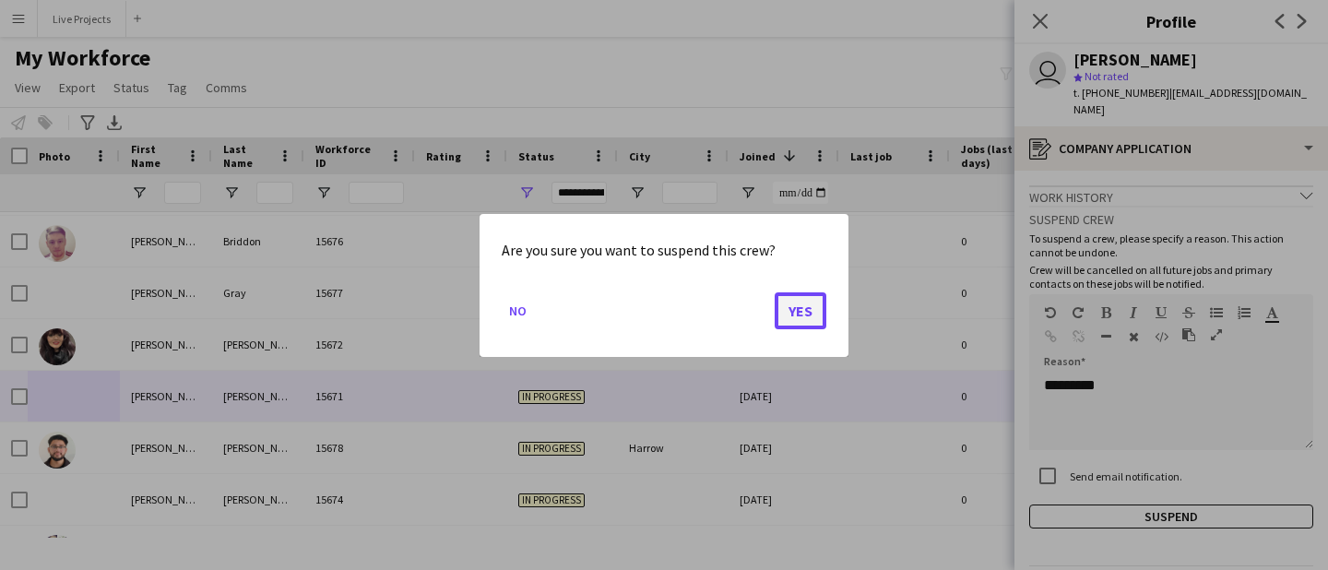
click at [813, 315] on button "Yes" at bounding box center [800, 309] width 52 height 37
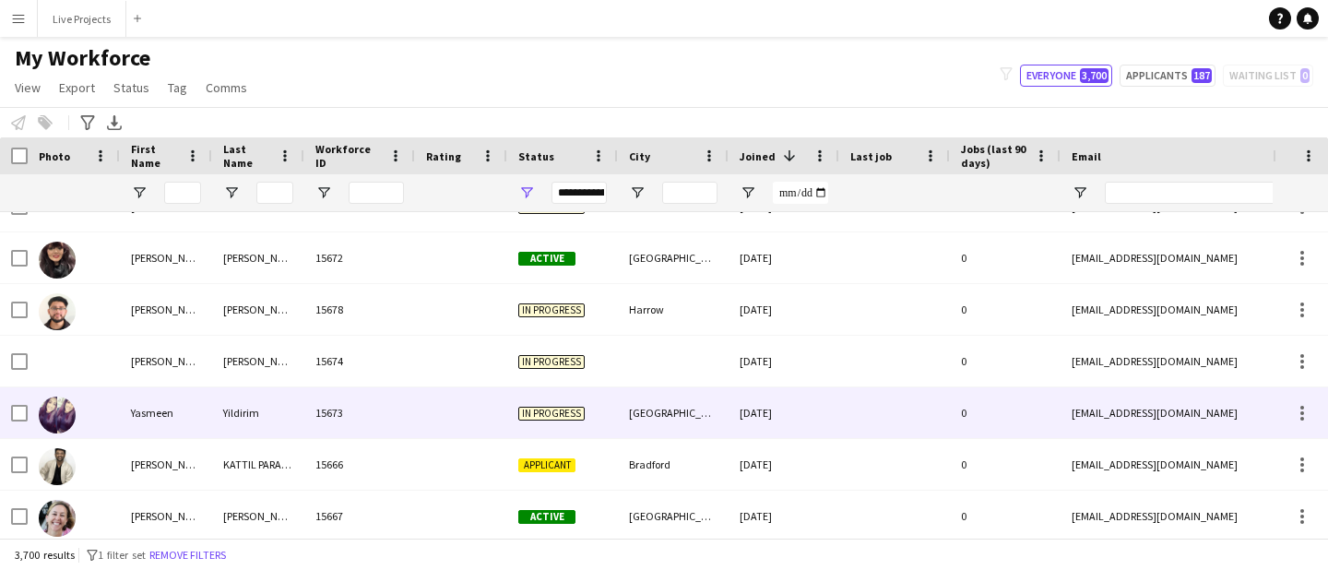
click at [165, 413] on div "Yasmeen" at bounding box center [166, 412] width 92 height 51
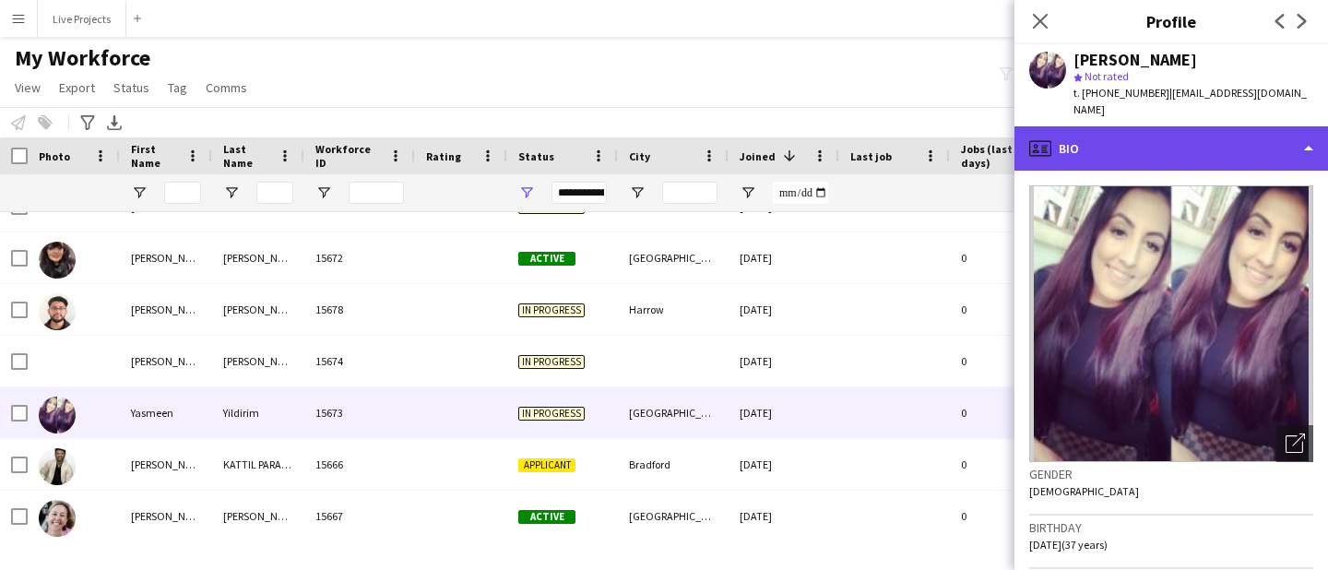
click at [1153, 131] on div "profile Bio" at bounding box center [1170, 148] width 313 height 44
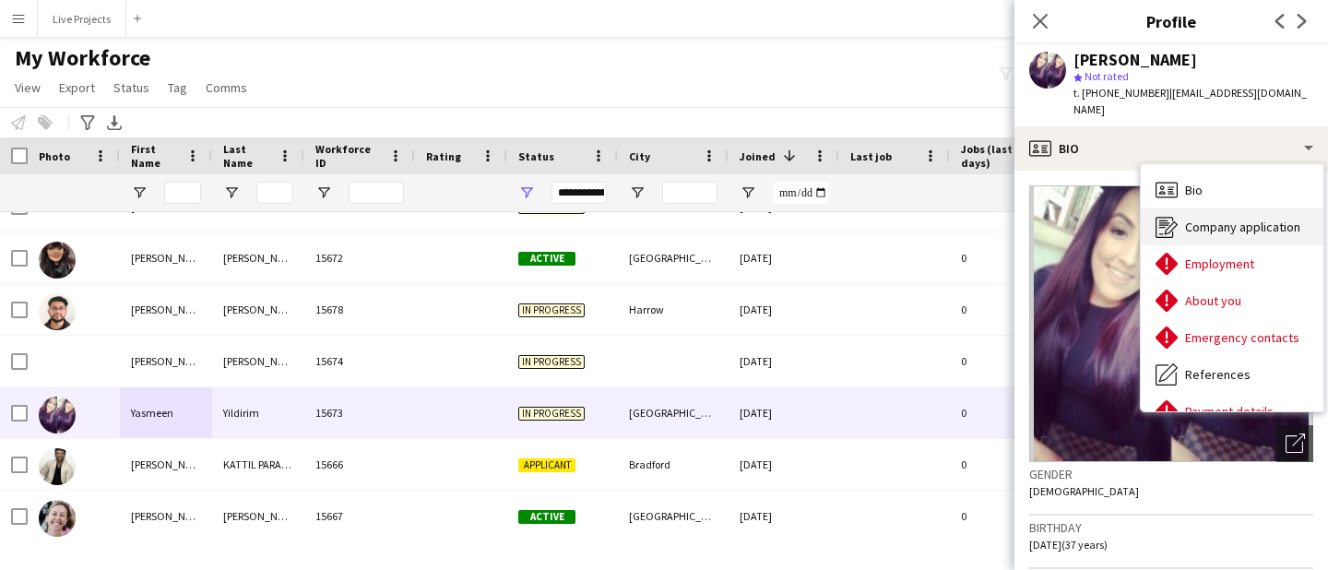
click at [1191, 208] on div "Company application Company application" at bounding box center [1231, 226] width 183 height 37
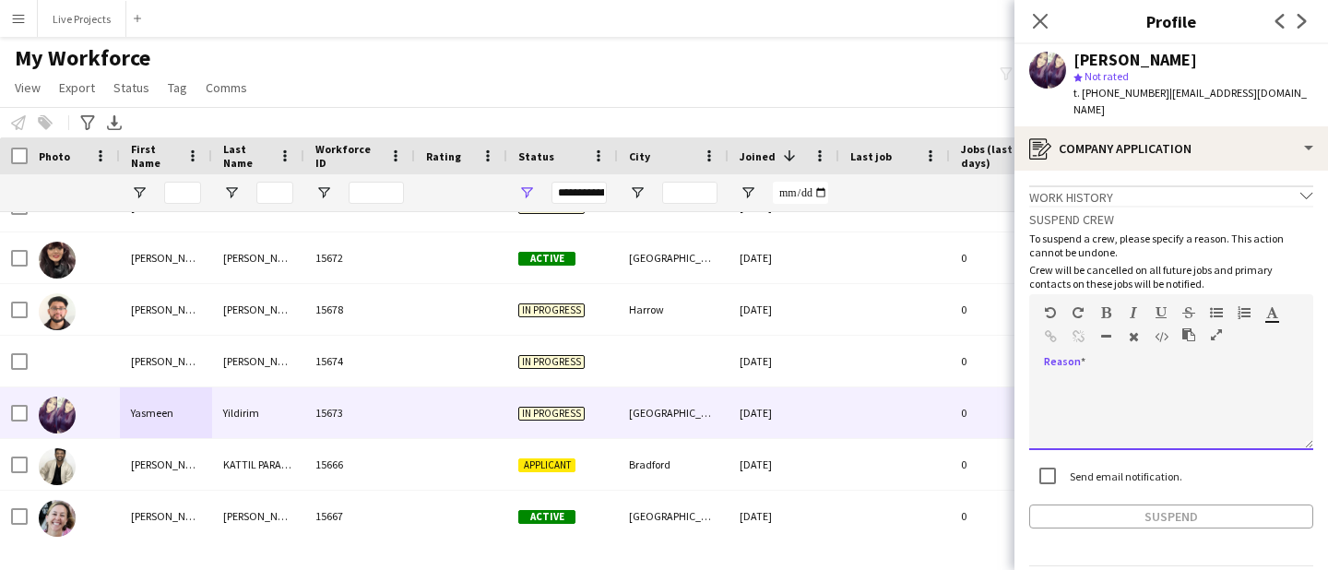
click at [1089, 376] on div at bounding box center [1171, 413] width 284 height 74
paste div
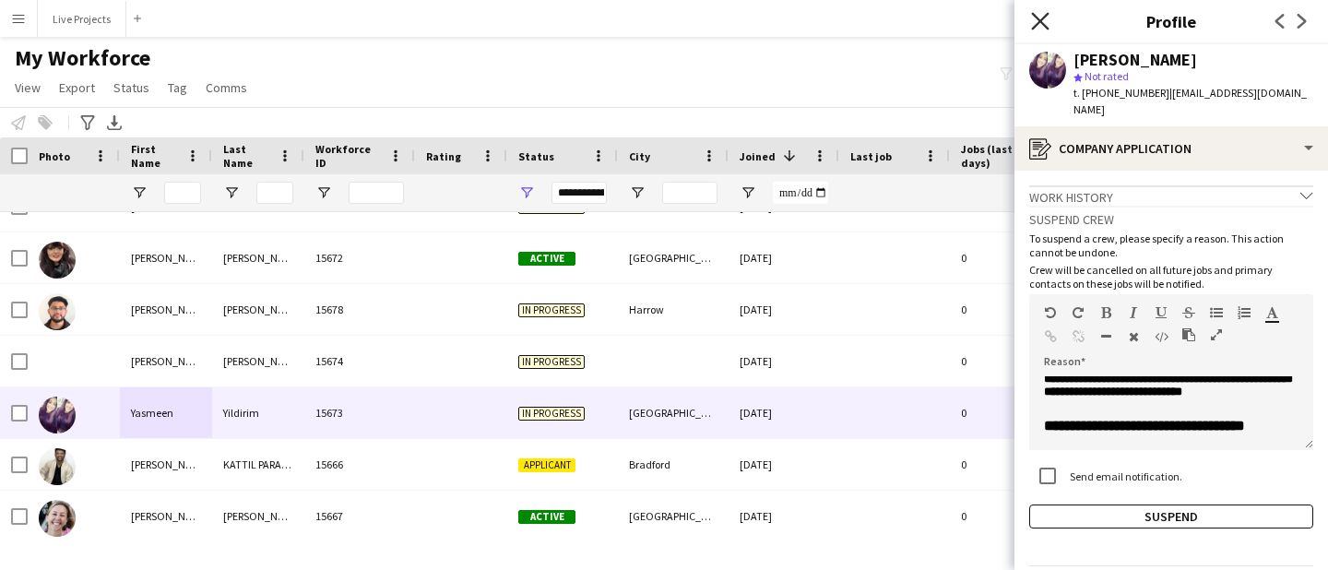
click at [1038, 13] on icon "Close pop-in" at bounding box center [1040, 21] width 18 height 18
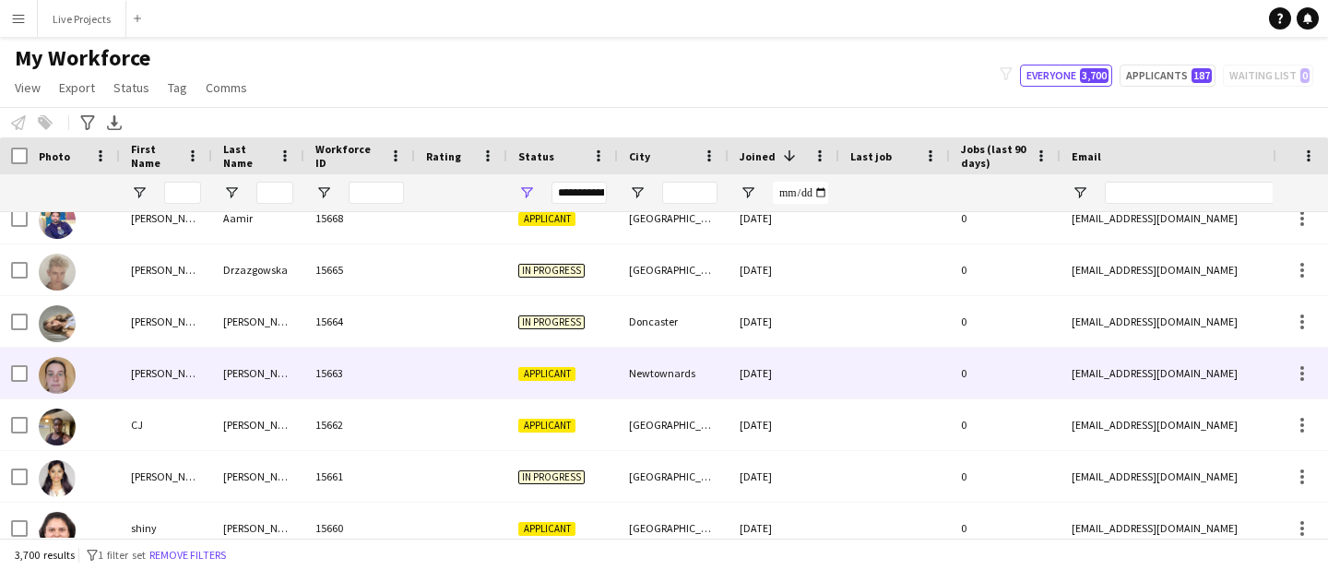
click at [156, 375] on div "Joanne" at bounding box center [166, 373] width 92 height 51
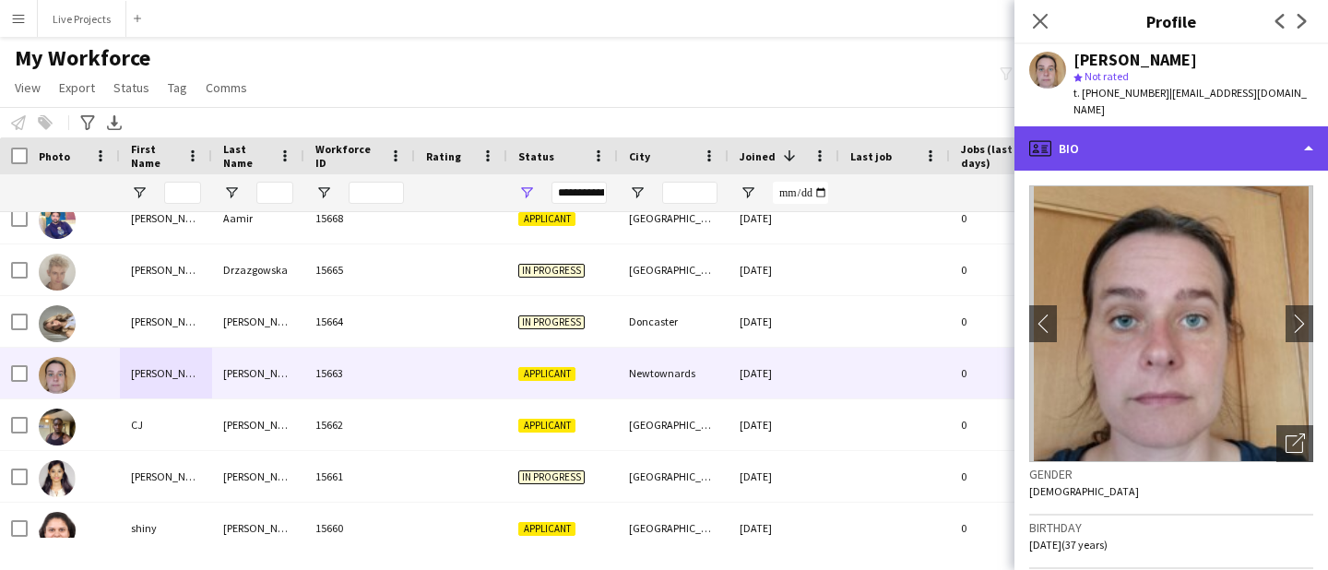
click at [1235, 135] on div "profile Bio" at bounding box center [1170, 148] width 313 height 44
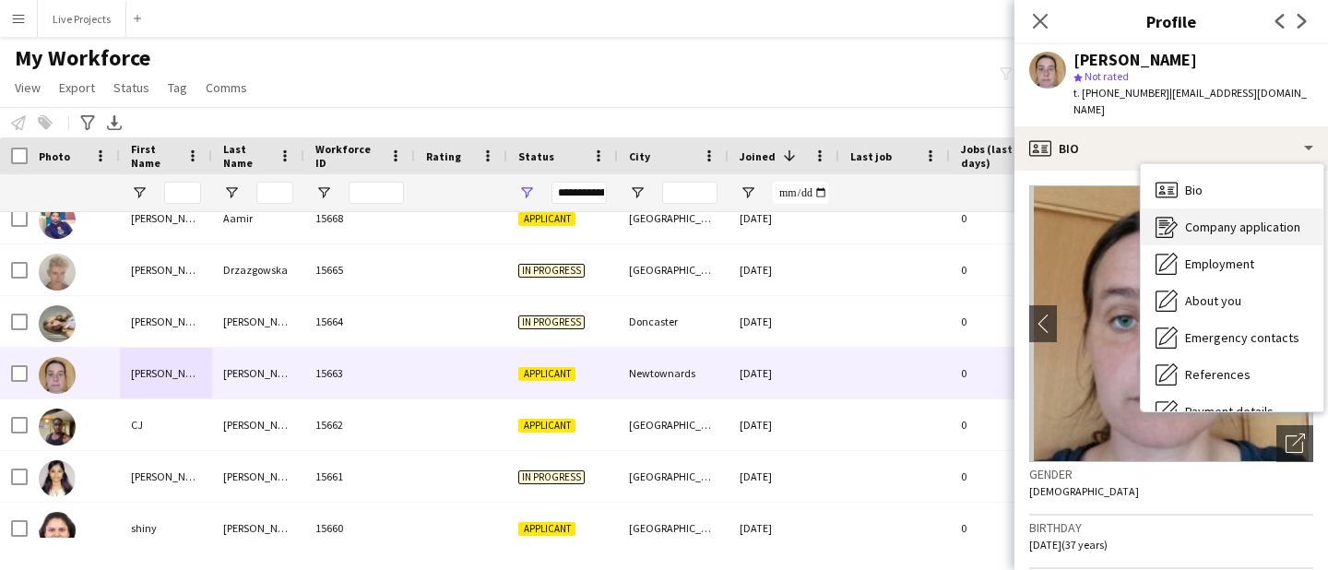
click at [1218, 208] on div "Company application Company application" at bounding box center [1231, 226] width 183 height 37
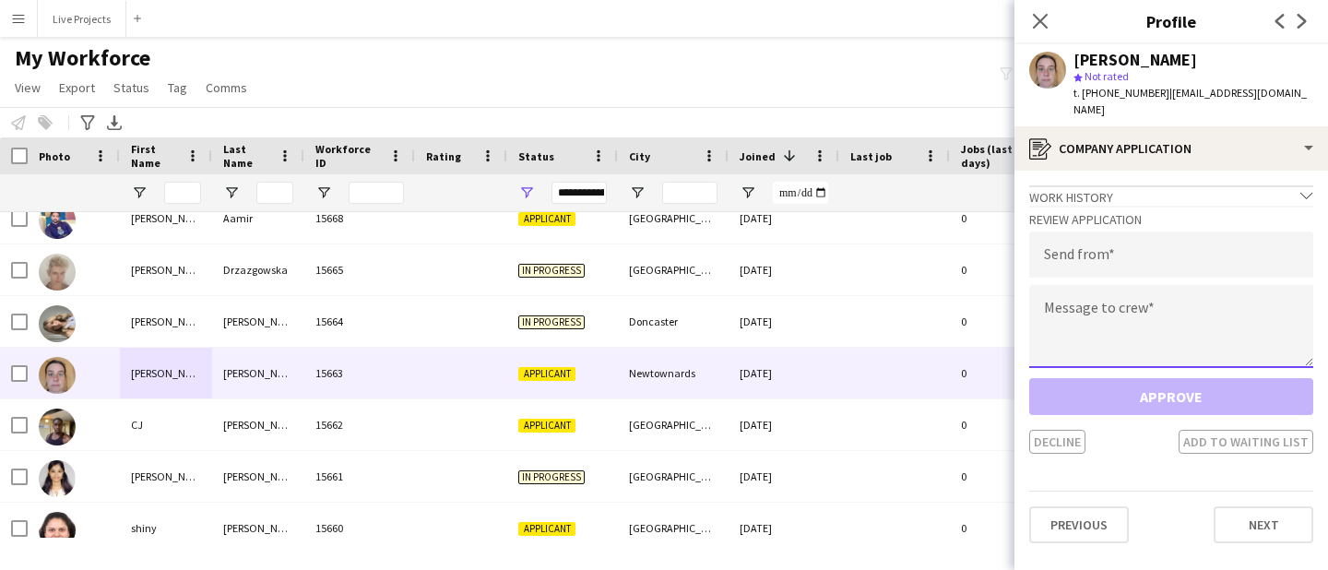
click at [1123, 315] on textarea at bounding box center [1171, 326] width 284 height 83
paste textarea "**********"
type textarea "**********"
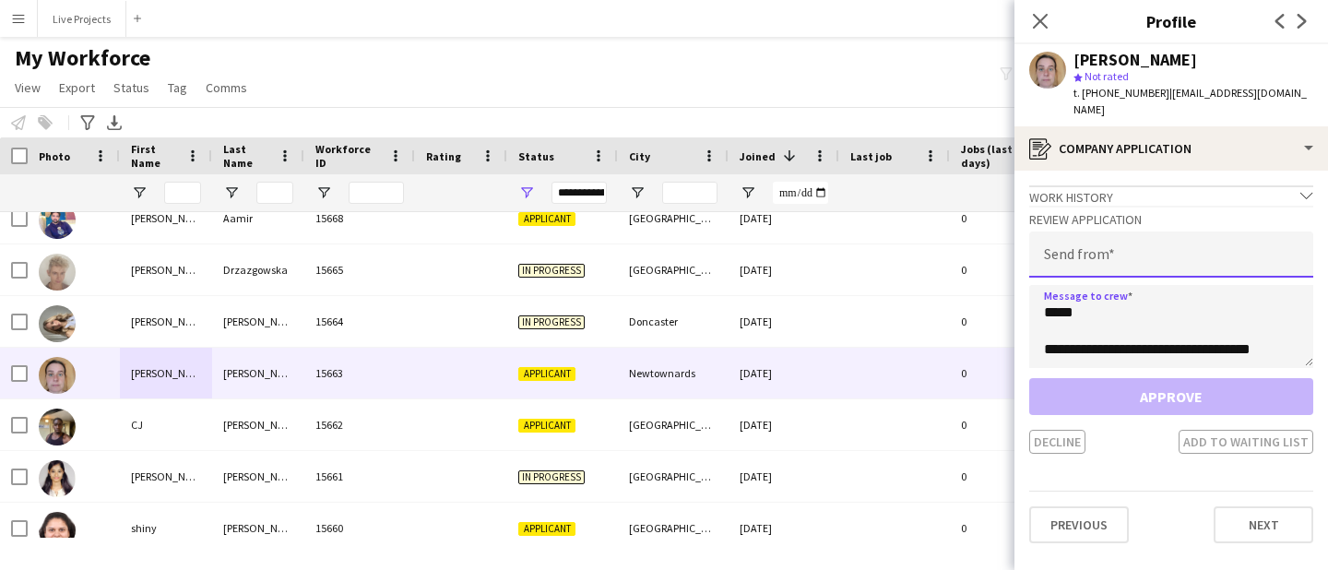
click at [1099, 243] on input "email" at bounding box center [1171, 254] width 284 height 46
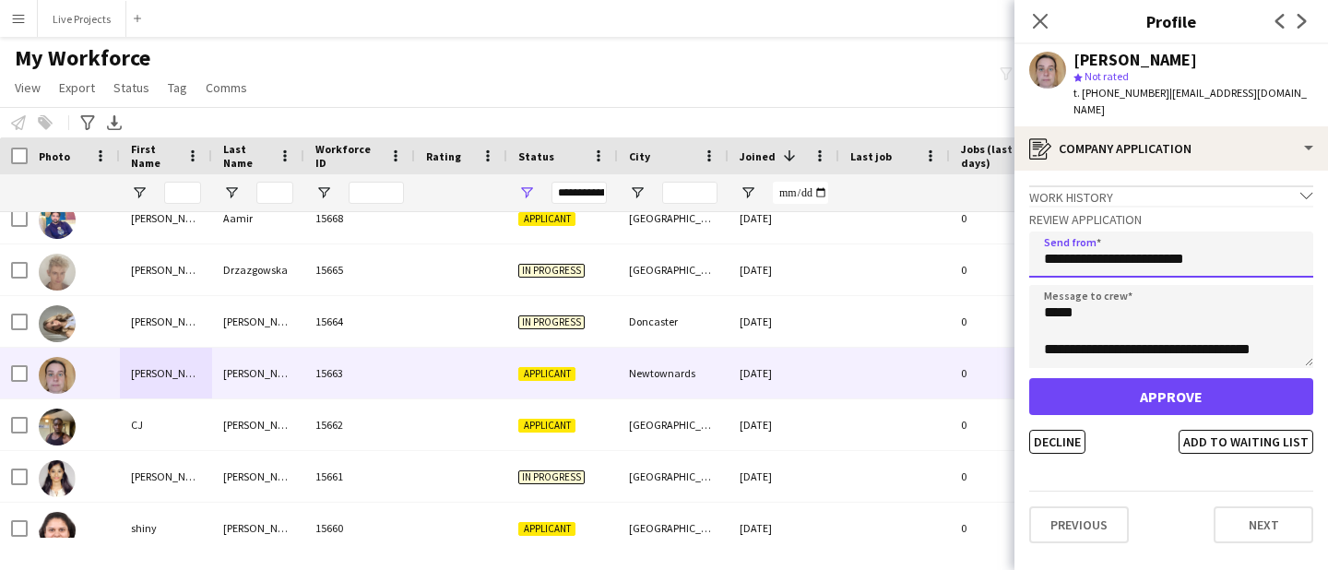
type input "**********"
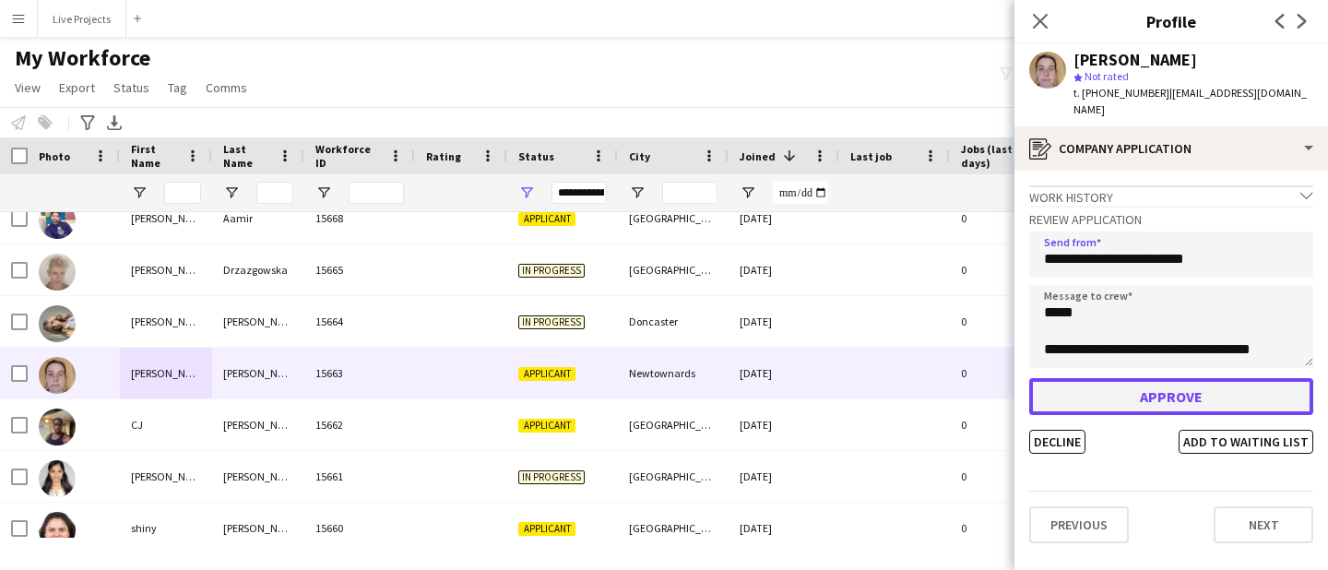
click at [1084, 383] on button "Approve" at bounding box center [1171, 396] width 284 height 37
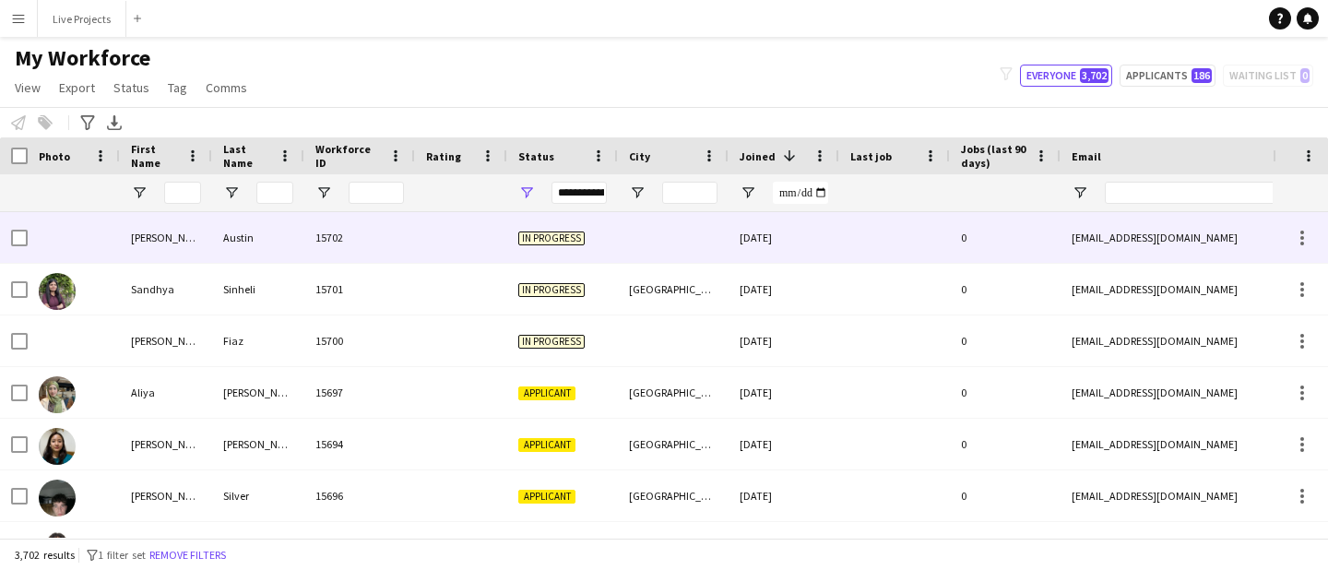
click at [154, 236] on div "Artun william Ronald" at bounding box center [166, 237] width 92 height 51
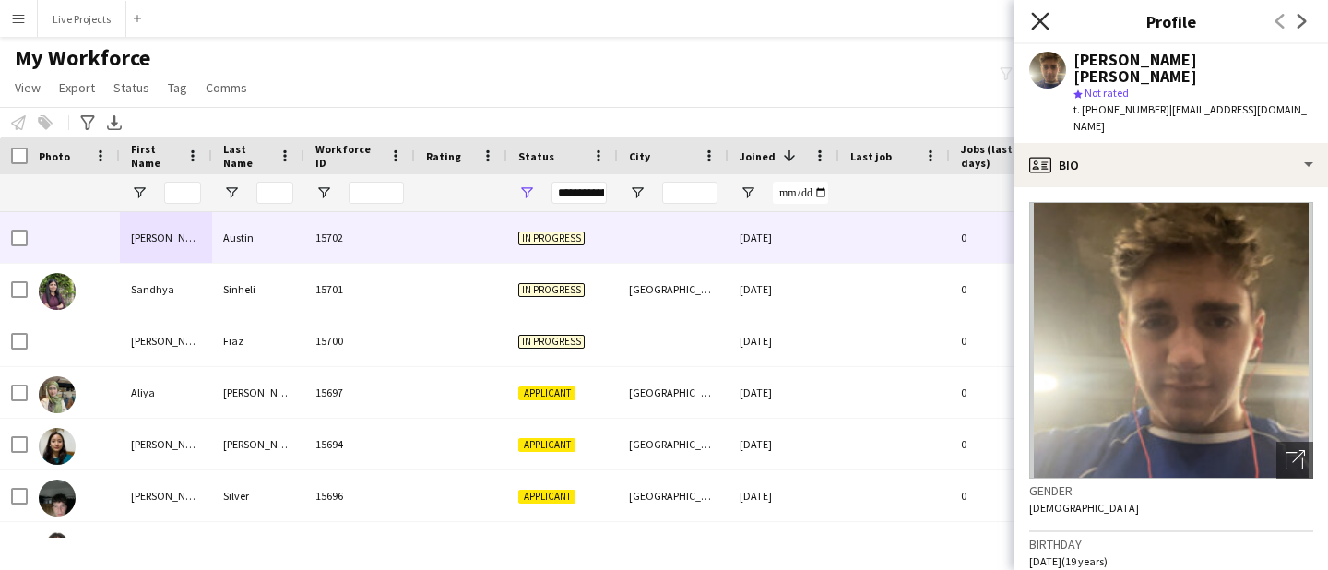
click at [1045, 15] on icon at bounding box center [1040, 21] width 18 height 18
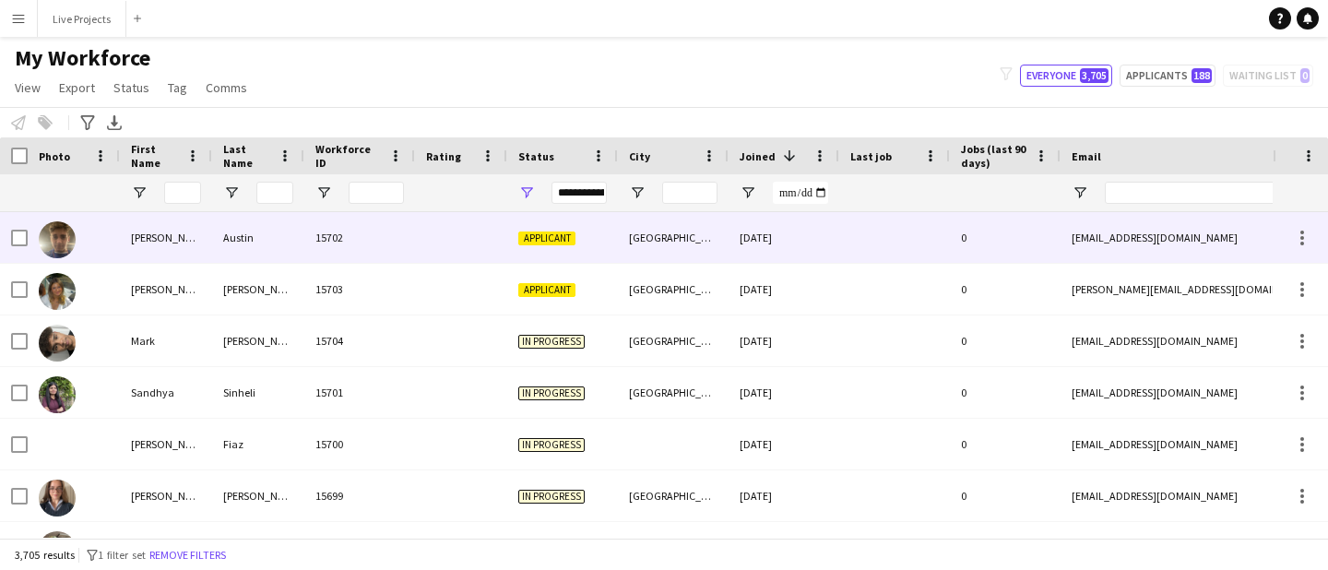
click at [178, 240] on div "[PERSON_NAME]" at bounding box center [166, 237] width 92 height 51
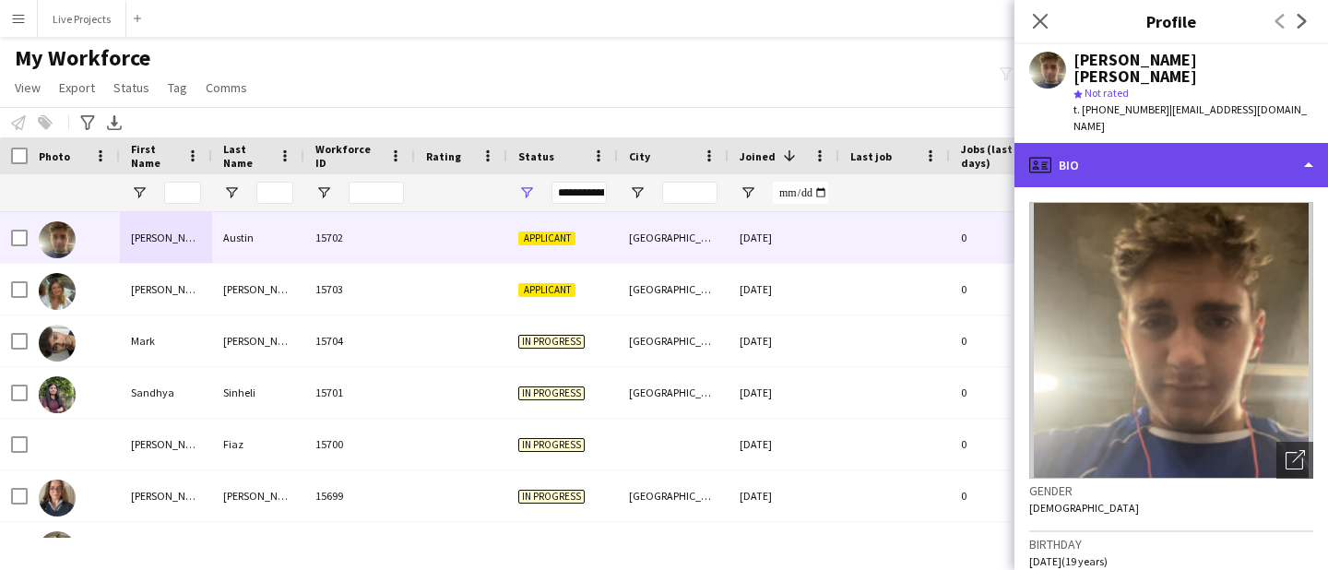
click at [1146, 143] on div "profile Bio" at bounding box center [1170, 165] width 313 height 44
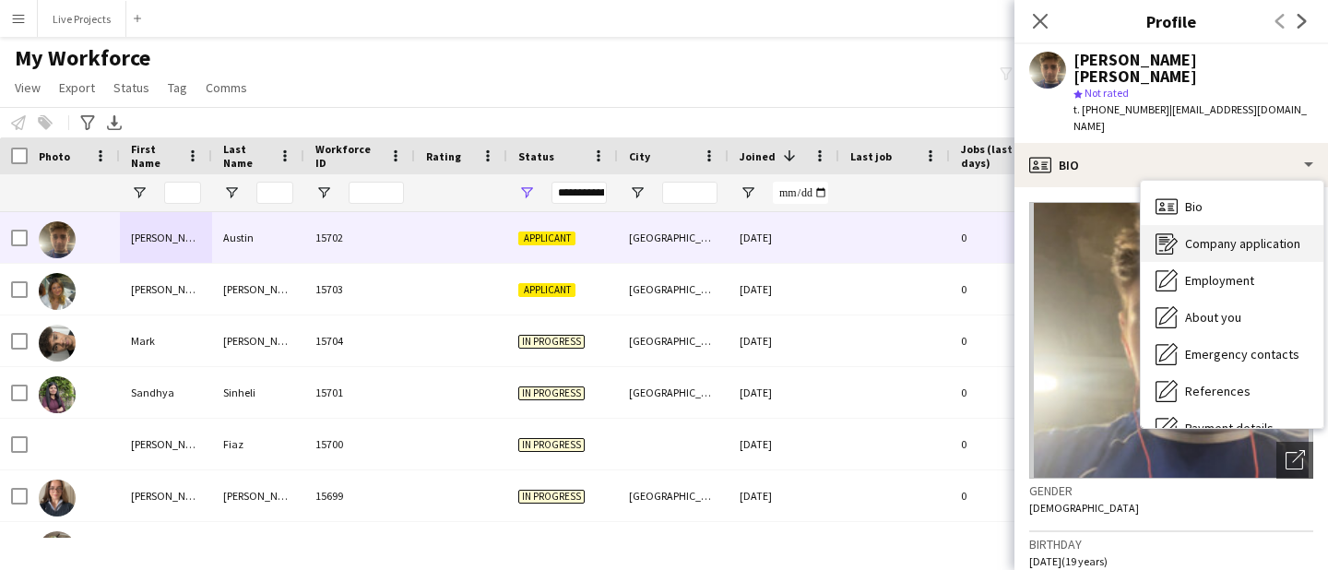
click at [1198, 235] on span "Company application" at bounding box center [1242, 243] width 115 height 17
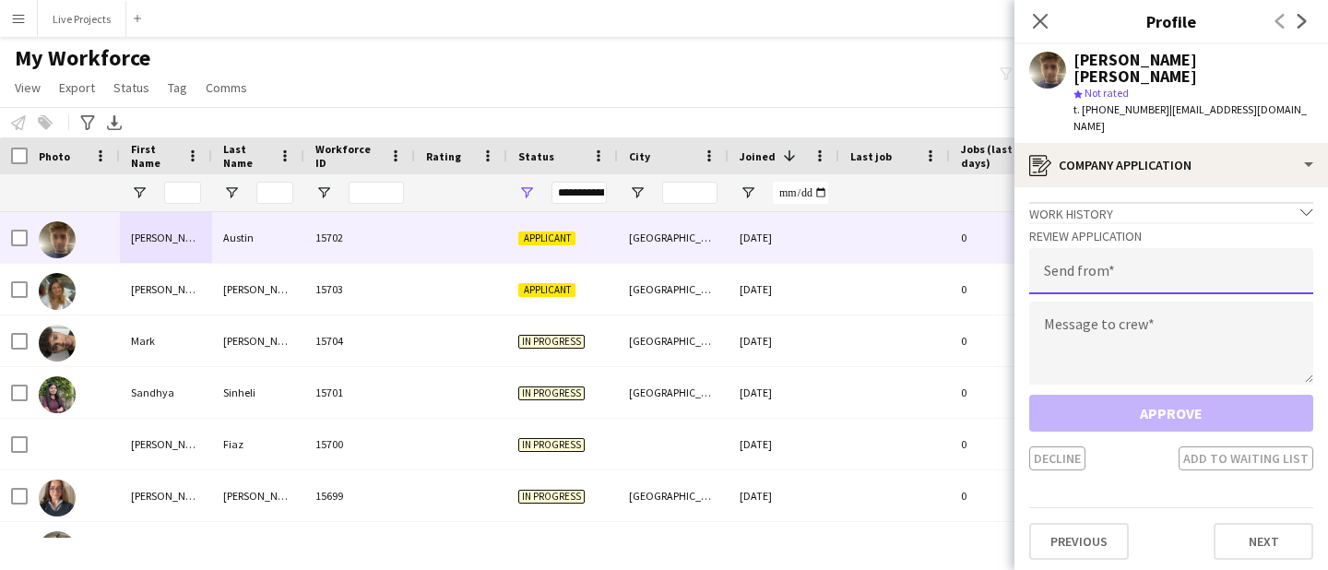
click at [1107, 248] on input "email" at bounding box center [1171, 271] width 284 height 46
type input "**********"
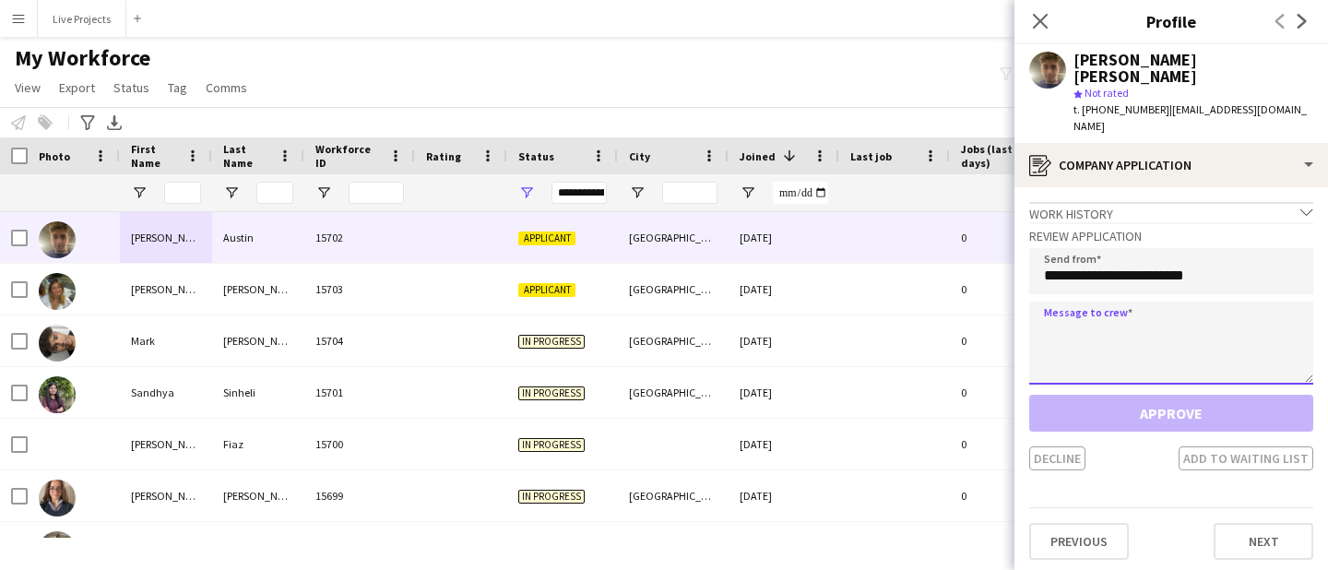
click at [1047, 315] on textarea at bounding box center [1171, 342] width 284 height 83
paste textarea "**********"
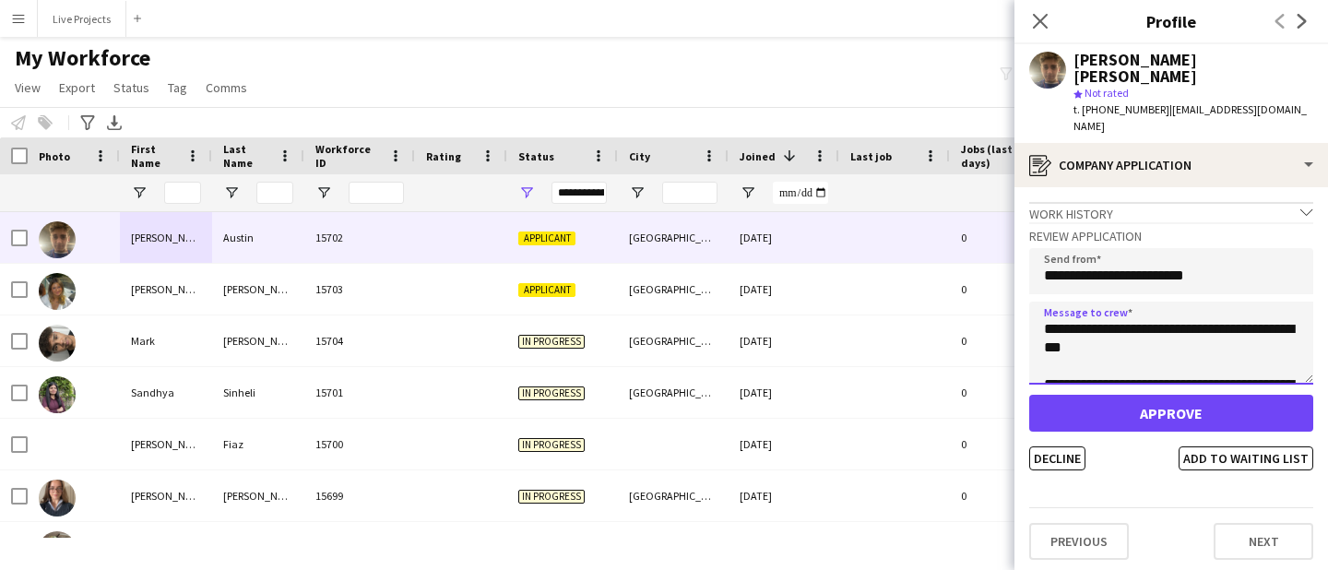
scroll to position [1560, 0]
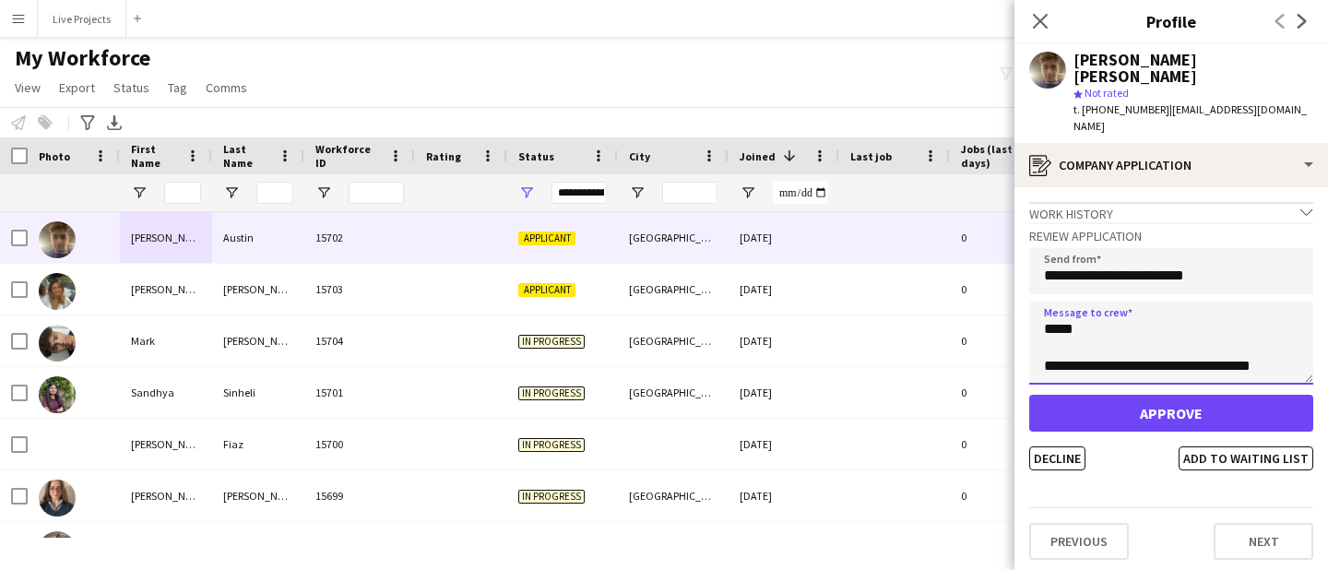
type textarea "**********"
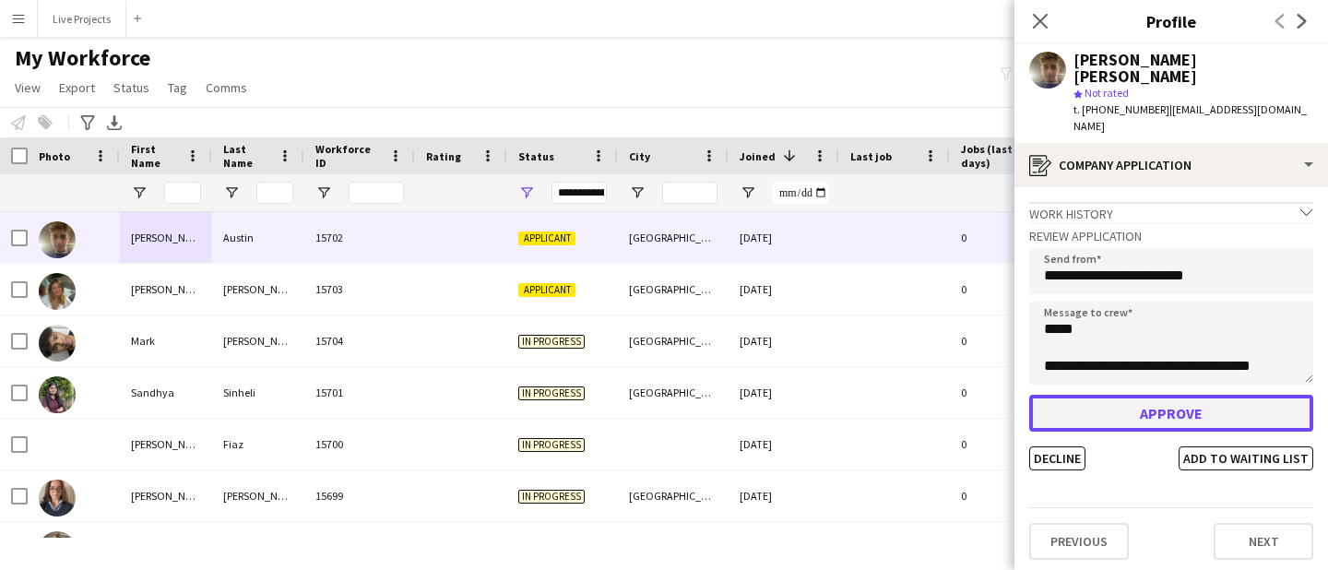
click at [1107, 395] on button "Approve" at bounding box center [1171, 413] width 284 height 37
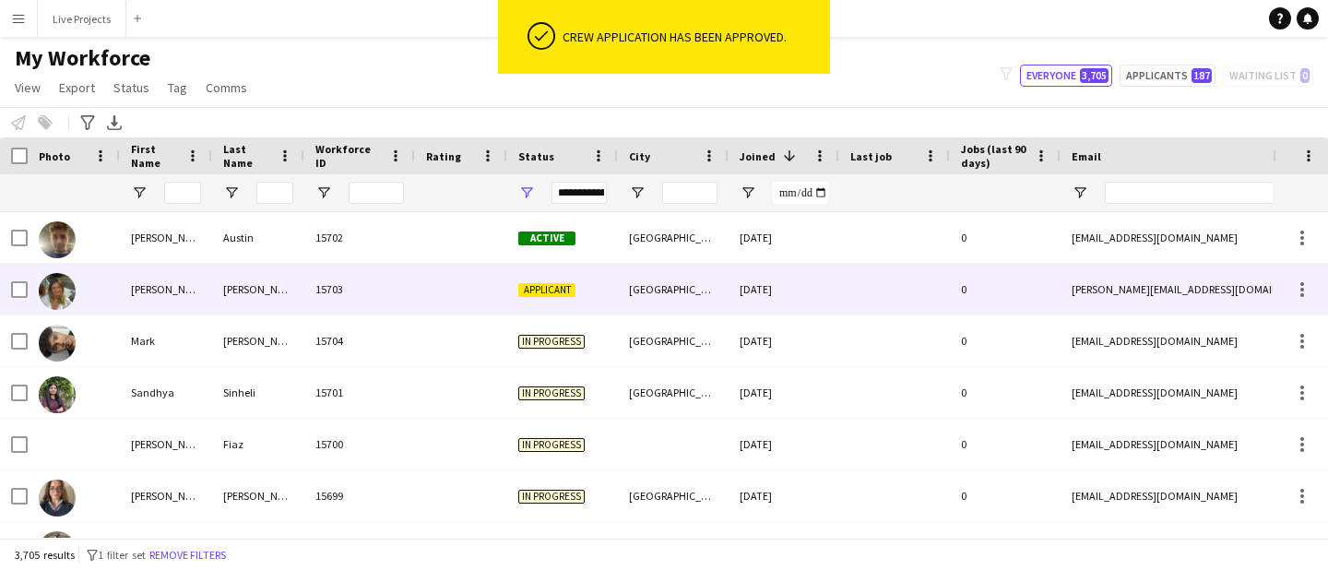
click at [170, 288] on div "elizabeth" at bounding box center [166, 289] width 92 height 51
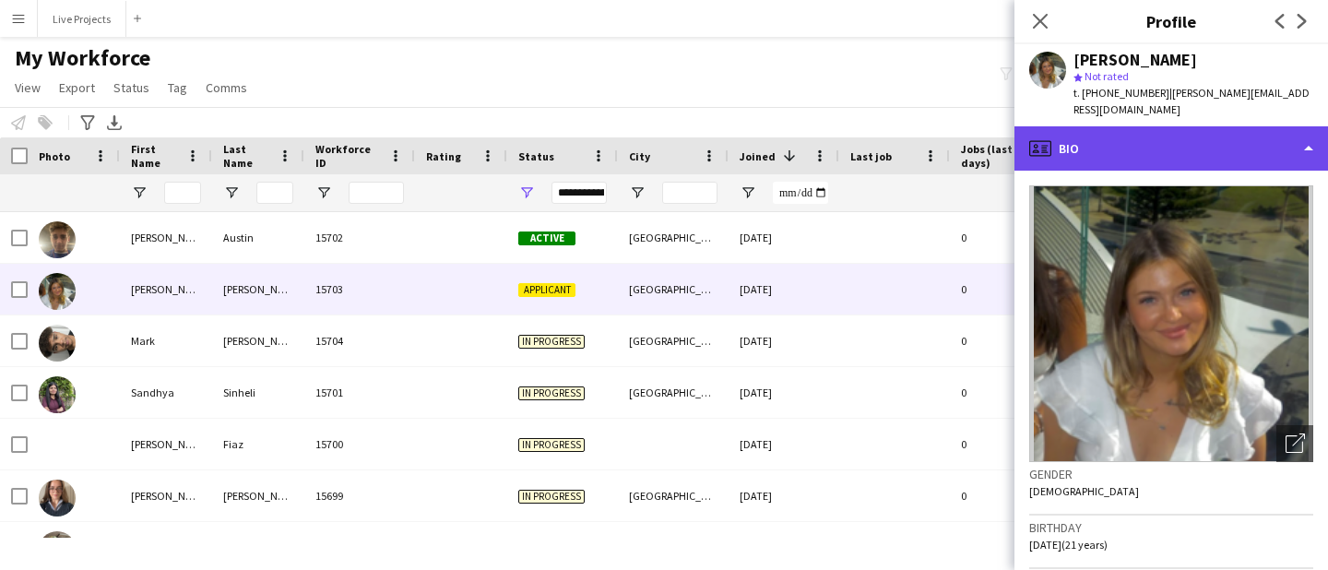
click at [1151, 149] on div "profile Bio" at bounding box center [1170, 148] width 313 height 44
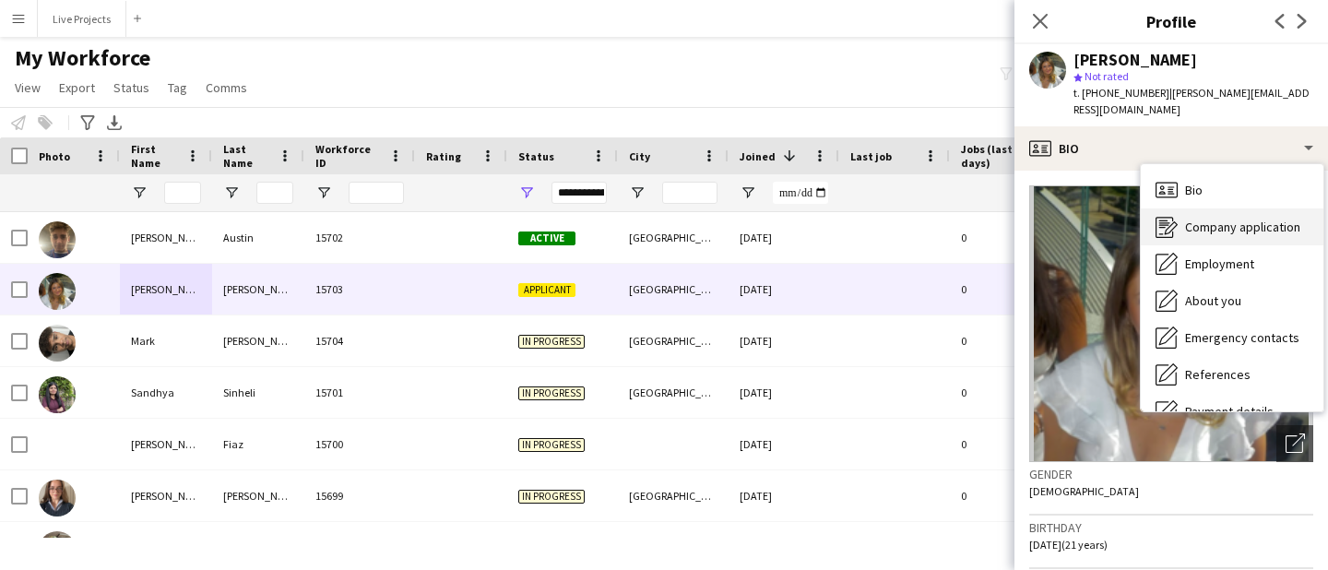
click at [1202, 218] on span "Company application" at bounding box center [1242, 226] width 115 height 17
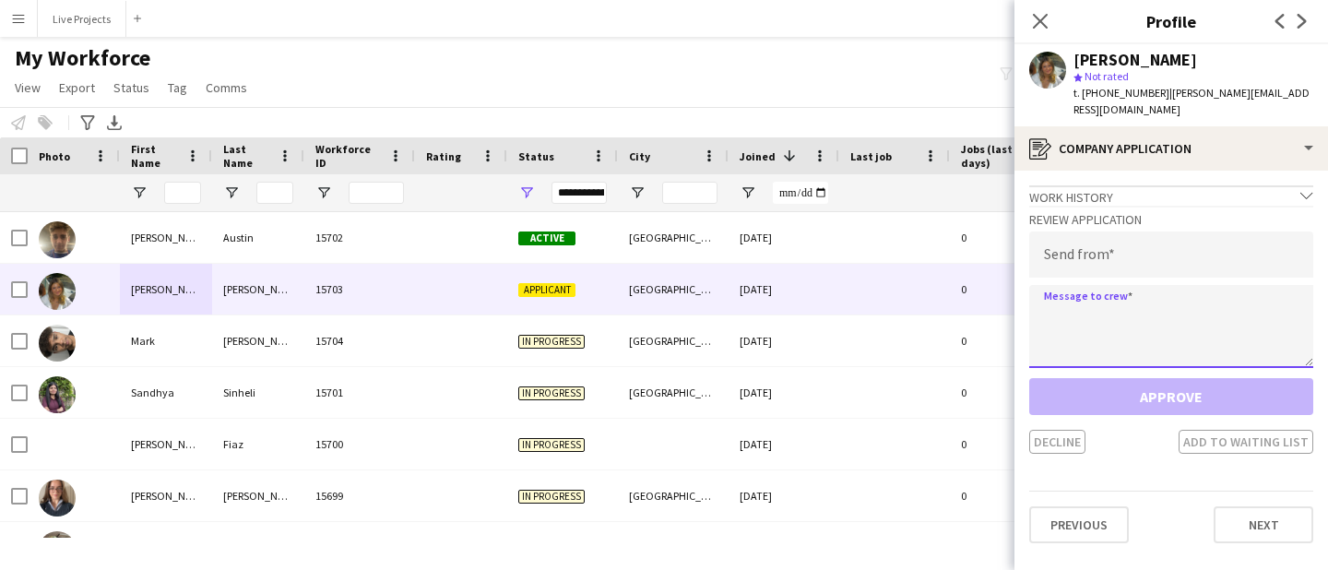
click at [1103, 318] on textarea at bounding box center [1171, 326] width 284 height 83
paste textarea "**********"
type textarea "**********"
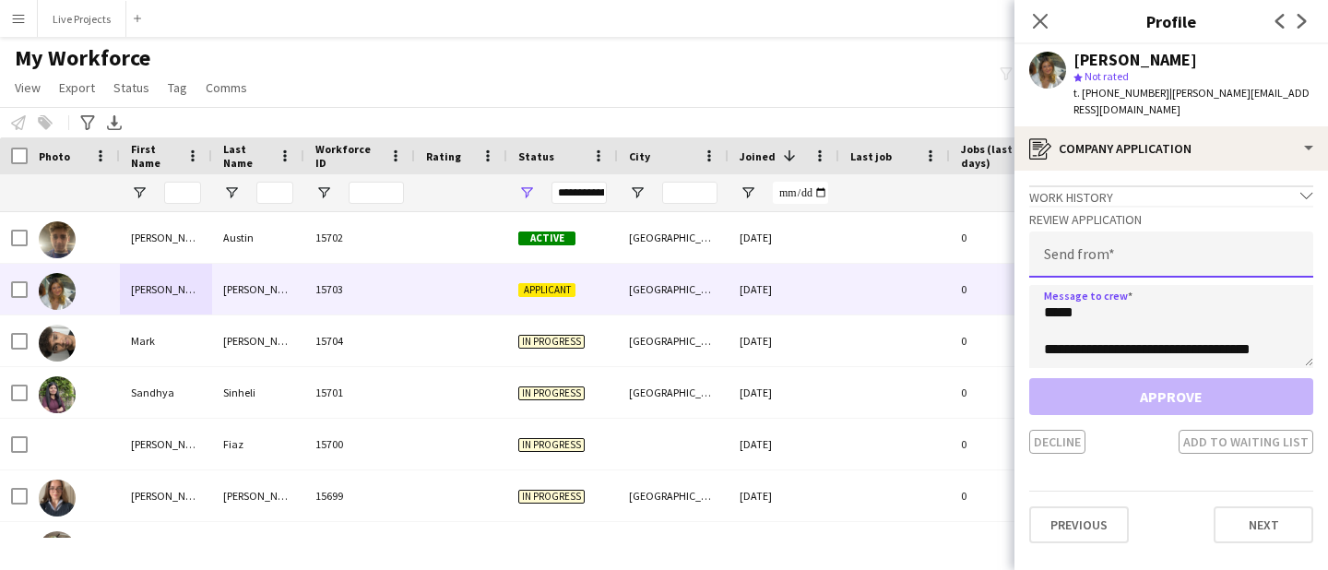
click at [1082, 231] on input "email" at bounding box center [1171, 254] width 284 height 46
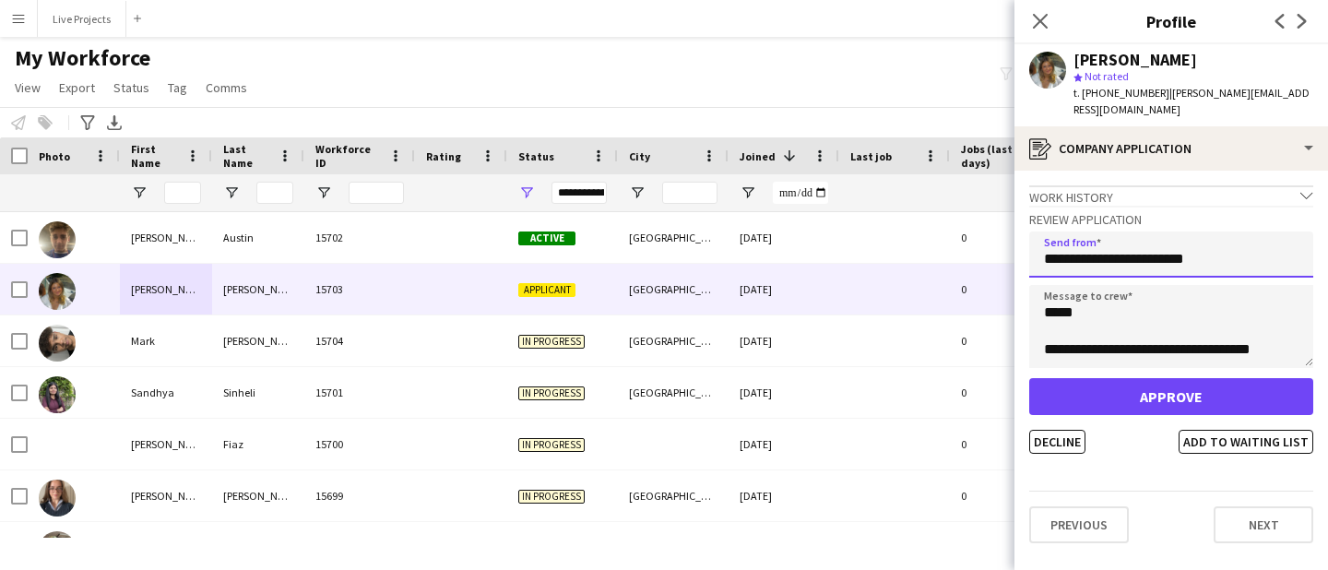
type input "**********"
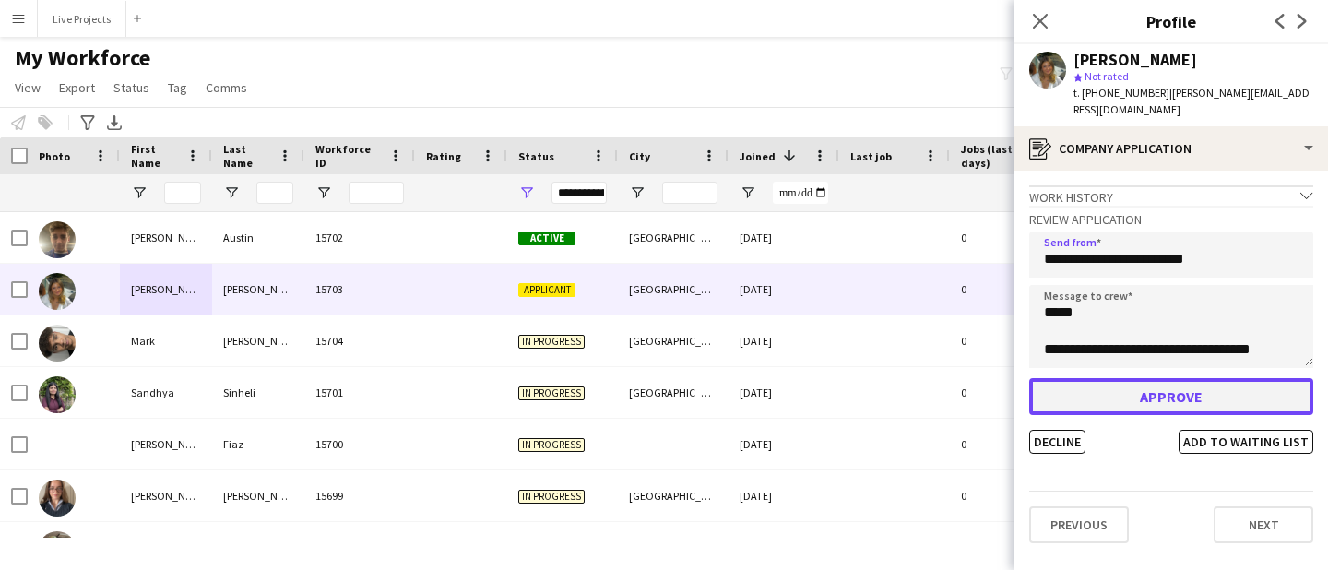
click at [1137, 392] on button "Approve" at bounding box center [1171, 396] width 284 height 37
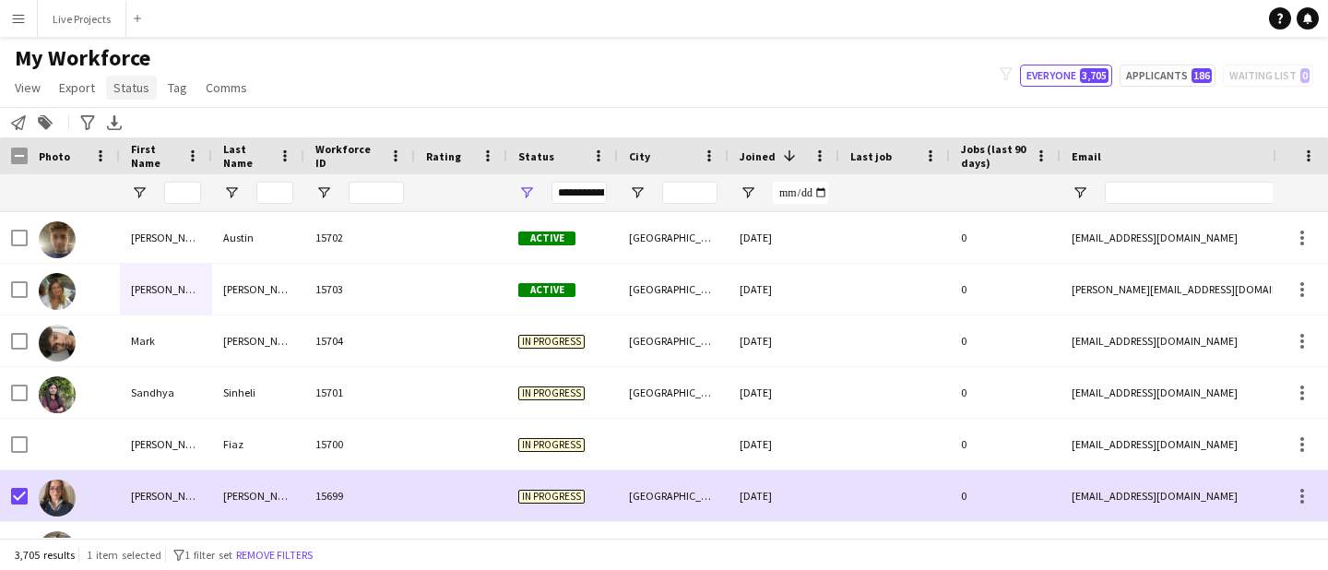
click at [122, 84] on span "Status" at bounding box center [131, 87] width 36 height 17
click at [174, 123] on link "Edit" at bounding box center [170, 127] width 129 height 39
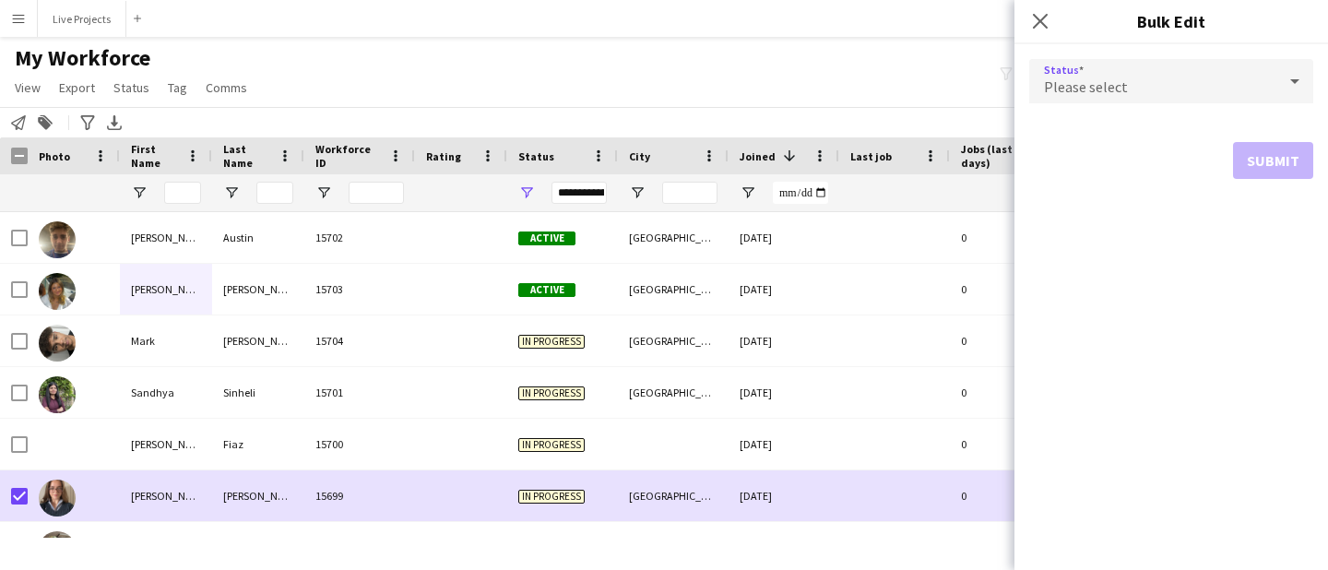
click at [1097, 90] on span "Please select" at bounding box center [1086, 86] width 84 height 18
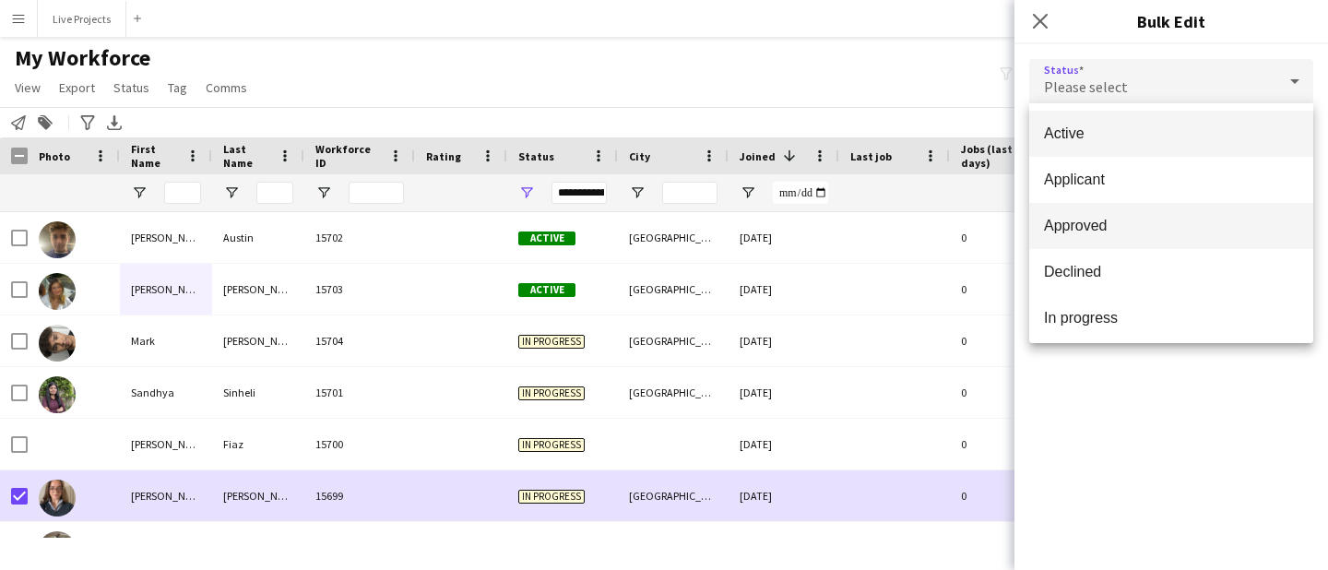
click at [1102, 230] on span "Approved" at bounding box center [1171, 226] width 254 height 18
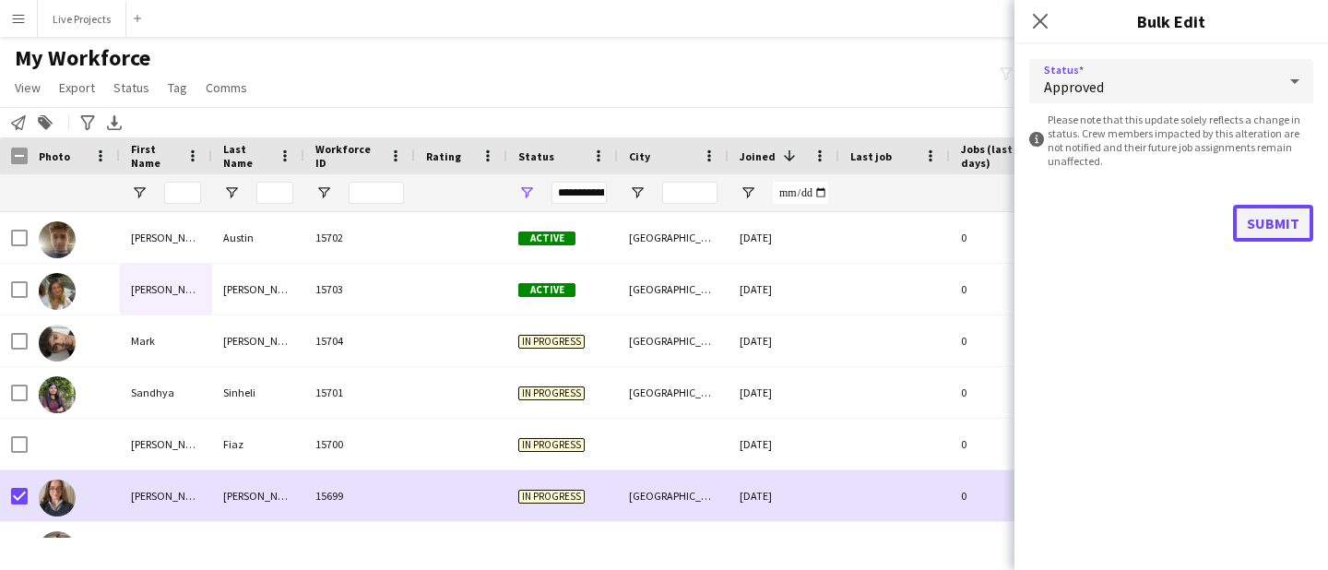
click at [1275, 218] on button "Submit" at bounding box center [1273, 223] width 80 height 37
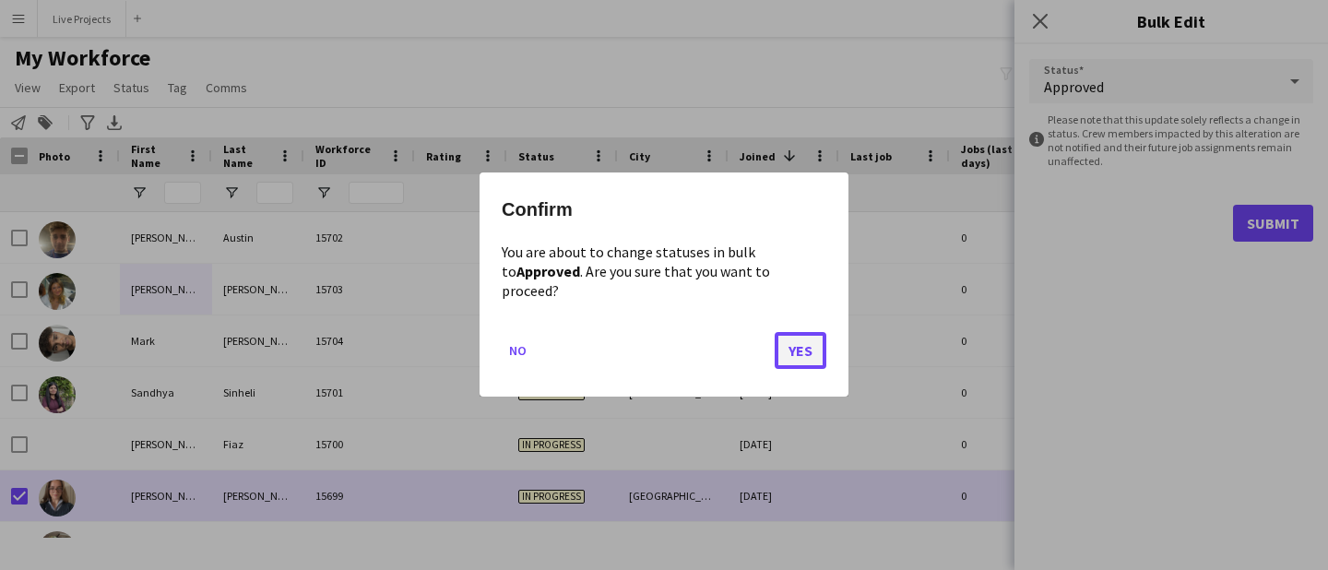
click at [800, 343] on button "Yes" at bounding box center [800, 351] width 52 height 37
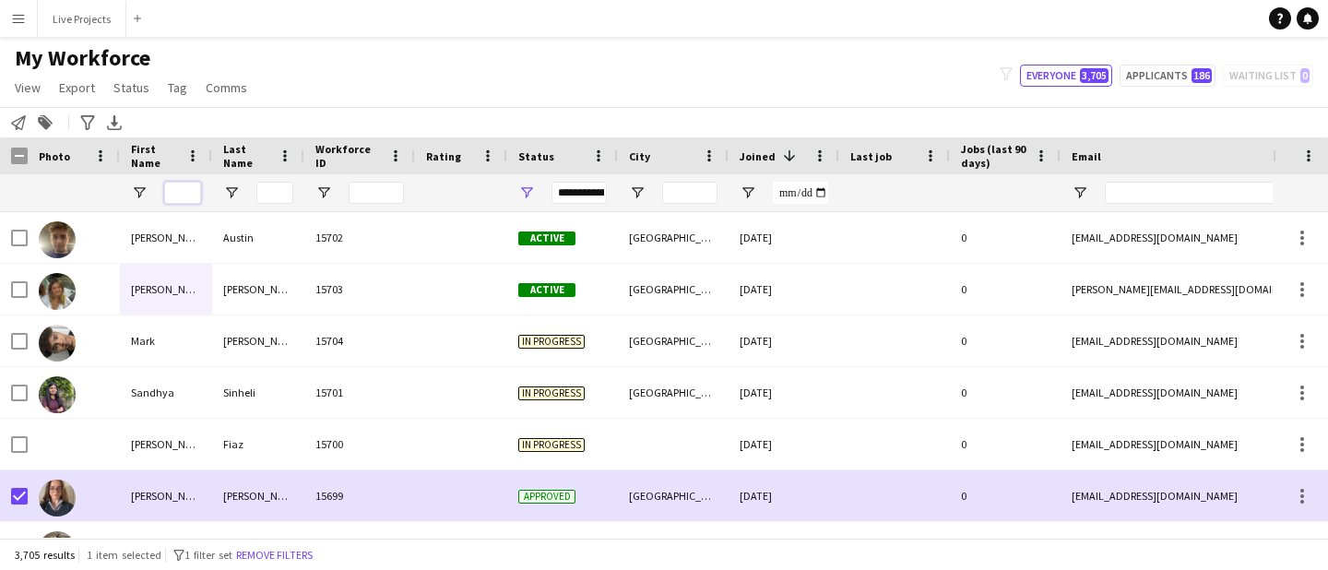
click at [179, 191] on input "First Name Filter Input" at bounding box center [182, 193] width 37 height 22
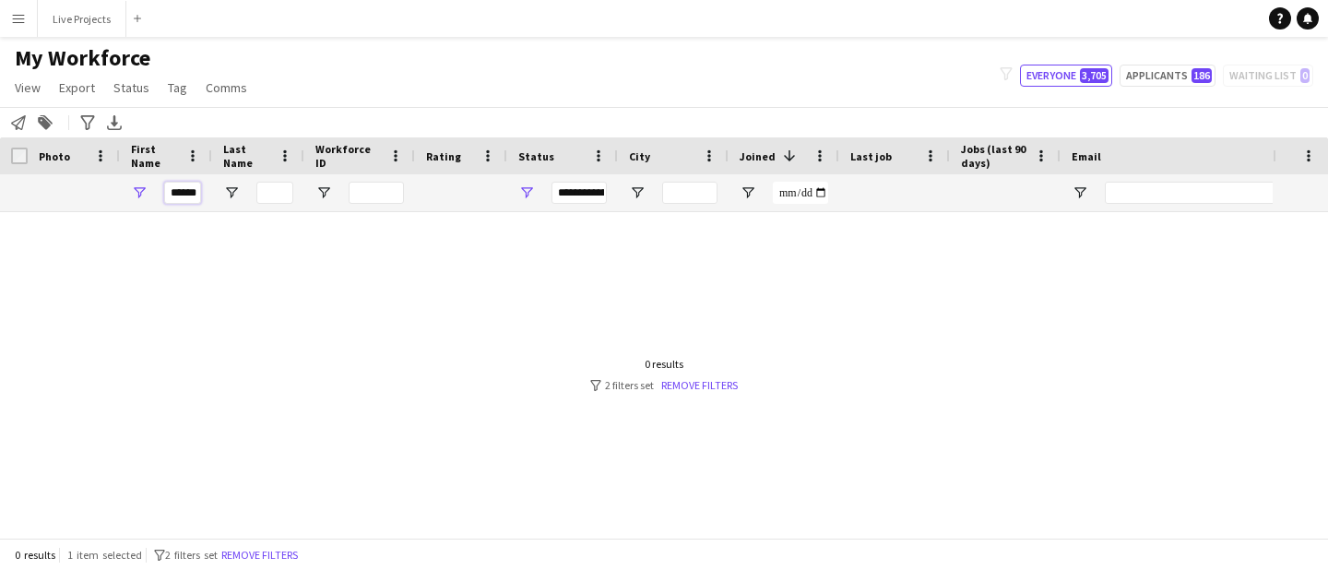
type input "******"
click at [281, 186] on input "Last Name Filter Input" at bounding box center [274, 193] width 37 height 22
type input "***"
drag, startPoint x: 199, startPoint y: 195, endPoint x: 146, endPoint y: 188, distance: 53.9
click at [145, 188] on div "******" at bounding box center [166, 192] width 92 height 37
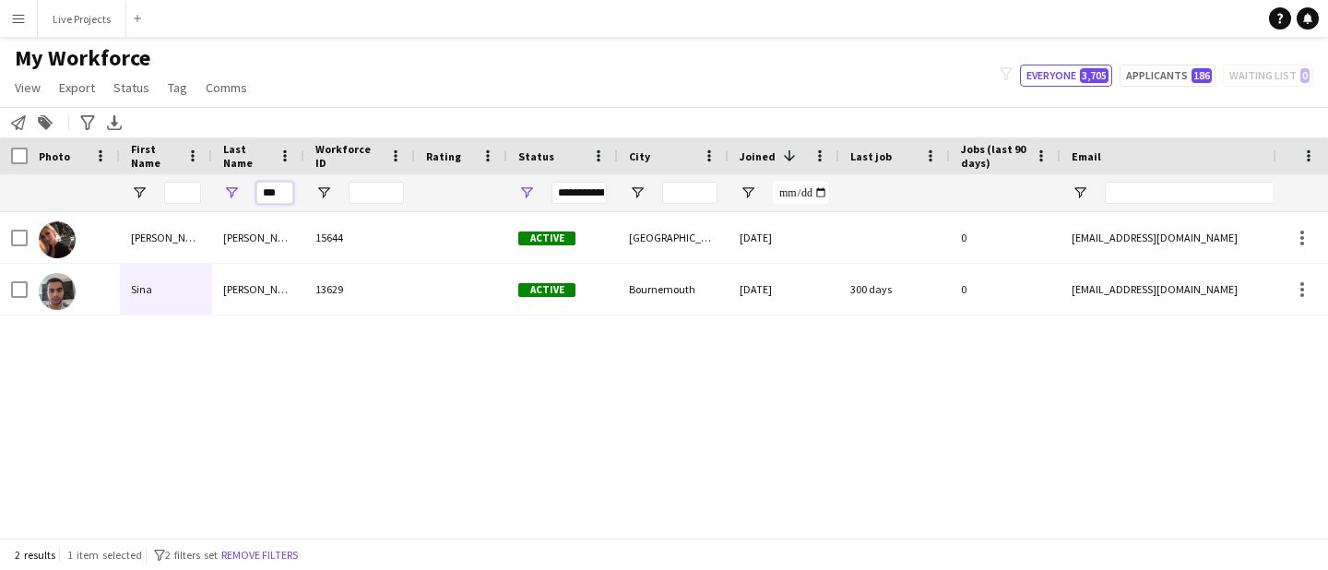
click at [279, 191] on input "***" at bounding box center [274, 193] width 37 height 22
click at [184, 381] on div "Evangeline Elizabeth 15644 Active Leicester 01-08-2025 0 eviewalker0103@hotmail…" at bounding box center [636, 374] width 1272 height 325
drag, startPoint x: 278, startPoint y: 195, endPoint x: 244, endPoint y: 192, distance: 34.3
click at [244, 192] on div "***" at bounding box center [258, 192] width 92 height 37
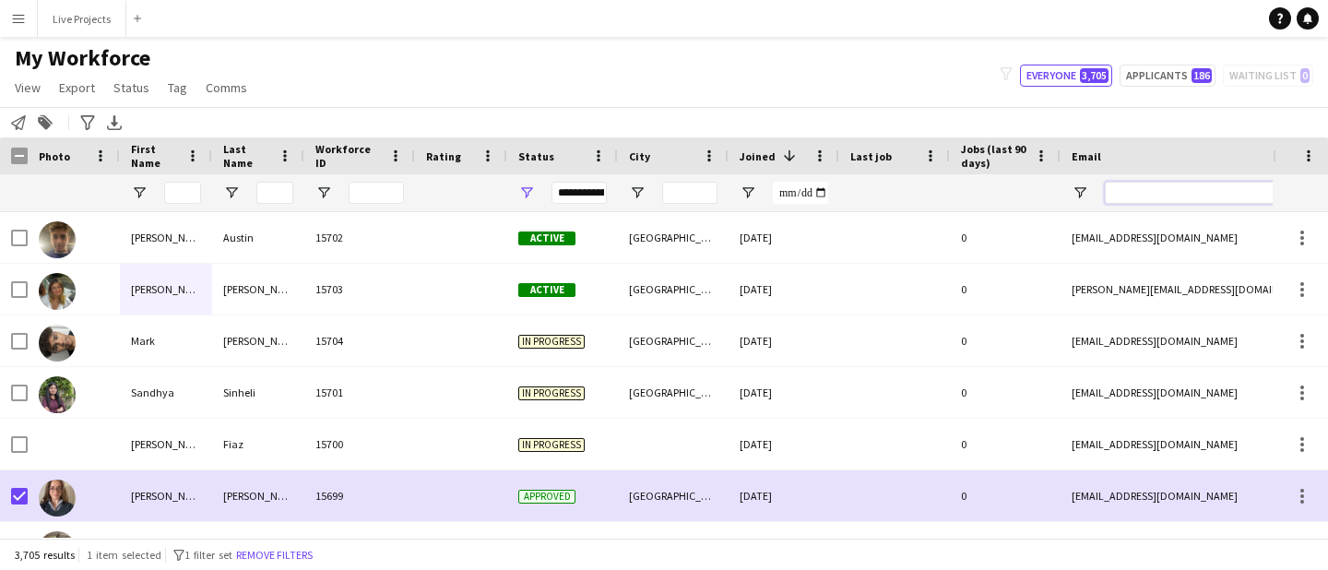
click at [1116, 188] on input "Email Filter Input" at bounding box center [1260, 193] width 313 height 22
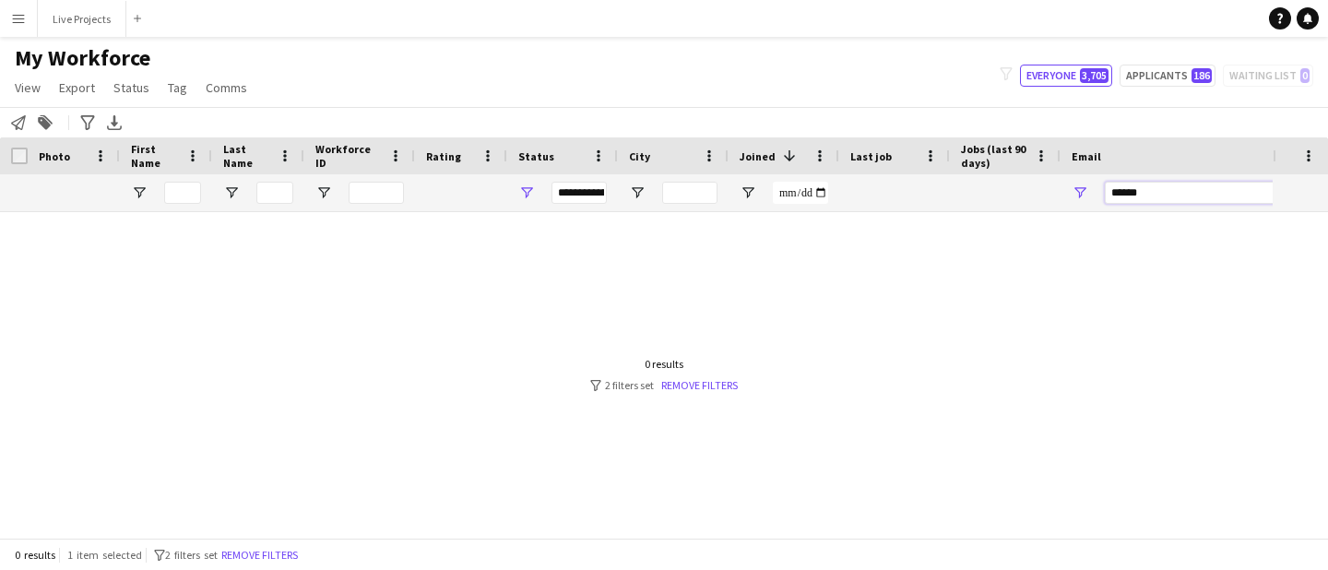
type input "******"
click at [525, 190] on span "Open Filter Menu" at bounding box center [526, 192] width 17 height 17
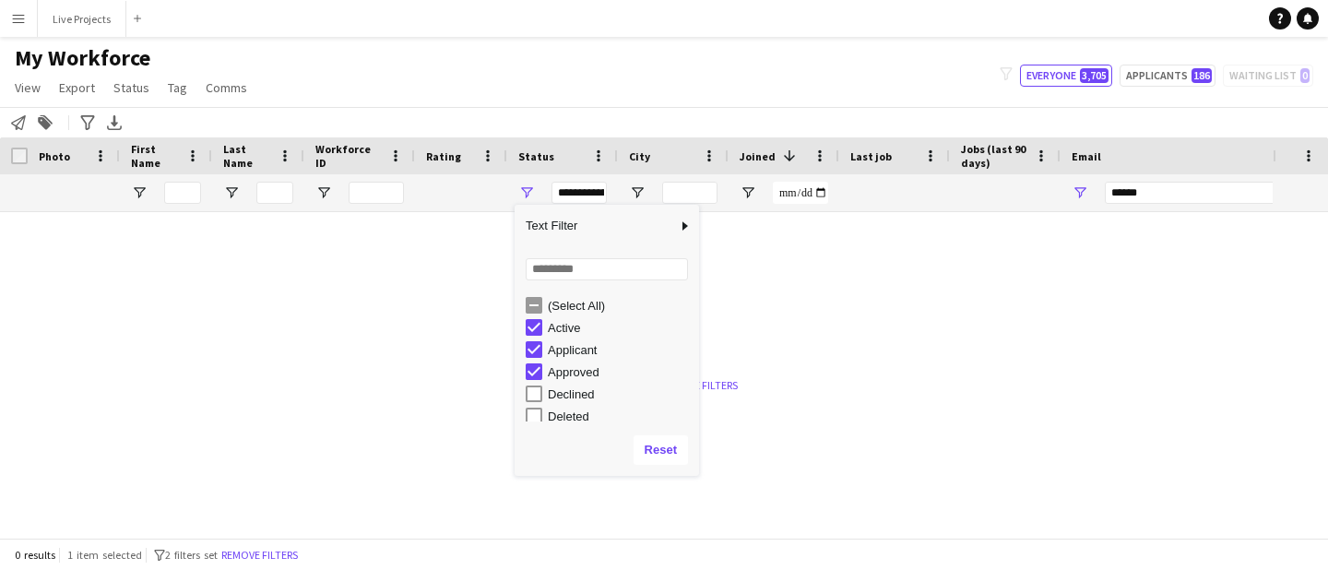
click at [560, 302] on div "(Select All)" at bounding box center [621, 306] width 146 height 14
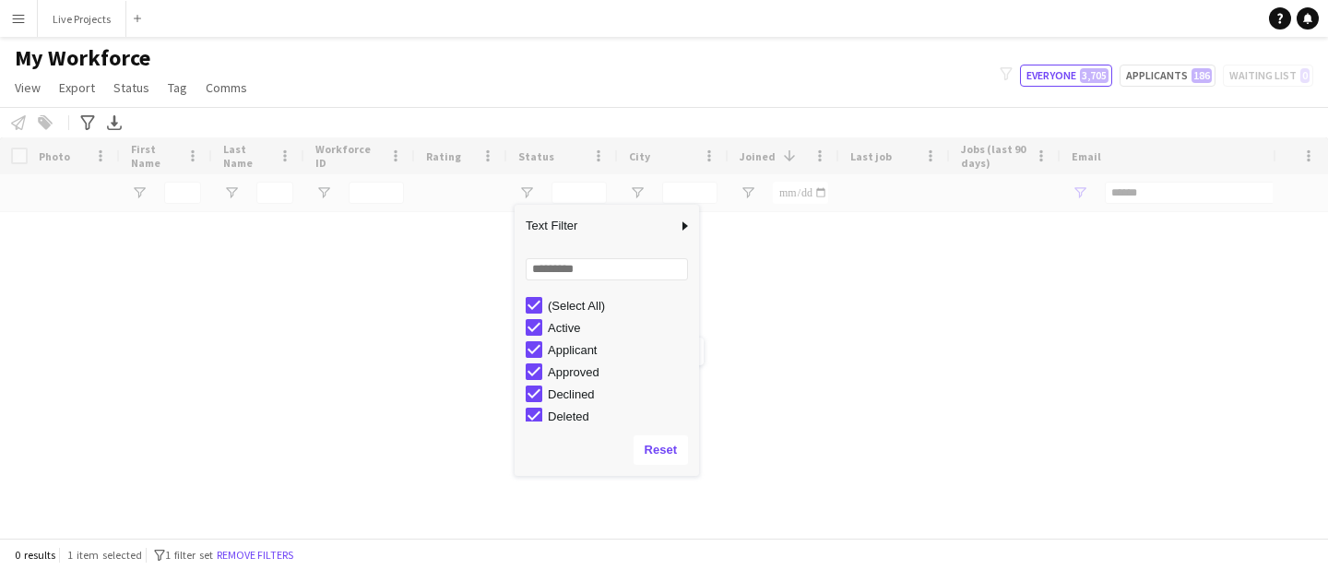
click at [710, 89] on div "My Workforce View Views Default view New view Update view Delete view Edit name…" at bounding box center [664, 75] width 1328 height 63
